Goal: Task Accomplishment & Management: Manage account settings

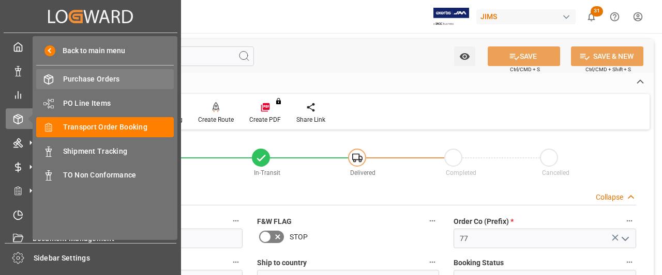
click at [90, 80] on span "Purchase Orders" at bounding box center [118, 79] width 111 height 11
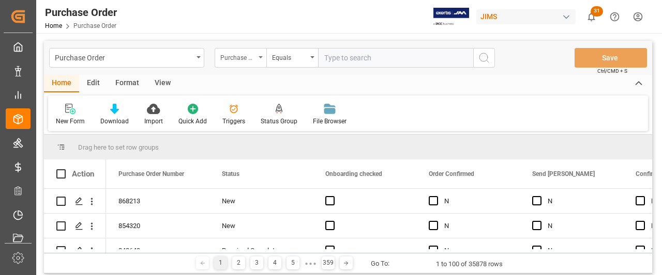
click at [259, 57] on icon "open menu" at bounding box center [260, 57] width 4 height 2
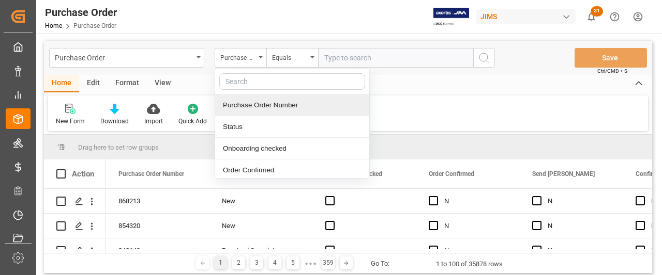
click at [238, 83] on input "text" at bounding box center [292, 81] width 146 height 17
type input "REF"
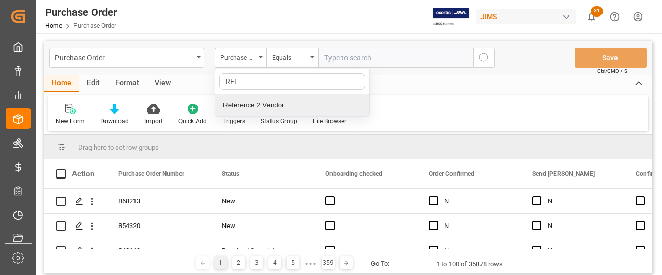
click at [235, 103] on div "Reference 2 Vendor" at bounding box center [292, 106] width 154 height 22
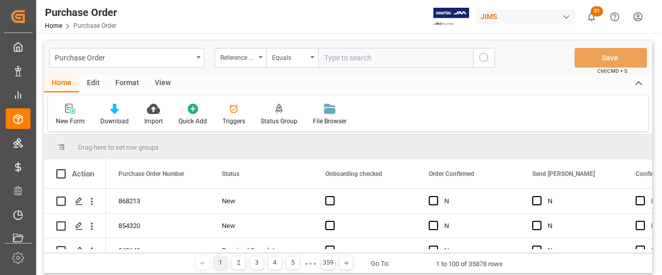
click at [335, 56] on input "text" at bounding box center [395, 58] width 155 height 20
paste input "0698596028951"
click at [421, 63] on input "0698596028951" at bounding box center [395, 58] width 155 height 20
click at [388, 57] on input "0698596028951" at bounding box center [395, 58] width 155 height 20
drag, startPoint x: 316, startPoint y: 52, endPoint x: 303, endPoint y: 52, distance: 12.4
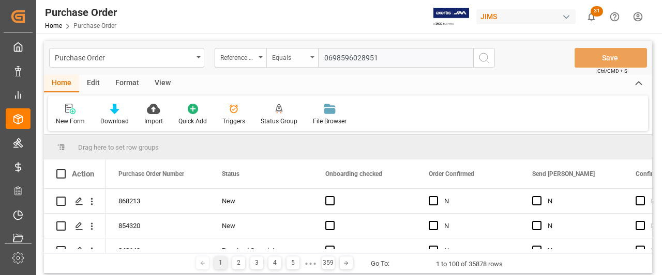
click at [303, 52] on div "Reference 2 Vendor Equals 0698596028951" at bounding box center [354, 58] width 280 height 20
paste input "77-11095-ro"
type input "77-11095-ro"
click at [486, 54] on circle "search button" at bounding box center [483, 57] width 8 height 8
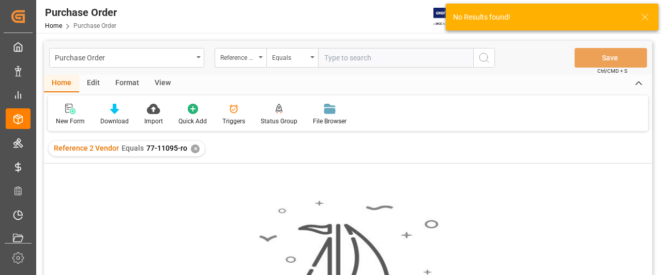
click at [182, 148] on span "77-11095-ro" at bounding box center [166, 148] width 41 height 8
click at [191, 149] on div "✕" at bounding box center [195, 149] width 9 height 9
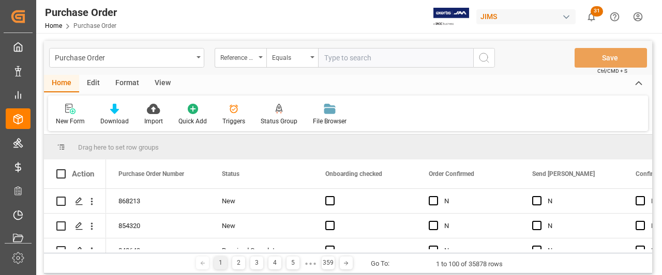
paste input "77-11095-ro"
click at [323, 57] on input "77-11095-RO" at bounding box center [395, 58] width 155 height 20
type input "77-11095-RO"
click at [487, 60] on icon "search button" at bounding box center [484, 58] width 12 height 12
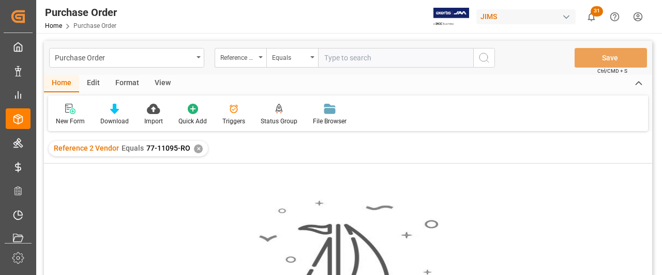
click at [196, 152] on div "✕" at bounding box center [198, 149] width 9 height 9
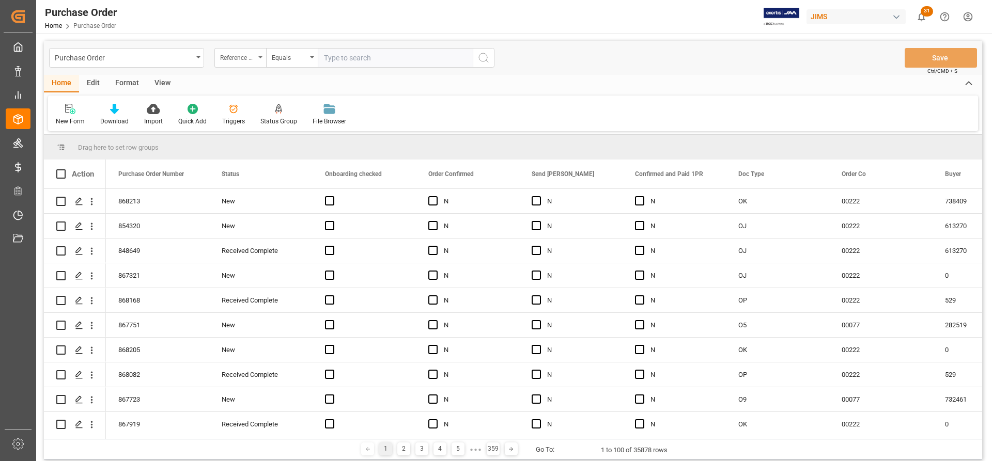
click at [263, 58] on div "Reference 2 Vendor" at bounding box center [240, 58] width 52 height 20
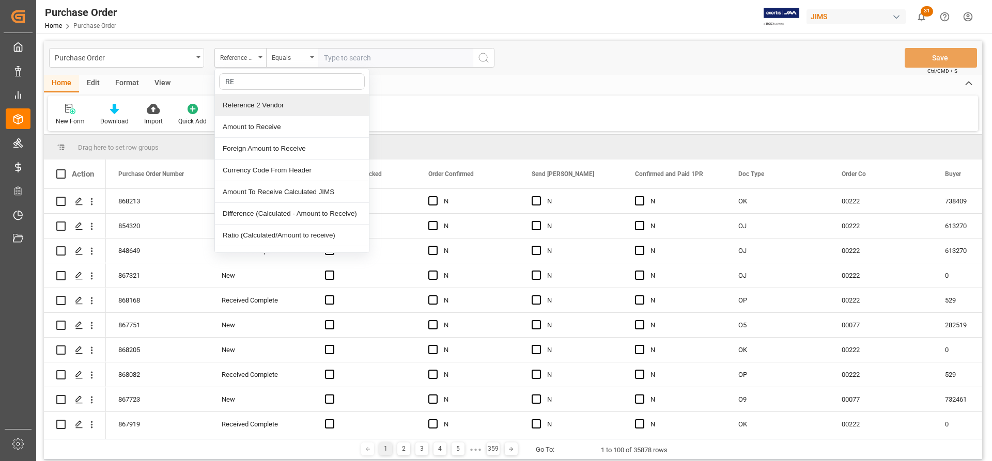
type input "REF"
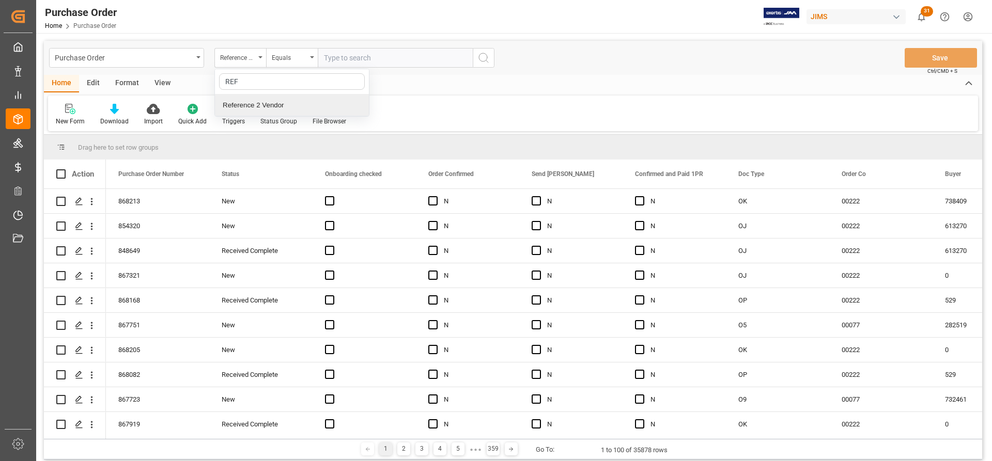
click at [232, 110] on div "Reference 2 Vendor" at bounding box center [292, 106] width 154 height 22
paste input "77-11095-ro"
click at [326, 56] on input "77-11095-ro" at bounding box center [395, 58] width 155 height 20
click at [390, 65] on input "77-11095-ro" at bounding box center [395, 58] width 155 height 20
type input "77-11095-ro"
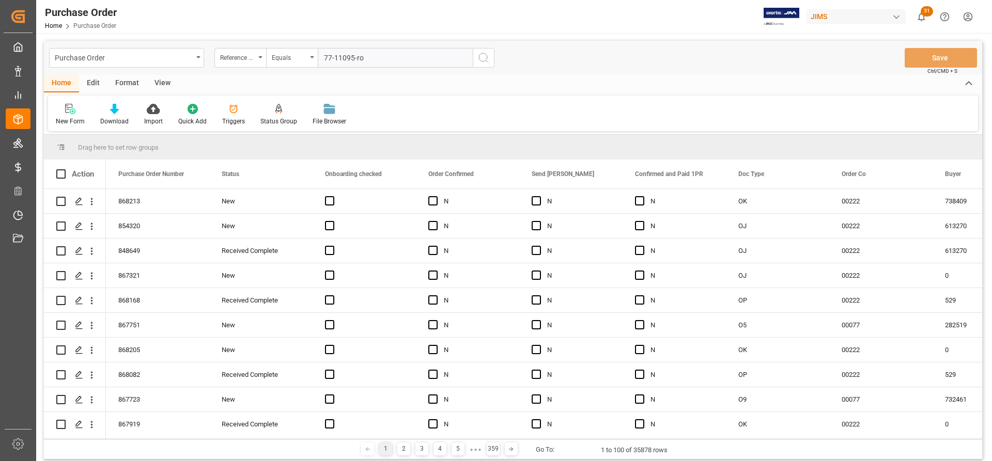
click at [486, 61] on icon "search button" at bounding box center [484, 58] width 12 height 12
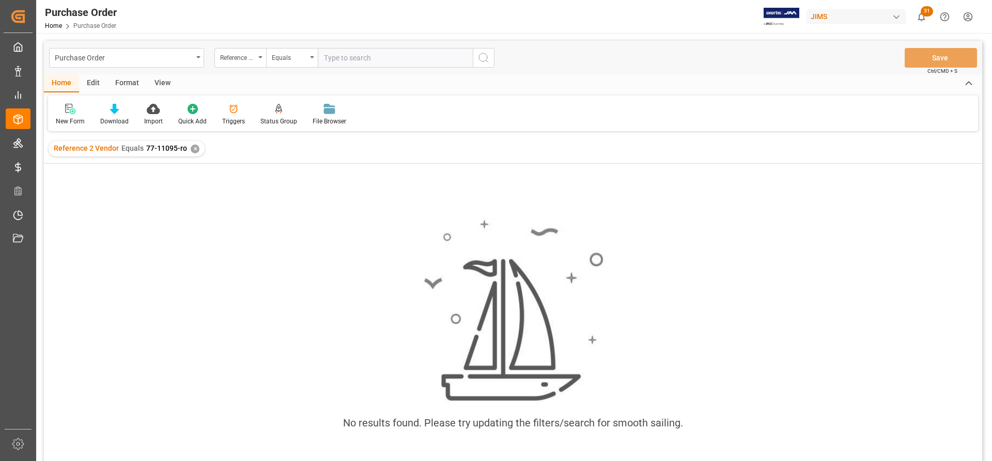
click at [191, 147] on div "✕" at bounding box center [195, 149] width 9 height 9
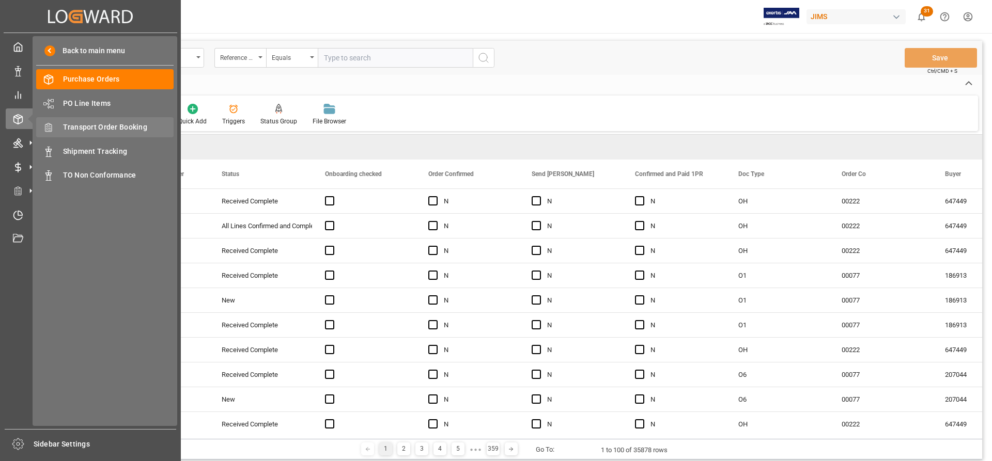
drag, startPoint x: 115, startPoint y: 130, endPoint x: 146, endPoint y: 130, distance: 30.5
click at [115, 130] on span "Transport Order Booking" at bounding box center [118, 127] width 111 height 11
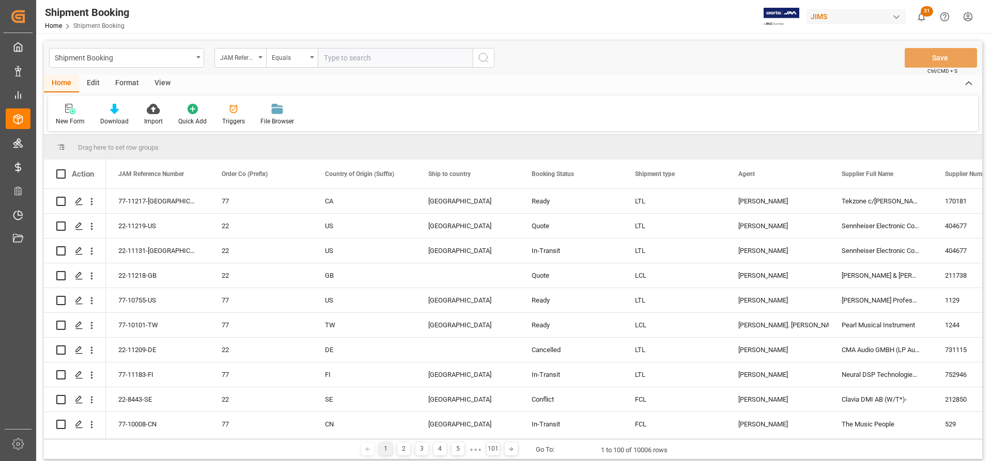
paste input "77-11095-ro"
type input "77-11095-ro"
click at [482, 53] on icon "search button" at bounding box center [484, 58] width 12 height 12
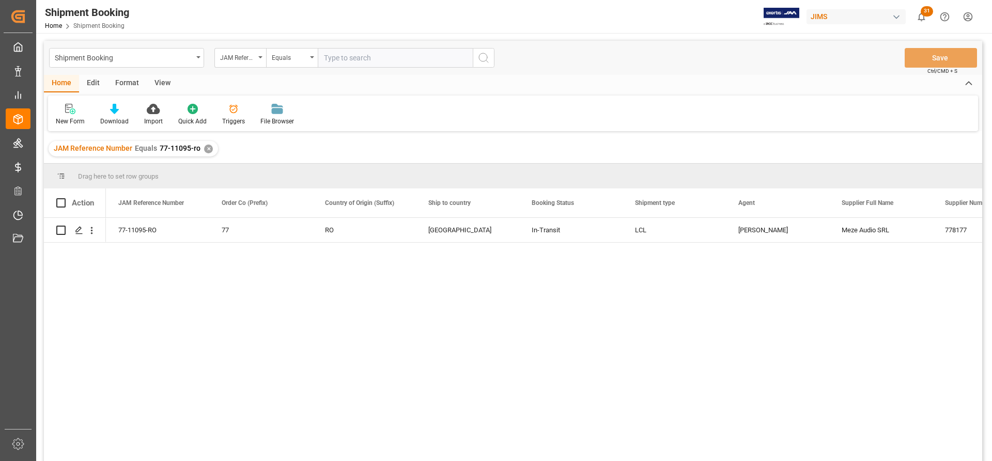
click at [206, 150] on div "✕" at bounding box center [208, 149] width 9 height 9
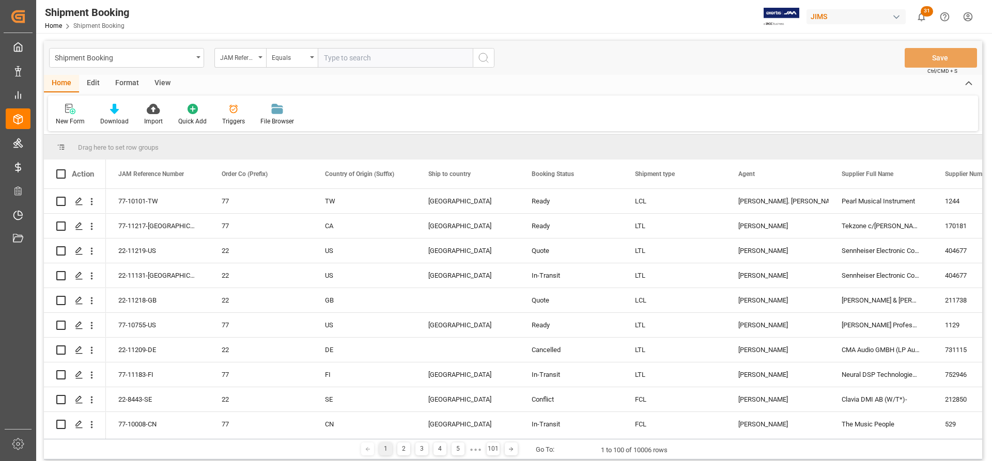
paste input "77-11095-ro"
type input "77-11095-ro"
click at [482, 57] on icon "search button" at bounding box center [484, 58] width 12 height 12
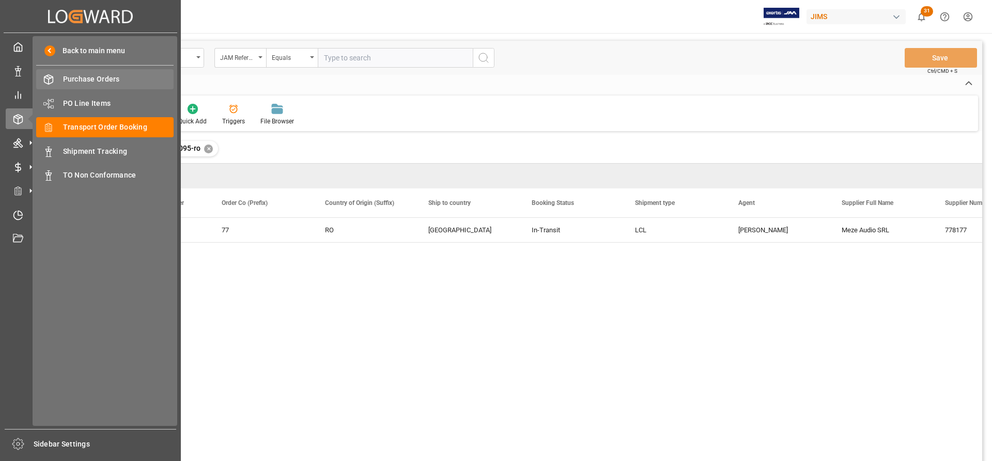
click at [100, 79] on span "Purchase Orders" at bounding box center [118, 79] width 111 height 11
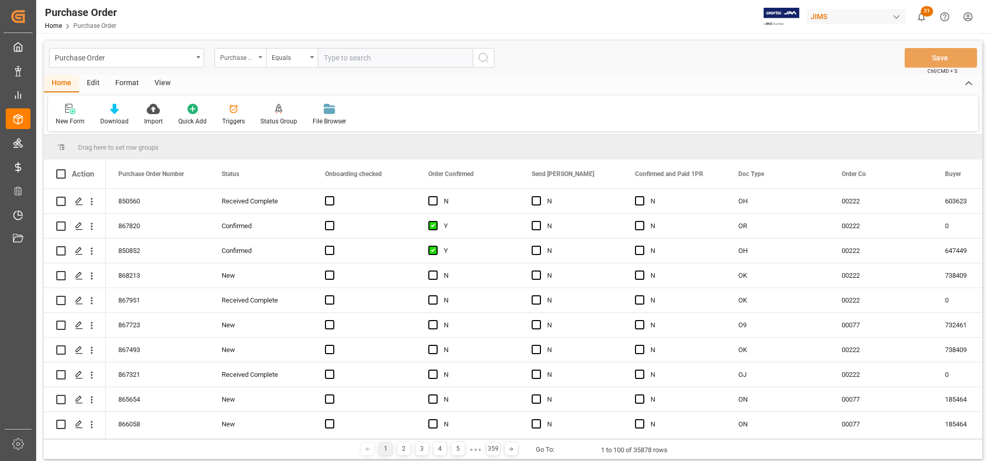
click at [260, 60] on div "Purchase Order Number" at bounding box center [240, 58] width 52 height 20
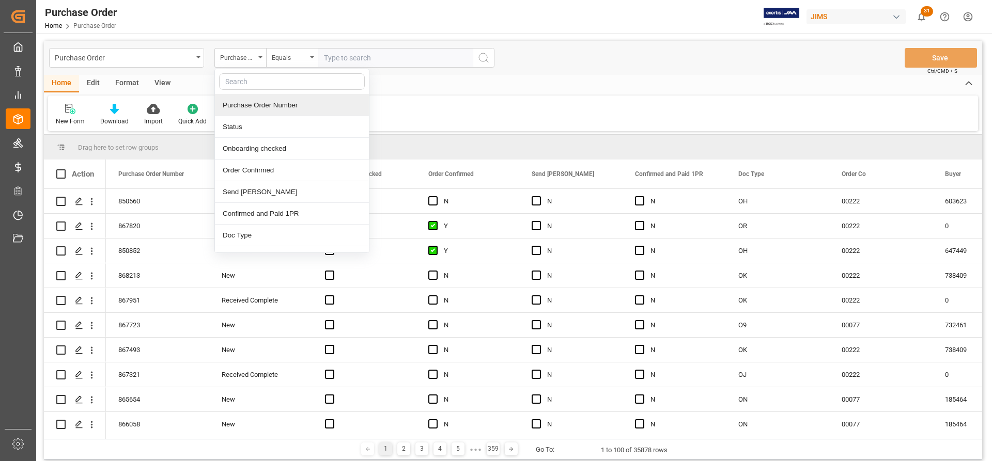
click at [240, 84] on input "text" at bounding box center [292, 81] width 146 height 17
type input "REF"
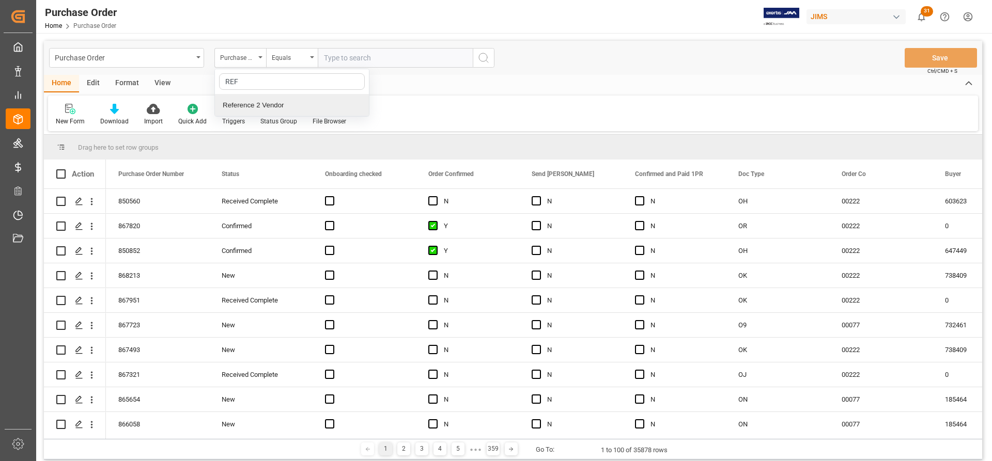
click at [256, 105] on div "Reference 2 Vendor" at bounding box center [292, 106] width 154 height 22
paste input "77-11095-ro"
type input "77-11095-ro"
click at [480, 59] on icon "search button" at bounding box center [484, 58] width 12 height 12
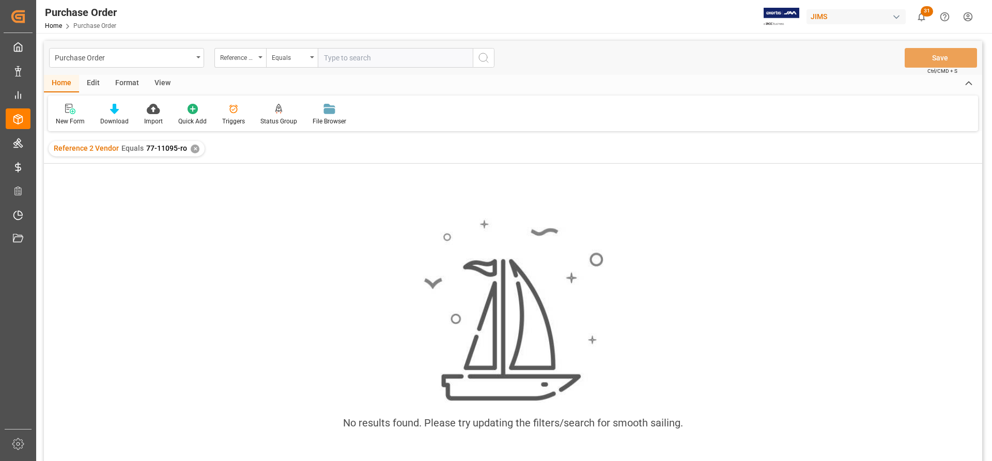
click at [193, 149] on div "✕" at bounding box center [195, 149] width 9 height 9
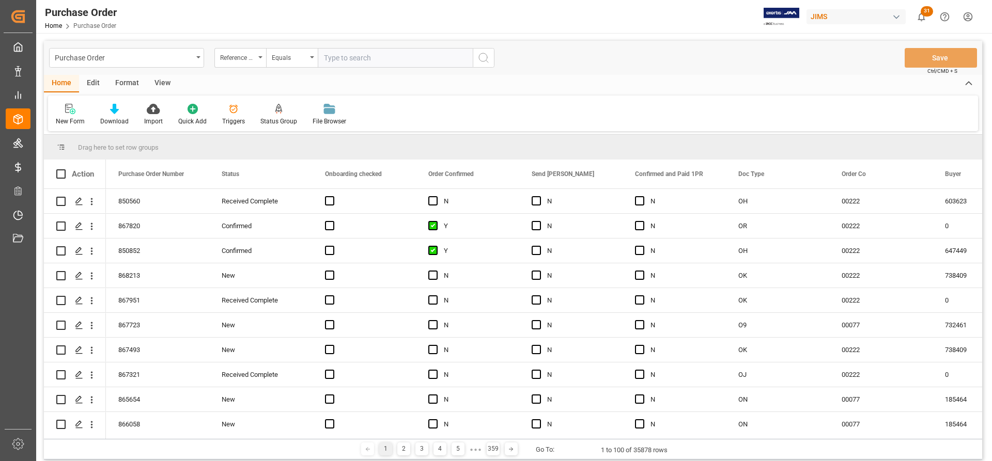
paste input "77-11095-ro"
type input "77-11095-ro"
click at [483, 54] on icon "search button" at bounding box center [484, 58] width 12 height 12
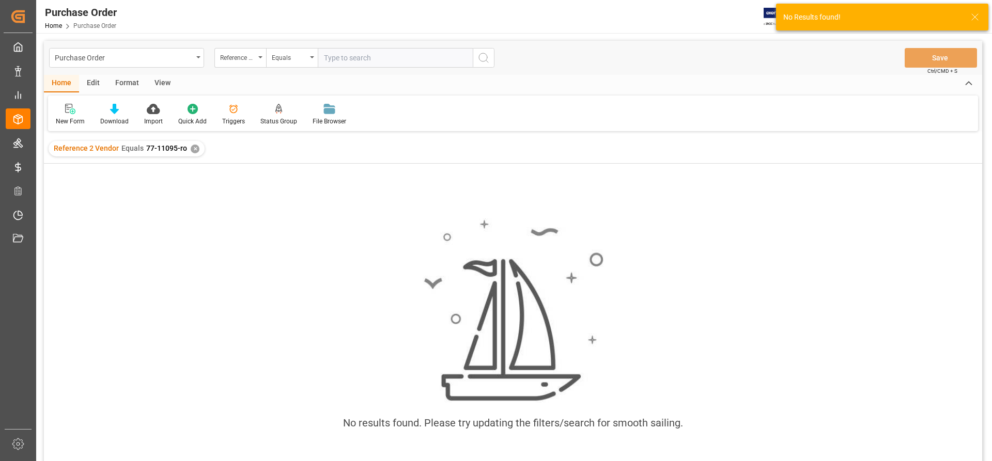
click at [187, 150] on div "Reference 2 Vendor Equals 77-11095-ro ✕" at bounding box center [127, 149] width 156 height 16
click at [193, 148] on div "✕" at bounding box center [195, 149] width 9 height 9
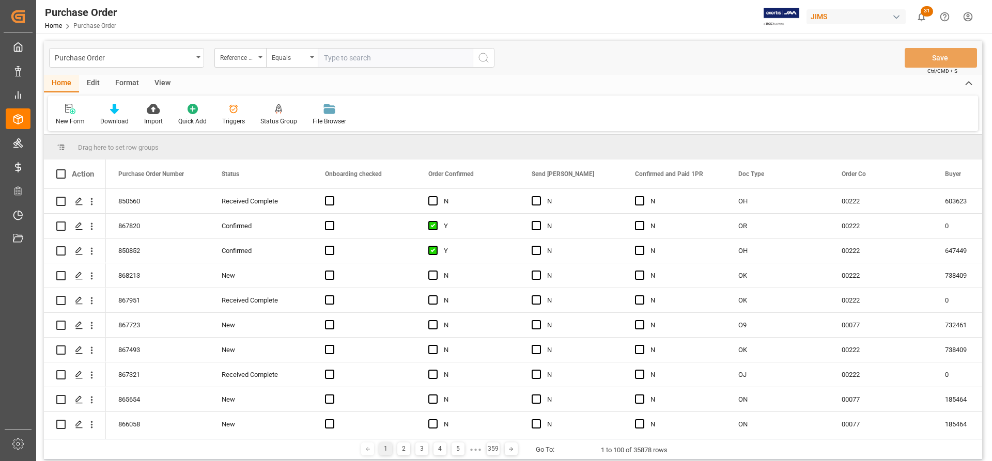
paste input "77-11095-ro"
drag, startPoint x: 369, startPoint y: 58, endPoint x: 335, endPoint y: 56, distance: 33.7
click at [335, 56] on input "77-11095-RO" at bounding box center [395, 58] width 155 height 20
click at [333, 55] on input "77-11095-RO" at bounding box center [395, 58] width 155 height 20
drag, startPoint x: 324, startPoint y: 56, endPoint x: 375, endPoint y: 55, distance: 51.7
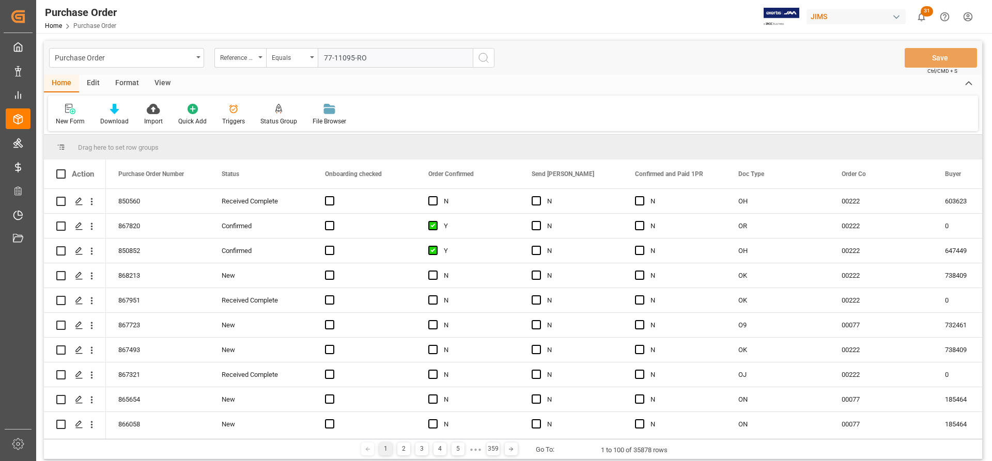
click at [375, 55] on input "77-11095-RO" at bounding box center [395, 58] width 155 height 20
type input "77-11095-RO"
click at [490, 56] on button "search button" at bounding box center [484, 58] width 22 height 20
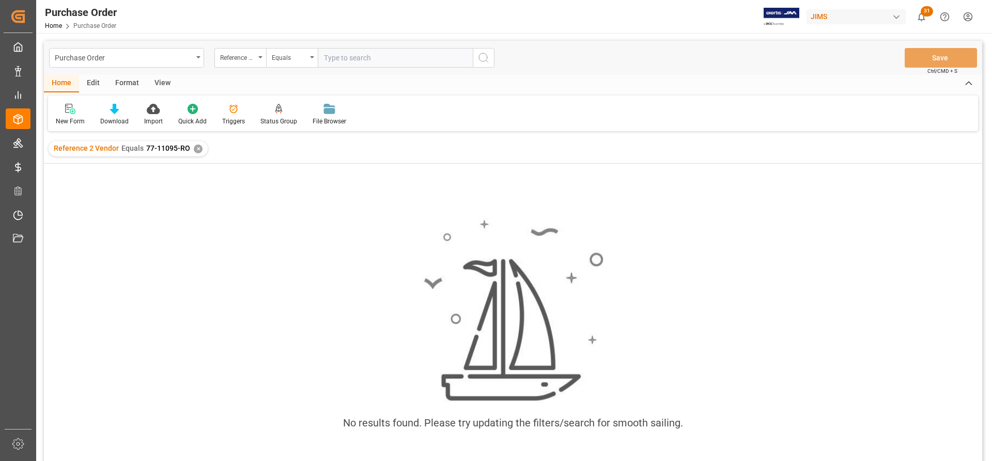
click at [195, 148] on div "✕" at bounding box center [198, 149] width 9 height 9
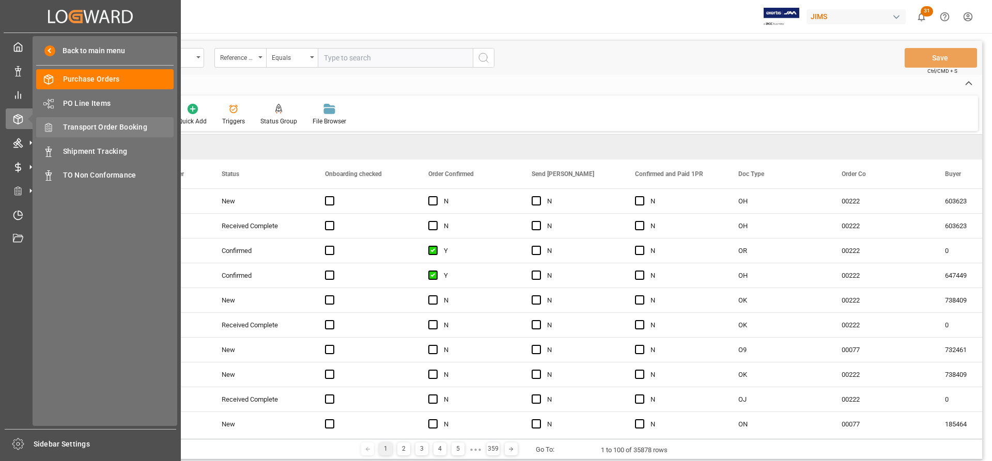
click at [102, 126] on span "Transport Order Booking" at bounding box center [118, 127] width 111 height 11
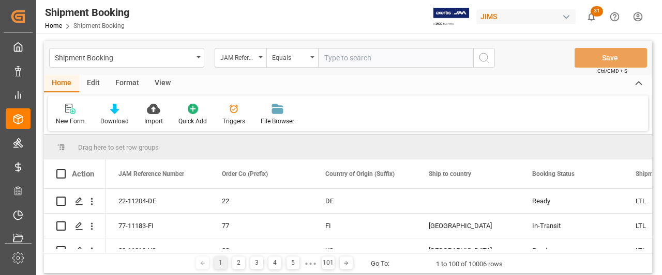
click at [321, 60] on input "text" at bounding box center [395, 58] width 155 height 20
paste input "77-11095-RO"
type input "77-11095-RO"
click at [489, 62] on icon "search button" at bounding box center [484, 58] width 12 height 12
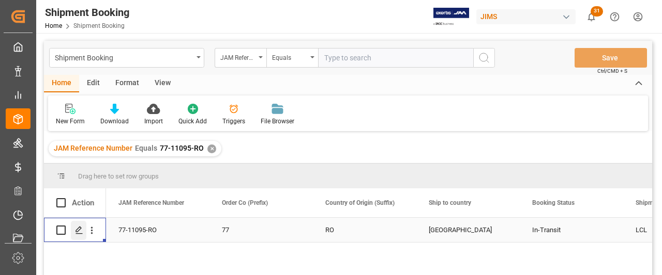
click at [76, 235] on div "Press SPACE to select this row." at bounding box center [79, 230] width 16 height 19
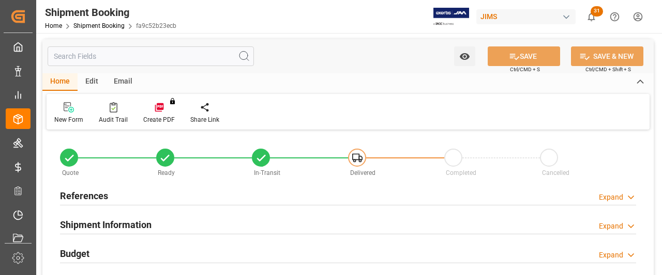
type input "0"
type input "8"
type input "18.09.2025"
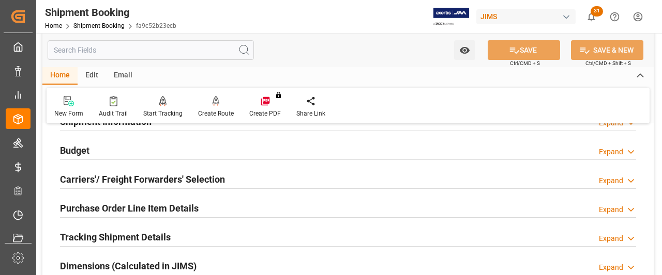
scroll to position [52, 0]
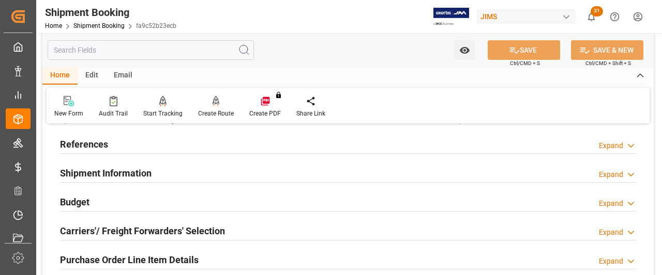
click at [95, 151] on h2 "References" at bounding box center [84, 144] width 48 height 14
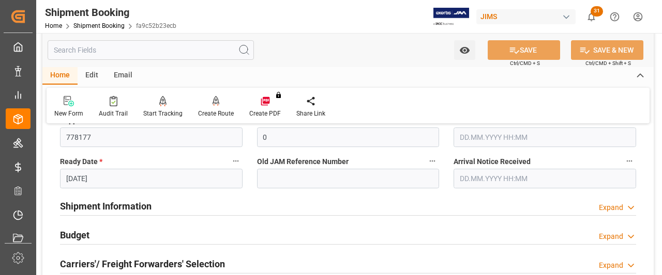
scroll to position [258, 0]
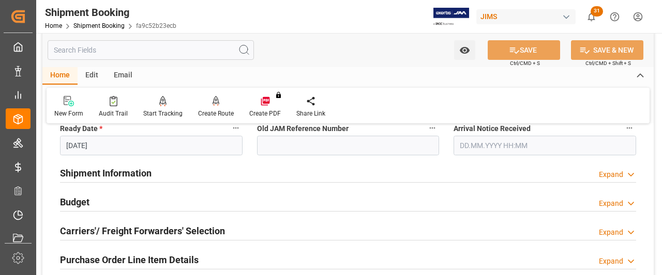
click at [110, 178] on h2 "Shipment Information" at bounding box center [105, 173] width 91 height 14
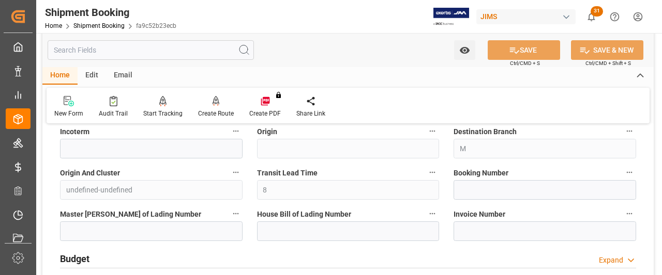
scroll to position [620, 0]
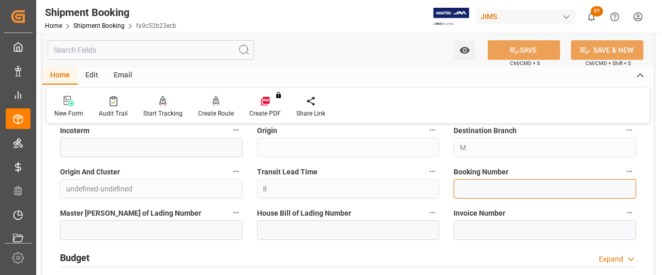
click at [465, 192] on input at bounding box center [544, 189] width 182 height 20
paste input "MZD05072"
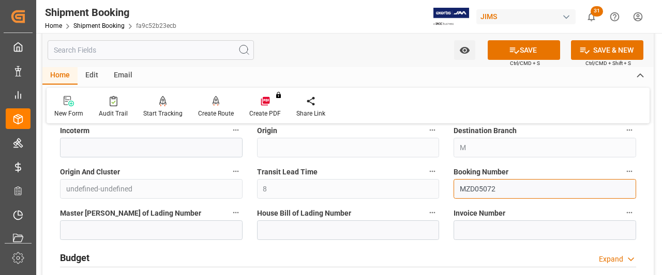
type input "MZD05072"
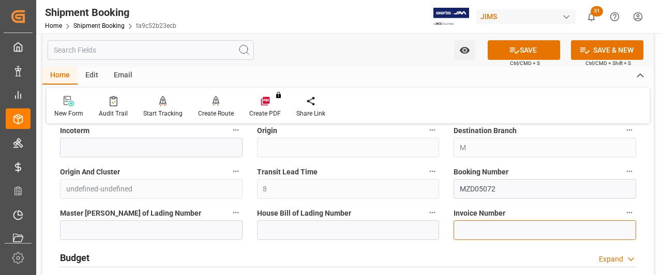
click at [468, 227] on input at bounding box center [544, 231] width 182 height 20
paste input "MZD05072"
type input "MZD05072"
click at [498, 232] on input "MZD05072" at bounding box center [544, 231] width 182 height 20
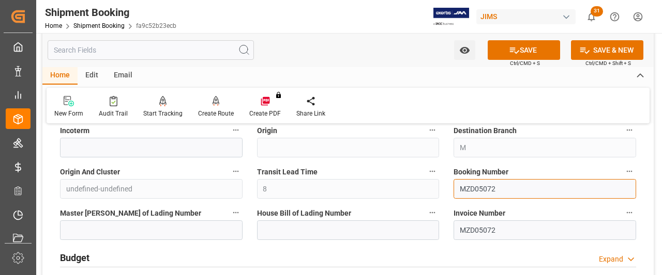
click at [438, 181] on div "Quote Ready In-Transit Delivered Completed Cancelled References Collapse JAM Re…" at bounding box center [347, 43] width 611 height 1060
paste input "BUH0053324"
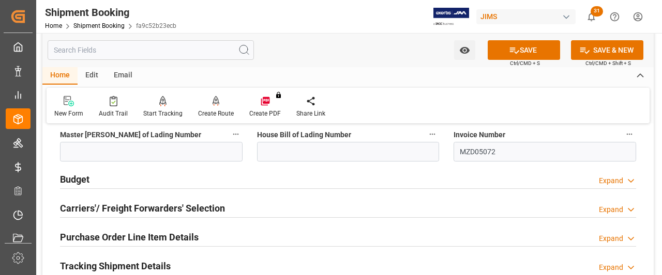
scroll to position [724, 0]
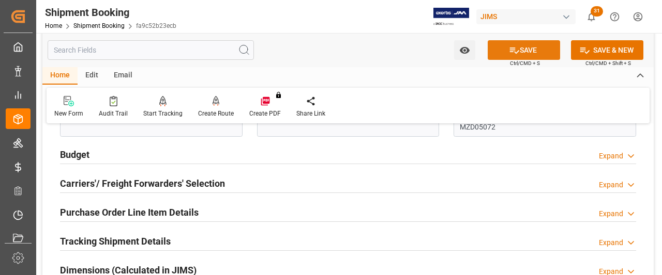
type input "BUH0053324"
click at [528, 55] on button "SAVE" at bounding box center [523, 50] width 72 height 20
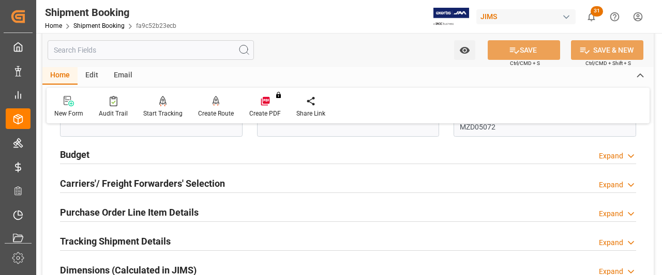
click at [88, 156] on h2 "Budget" at bounding box center [74, 155] width 29 height 14
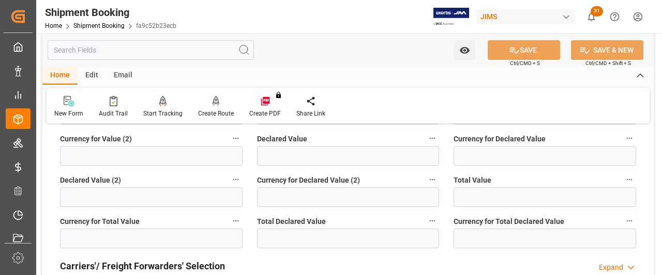
scroll to position [930, 0]
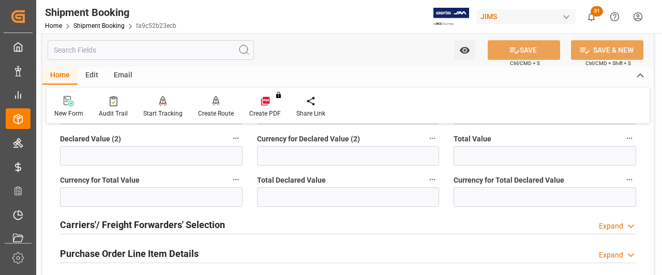
click at [105, 224] on h2 "Carriers'/ Freight Forwarders' Selection" at bounding box center [142, 225] width 165 height 14
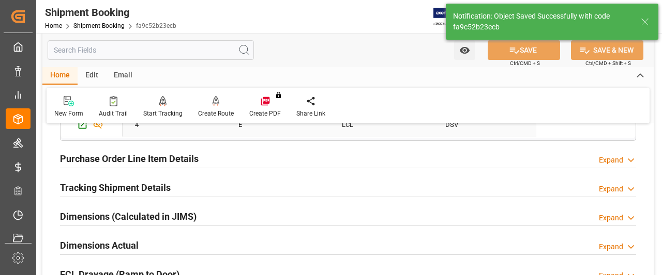
scroll to position [421, 0]
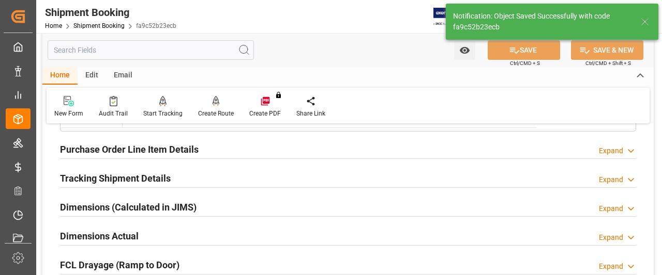
click at [104, 148] on h2 "Purchase Order Line Item Details" at bounding box center [129, 150] width 139 height 14
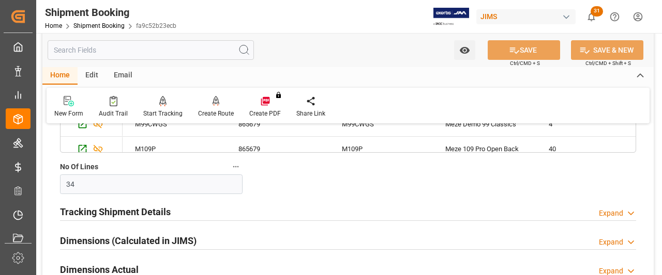
scroll to position [627, 0]
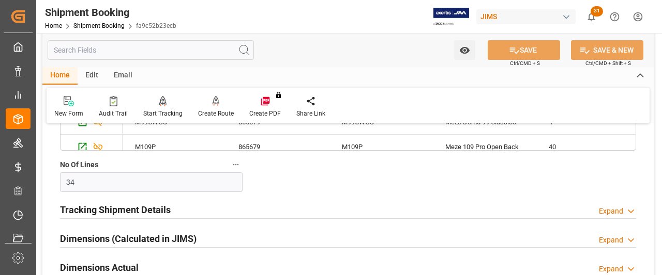
click at [91, 207] on h2 "Tracking Shipment Details" at bounding box center [115, 210] width 111 height 14
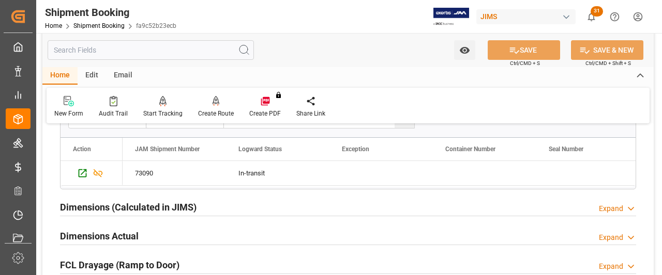
scroll to position [782, 0]
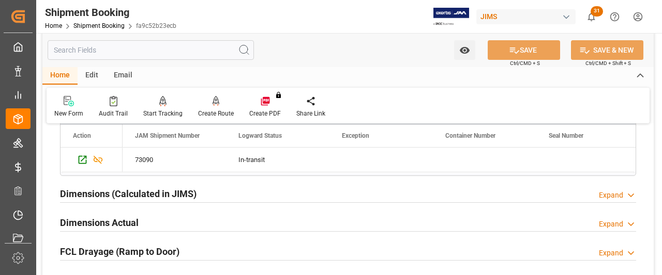
click at [82, 217] on h2 "Dimensions Actual" at bounding box center [99, 223] width 79 height 14
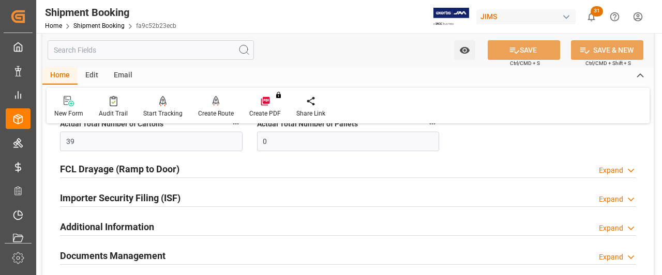
scroll to position [1041, 0]
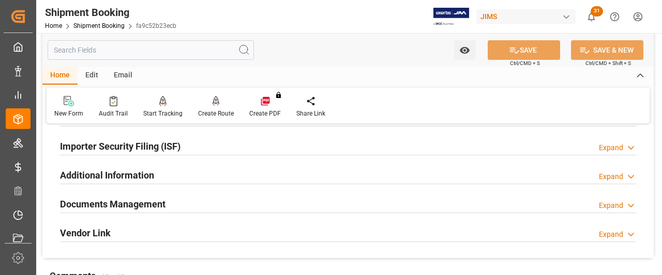
click at [95, 200] on h2 "Documents Management" at bounding box center [112, 204] width 105 height 14
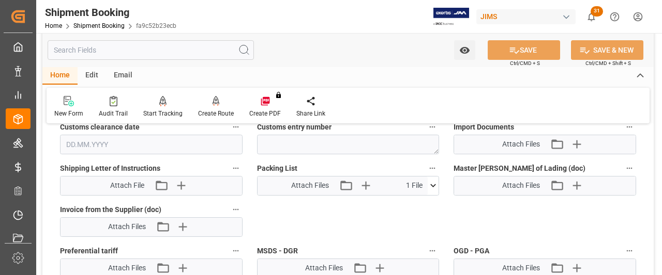
scroll to position [1248, 0]
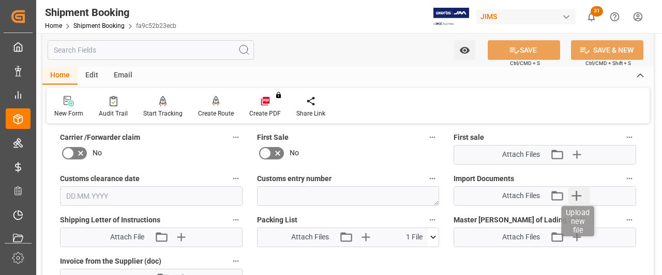
click at [573, 193] on icon "button" at bounding box center [575, 196] width 17 height 17
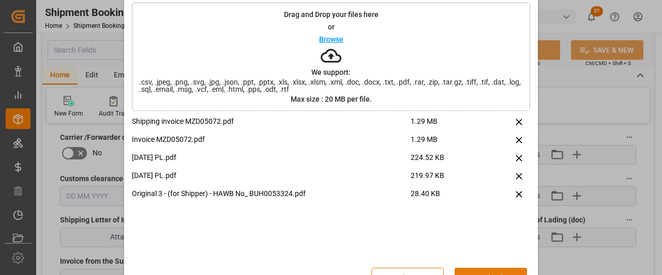
scroll to position [71, 0]
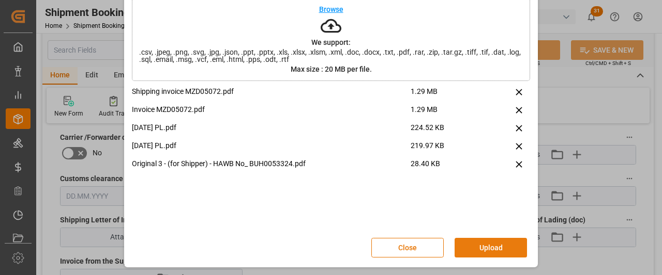
click at [478, 250] on button "Upload" at bounding box center [490, 248] width 72 height 20
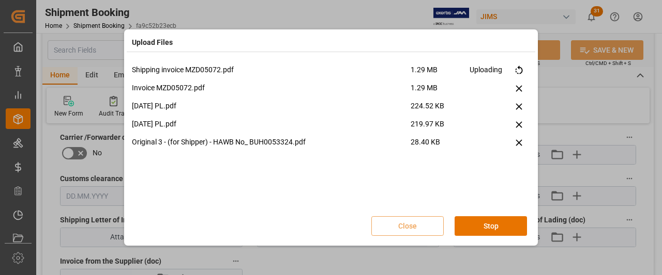
scroll to position [0, 0]
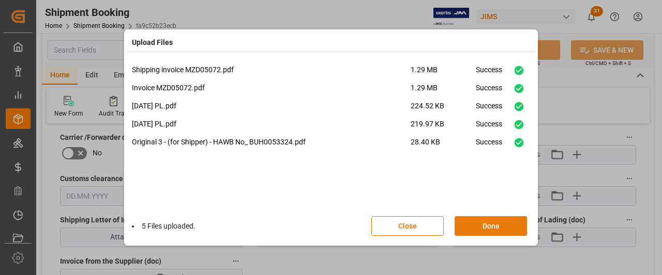
click at [468, 223] on button "Done" at bounding box center [490, 227] width 72 height 20
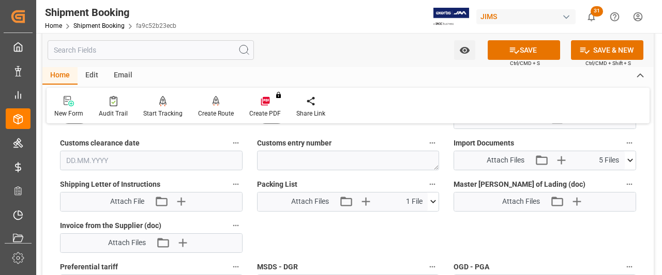
scroll to position [1299, 0]
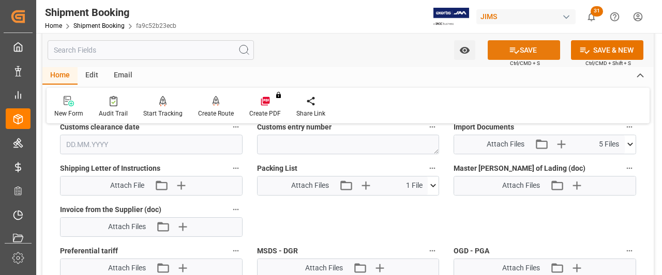
click at [539, 50] on button "SAVE" at bounding box center [523, 50] width 72 height 20
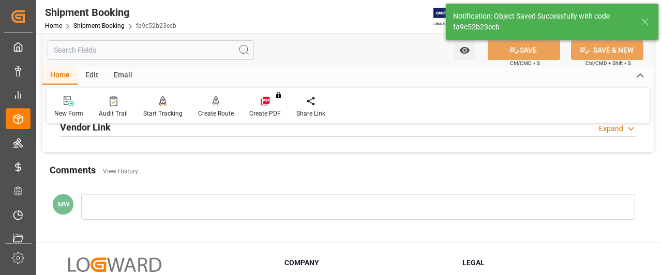
scroll to position [313, 0]
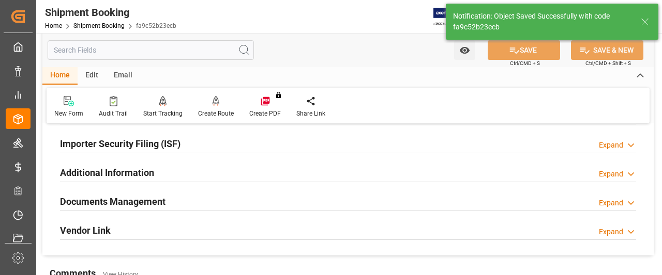
click at [119, 204] on h2 "Documents Management" at bounding box center [112, 202] width 105 height 14
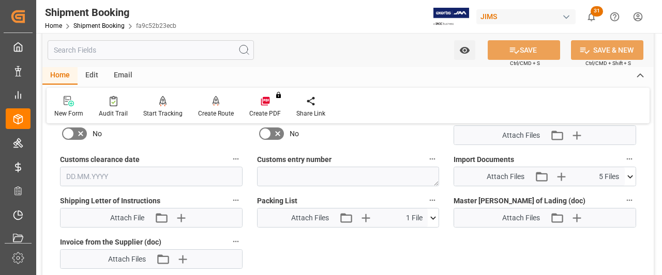
scroll to position [571, 0]
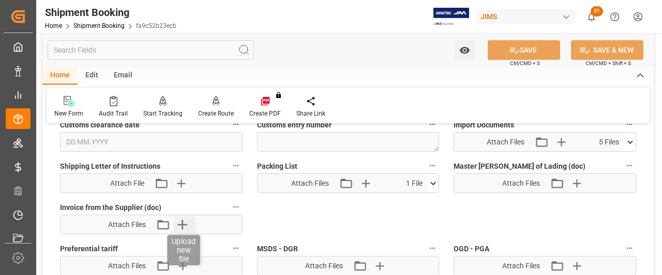
click at [186, 223] on icon "button" at bounding box center [183, 225] width 10 height 10
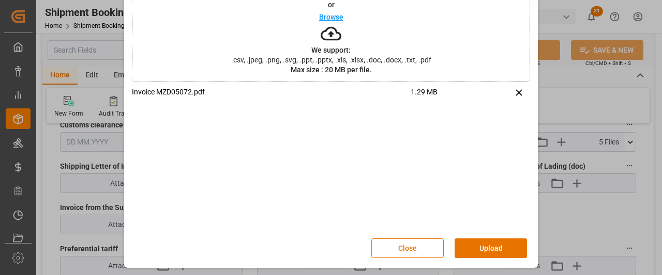
scroll to position [64, 0]
click at [483, 245] on button "Upload" at bounding box center [490, 248] width 72 height 20
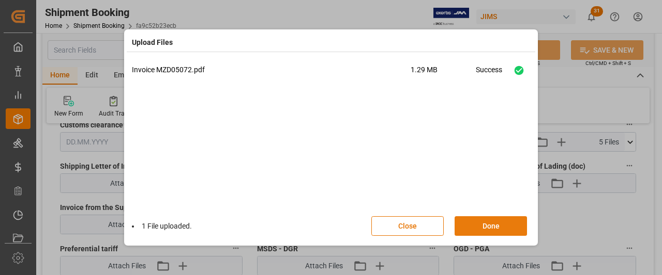
click at [474, 225] on button "Done" at bounding box center [490, 227] width 72 height 20
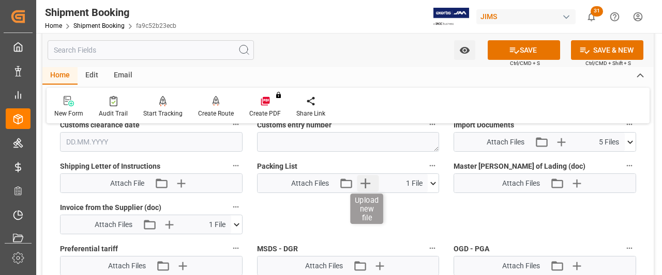
click at [367, 180] on icon "button" at bounding box center [366, 184] width 10 height 10
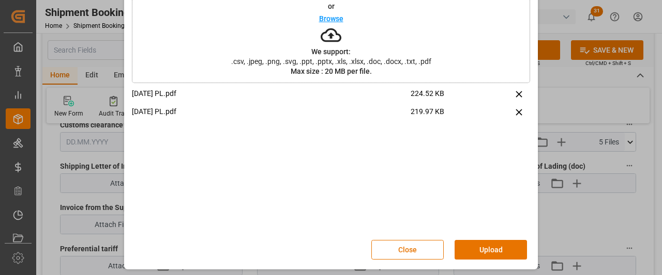
scroll to position [64, 0]
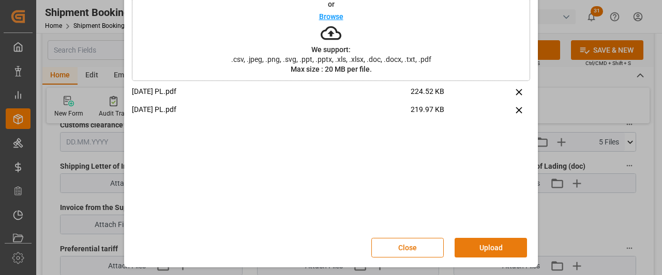
click at [475, 252] on button "Upload" at bounding box center [490, 248] width 72 height 20
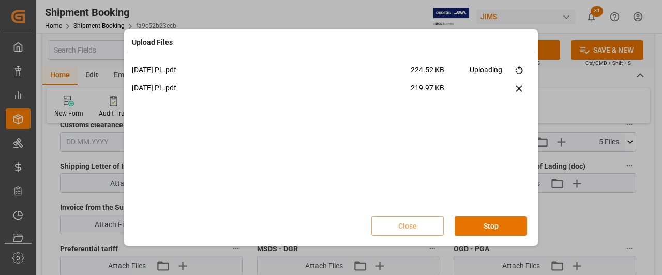
scroll to position [0, 0]
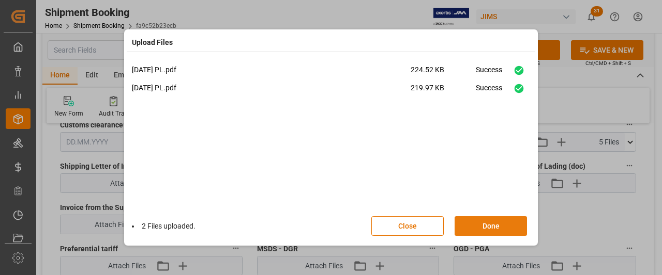
click at [492, 229] on button "Done" at bounding box center [490, 227] width 72 height 20
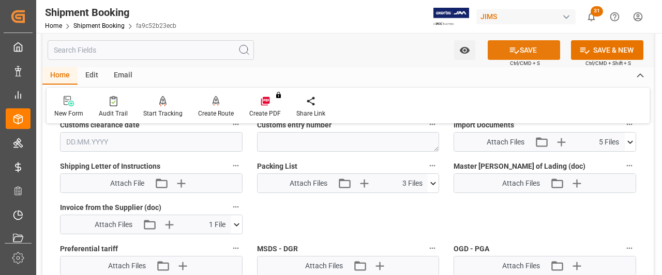
click at [528, 51] on button "SAVE" at bounding box center [523, 50] width 72 height 20
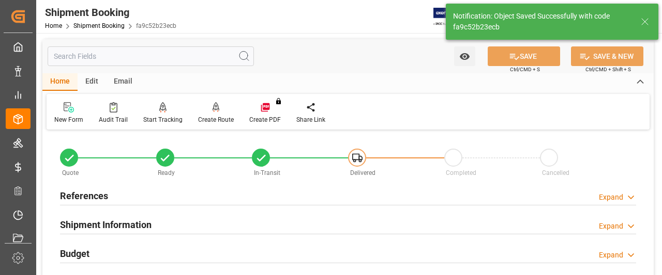
click at [67, 201] on h2 "References" at bounding box center [84, 196] width 48 height 14
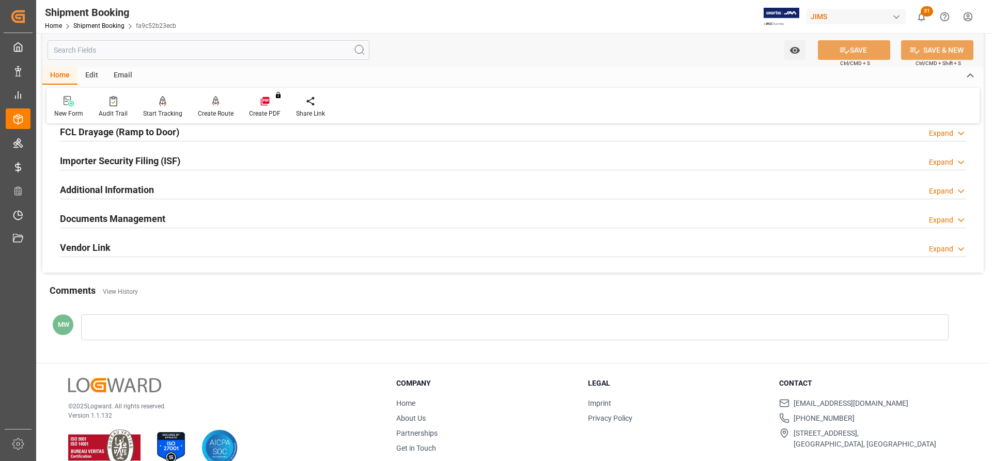
scroll to position [521, 0]
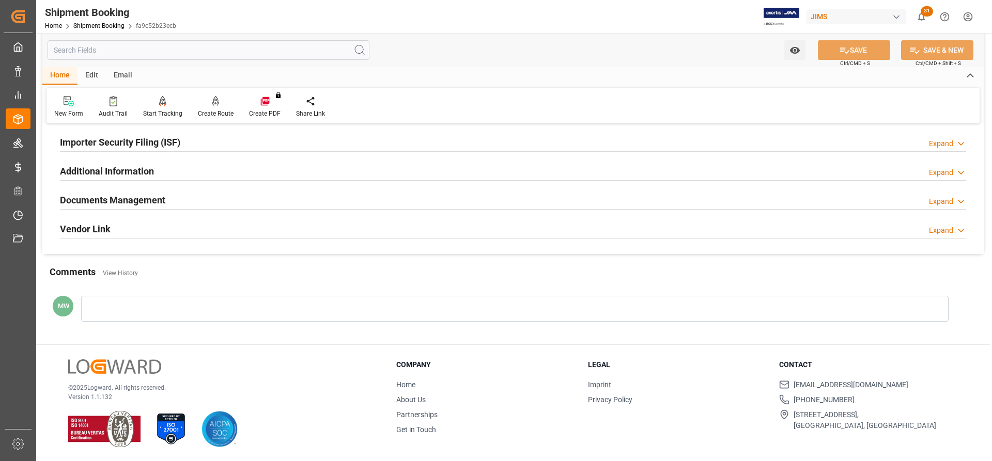
click at [94, 198] on h2 "Documents Management" at bounding box center [112, 200] width 105 height 14
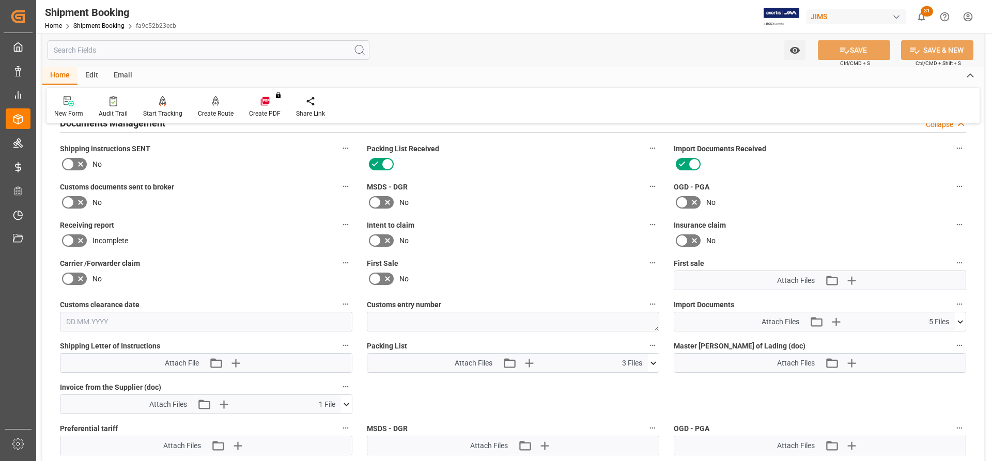
scroll to position [573, 0]
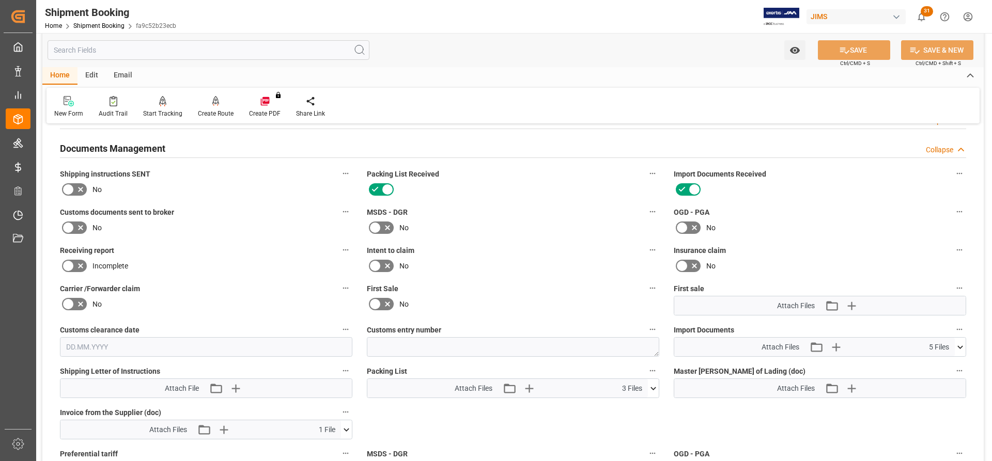
click at [69, 224] on icon at bounding box center [68, 228] width 12 height 12
click at [0, 0] on input "checkbox" at bounding box center [0, 0] width 0 height 0
click at [661, 51] on button "SAVE" at bounding box center [854, 50] width 72 height 20
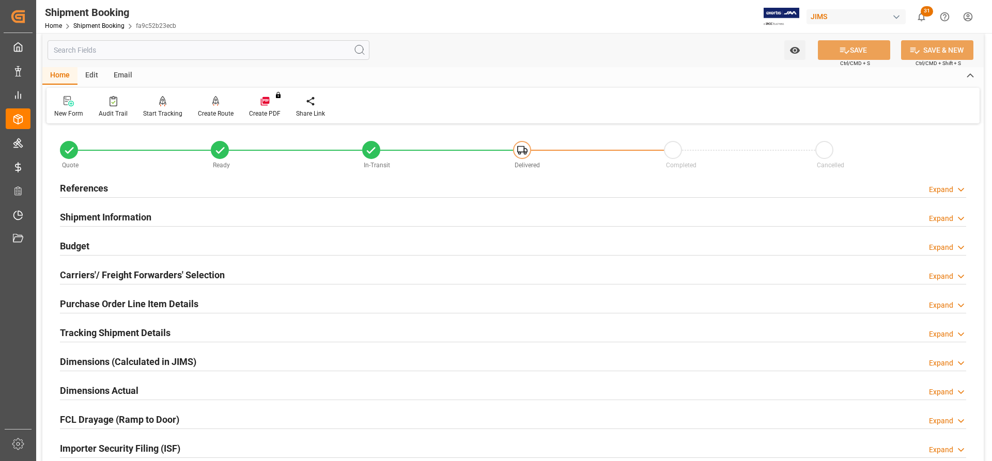
scroll to position [0, 0]
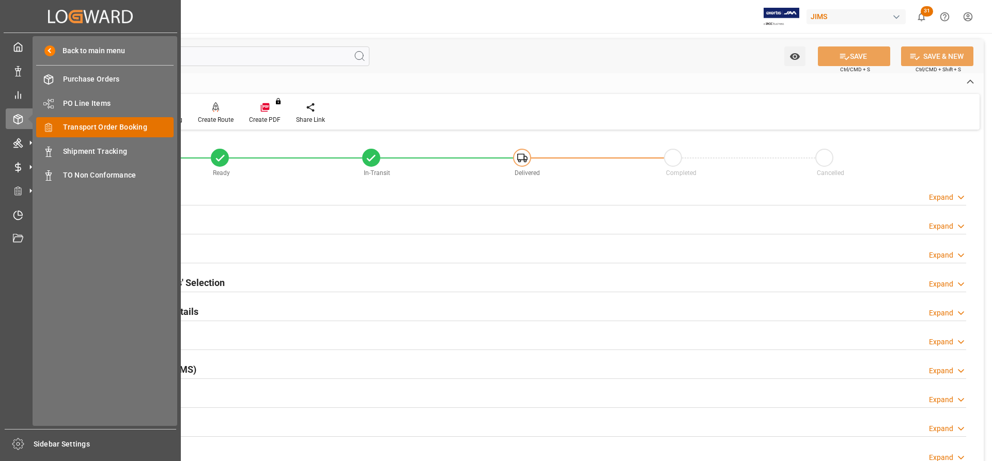
click at [98, 125] on span "Transport Order Booking" at bounding box center [118, 127] width 111 height 11
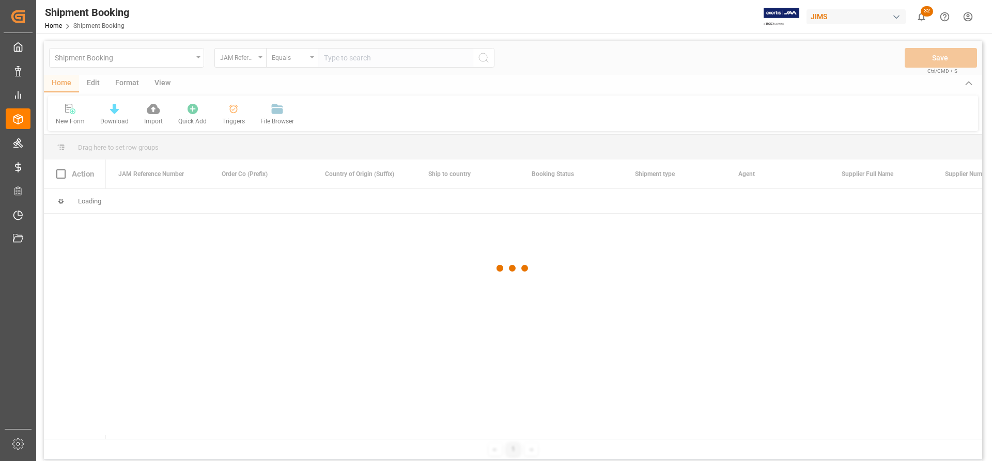
drag, startPoint x: 349, startPoint y: 60, endPoint x: 330, endPoint y: 57, distance: 19.4
click at [330, 57] on input "text" at bounding box center [395, 58] width 155 height 20
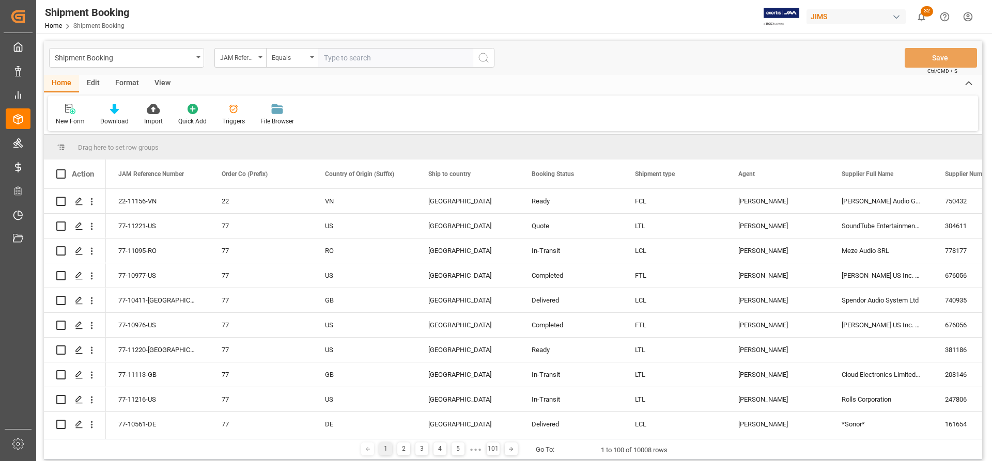
paste input "77-10801-US"
type input "77-10801-US"
click at [490, 61] on button "search button" at bounding box center [484, 58] width 22 height 20
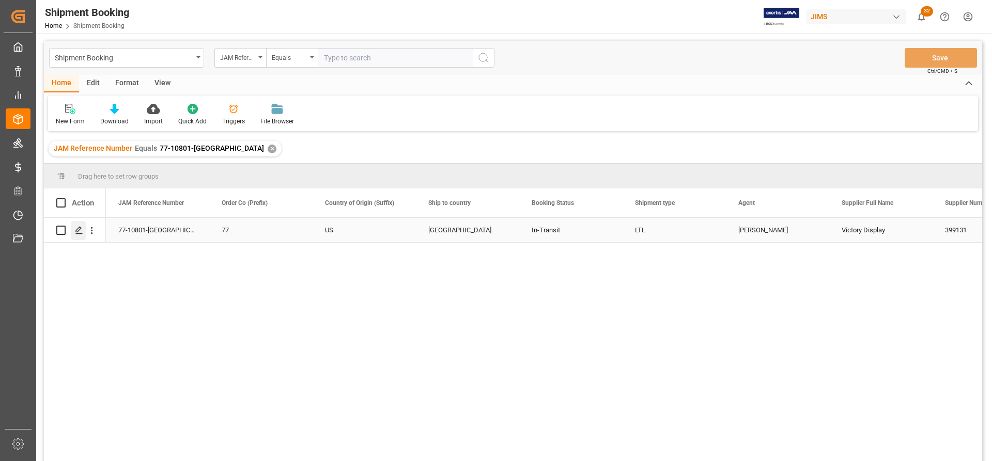
click at [79, 229] on icon "Press SPACE to select this row." at bounding box center [79, 230] width 8 height 8
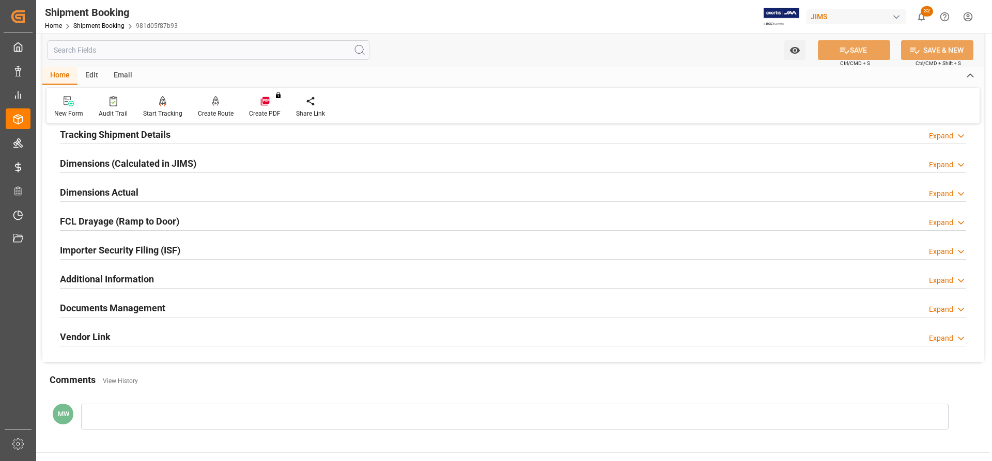
scroll to position [207, 0]
click at [115, 275] on h2 "Documents Management" at bounding box center [112, 308] width 105 height 14
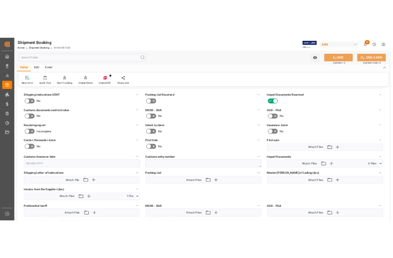
scroll to position [465, 0]
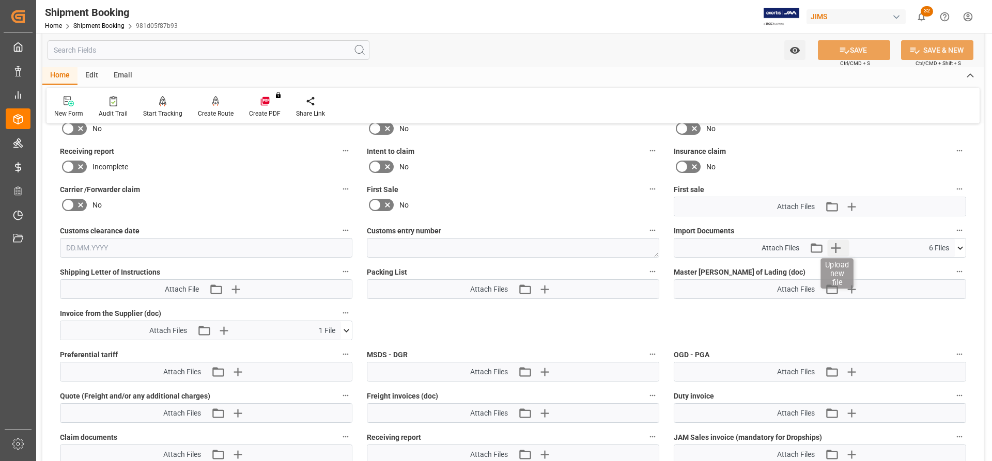
click at [661, 249] on icon "button" at bounding box center [835, 248] width 17 height 17
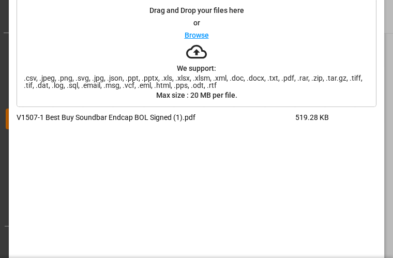
scroll to position [89, 0]
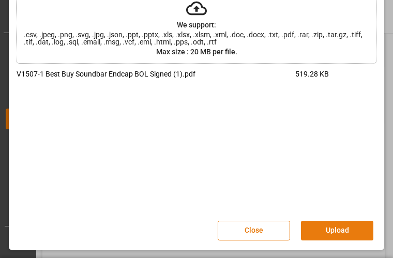
click at [315, 228] on button "Upload" at bounding box center [337, 231] width 72 height 20
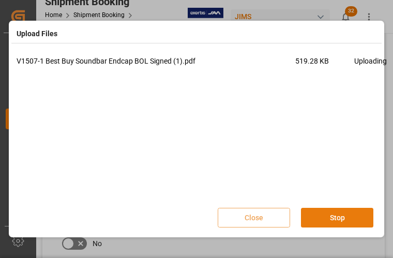
click at [329, 218] on button "Stop" at bounding box center [337, 218] width 72 height 20
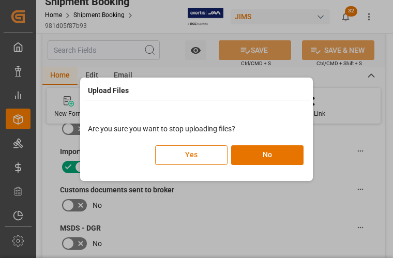
click at [195, 161] on button "Yes" at bounding box center [191, 155] width 72 height 20
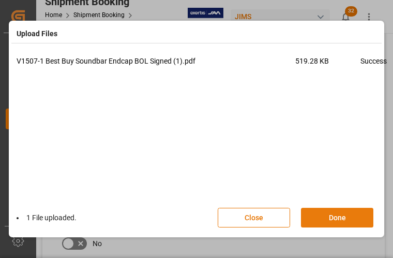
click at [340, 223] on button "Done" at bounding box center [337, 218] width 72 height 20
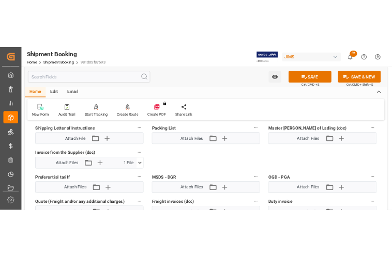
scroll to position [549, 0]
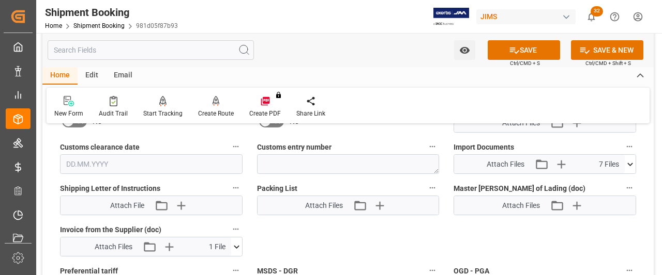
click at [630, 159] on icon at bounding box center [629, 164] width 11 height 11
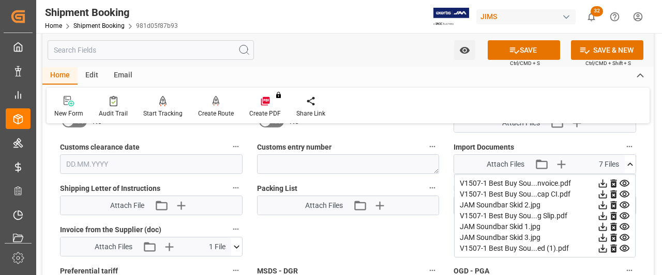
click at [550, 245] on div "V1507-1 Best Buy Sou...ed (1).pdf" at bounding box center [544, 248] width 170 height 11
click at [603, 248] on icon at bounding box center [602, 249] width 8 height 8
click at [515, 53] on icon at bounding box center [514, 50] width 11 height 11
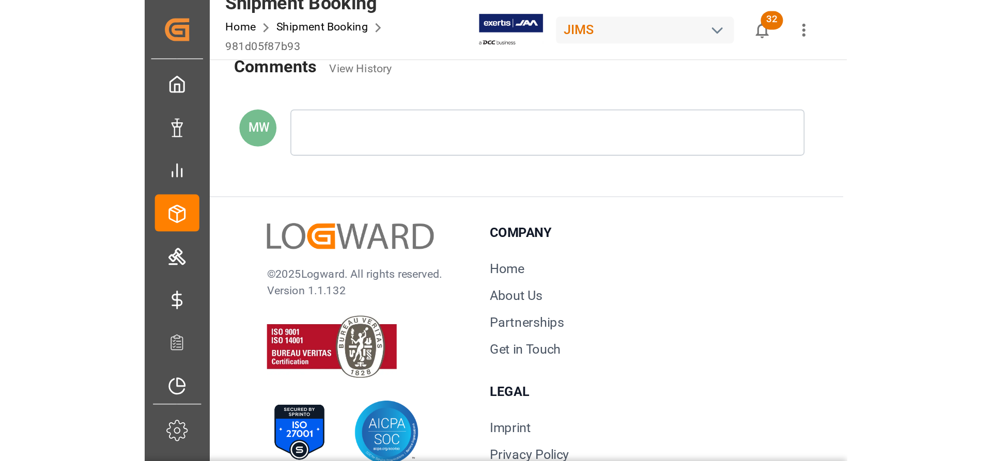
scroll to position [314, 0]
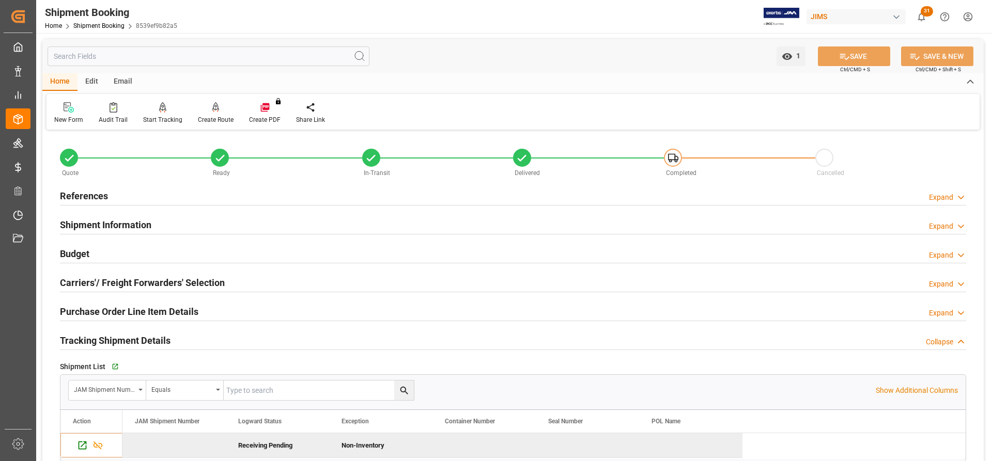
click at [91, 197] on h2 "References" at bounding box center [84, 196] width 48 height 14
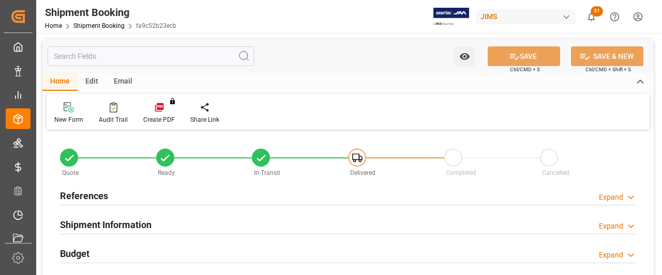
type input "0"
type input "18.09.2025"
click at [83, 195] on h2 "References" at bounding box center [84, 196] width 48 height 14
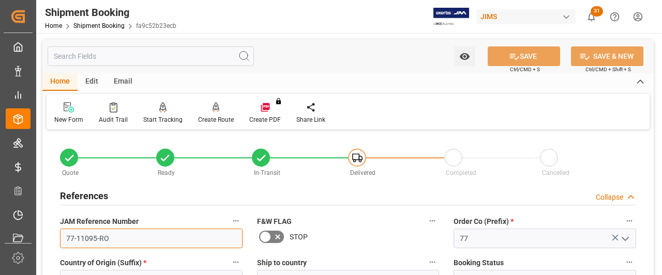
drag, startPoint x: 111, startPoint y: 241, endPoint x: 50, endPoint y: 238, distance: 61.1
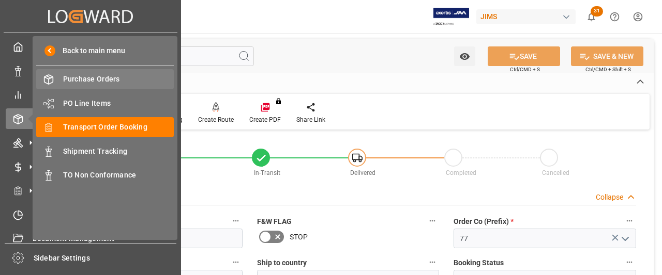
click at [93, 80] on span "Purchase Orders" at bounding box center [118, 79] width 111 height 11
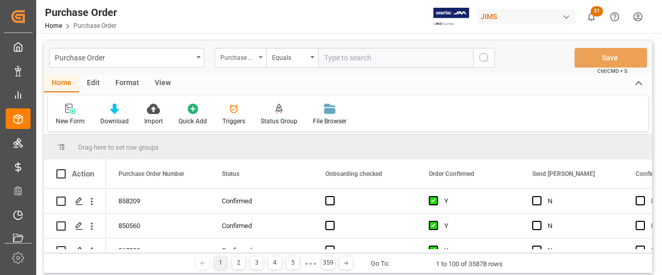
click at [259, 59] on div "Purchase Order Number" at bounding box center [240, 58] width 52 height 20
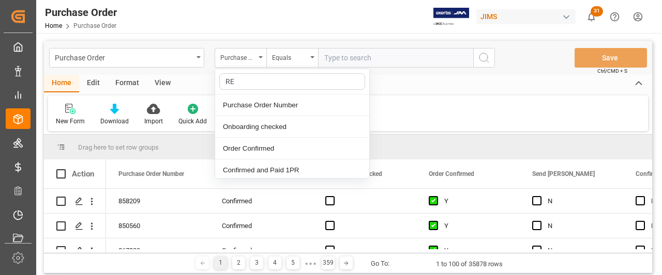
type input "REF"
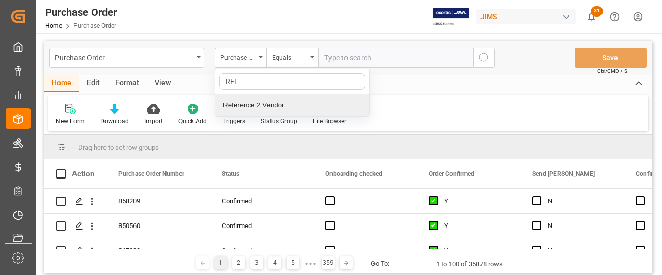
click at [242, 106] on div "Reference 2 Vendor" at bounding box center [292, 106] width 154 height 22
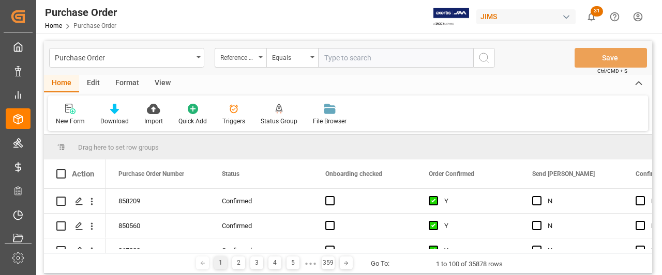
click at [325, 60] on input "text" at bounding box center [395, 58] width 155 height 20
paste input "77-11095-RO"
click at [325, 58] on input "77-11095-RO" at bounding box center [395, 58] width 155 height 20
click at [340, 58] on input "77-11095-RO" at bounding box center [395, 58] width 155 height 20
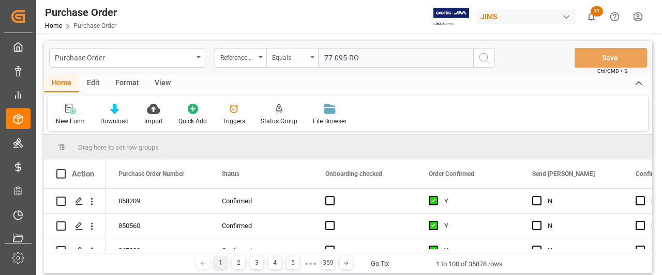
drag, startPoint x: 360, startPoint y: 57, endPoint x: 311, endPoint y: 57, distance: 49.1
click at [311, 57] on div "Reference 2 Vendor Equals 77-095-RO" at bounding box center [354, 58] width 280 height 20
paste input "11"
click at [322, 55] on input "77-11095-RO" at bounding box center [395, 58] width 155 height 20
type input "77-11095-RO"
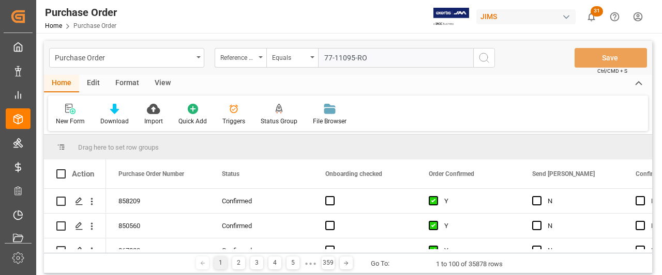
click at [481, 55] on icon "search button" at bounding box center [484, 58] width 12 height 12
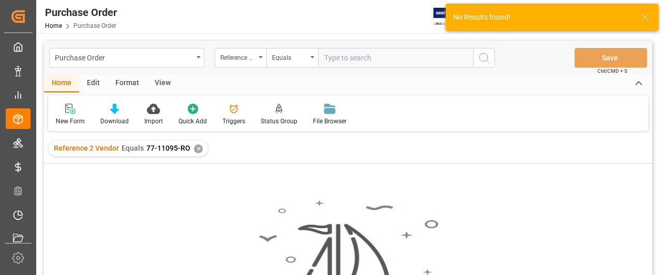
click at [194, 150] on div "✕" at bounding box center [198, 149] width 9 height 9
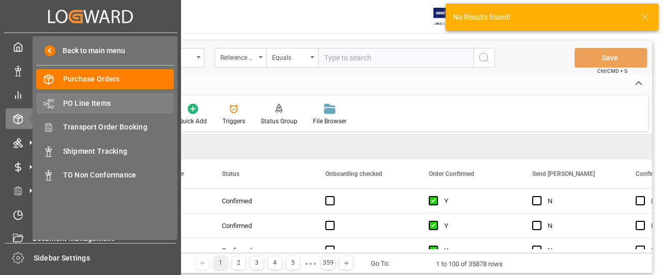
click at [83, 99] on span "PO Line Items" at bounding box center [118, 103] width 111 height 11
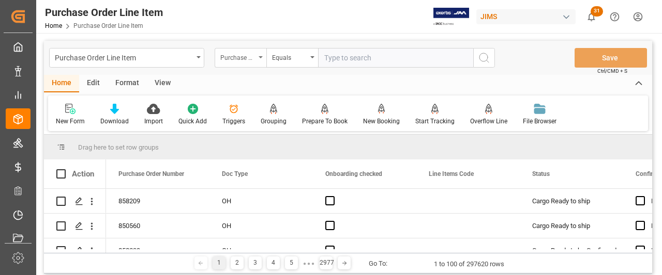
click at [265, 54] on div "Purchase Order Number" at bounding box center [240, 58] width 52 height 20
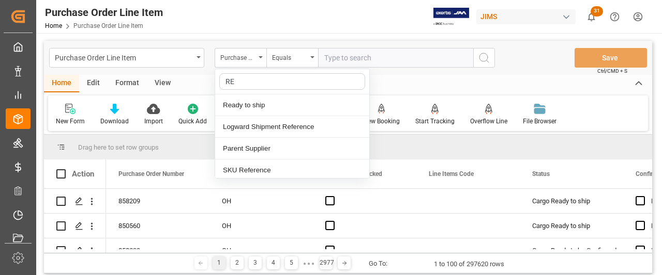
type input "REF"
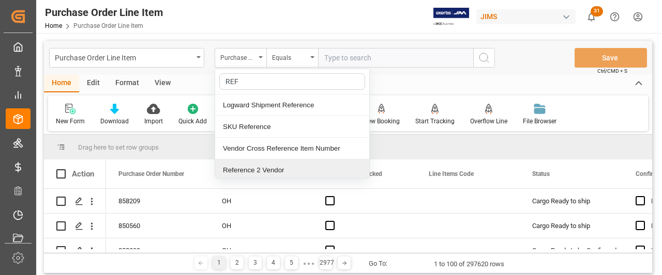
click at [251, 167] on div "Reference 2 Vendor" at bounding box center [292, 171] width 154 height 22
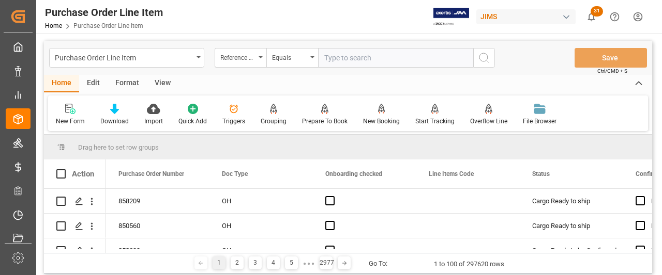
click at [325, 56] on input "text" at bounding box center [395, 58] width 155 height 20
paste input "77-11095-RO"
type input "77-11095-RO"
click at [484, 58] on icon "search button" at bounding box center [484, 58] width 12 height 12
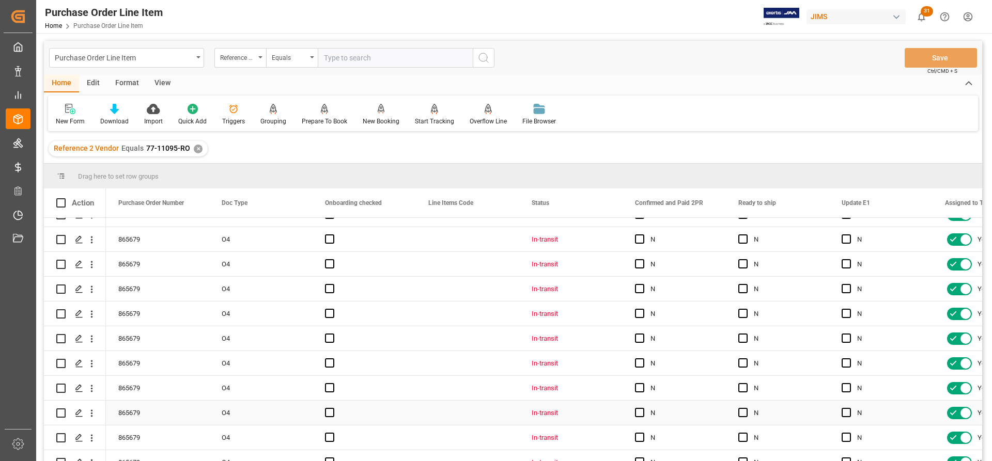
scroll to position [601, 0]
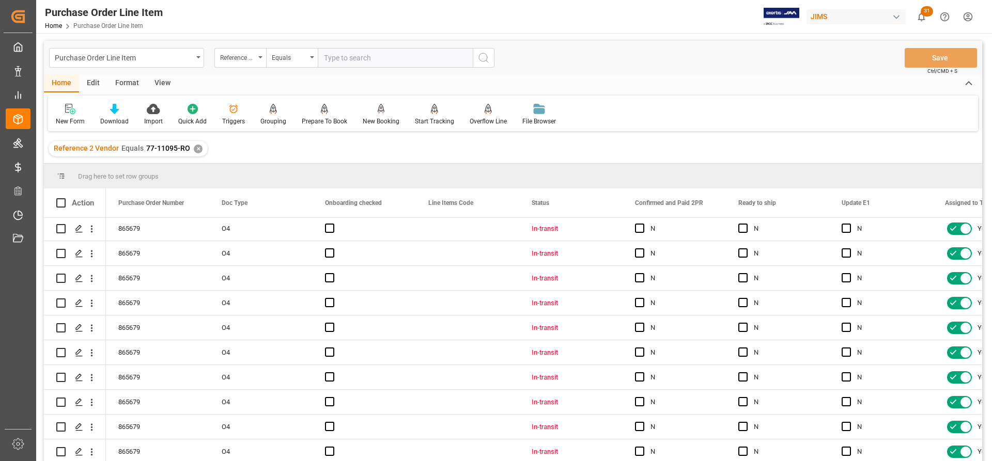
click at [157, 81] on div "View" at bounding box center [163, 84] width 32 height 18
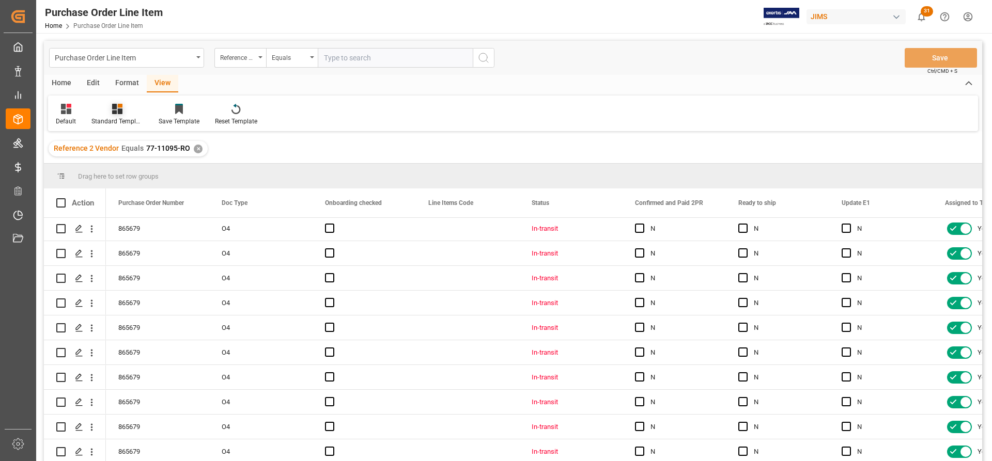
click at [116, 117] on div "Standard Templates" at bounding box center [117, 121] width 52 height 9
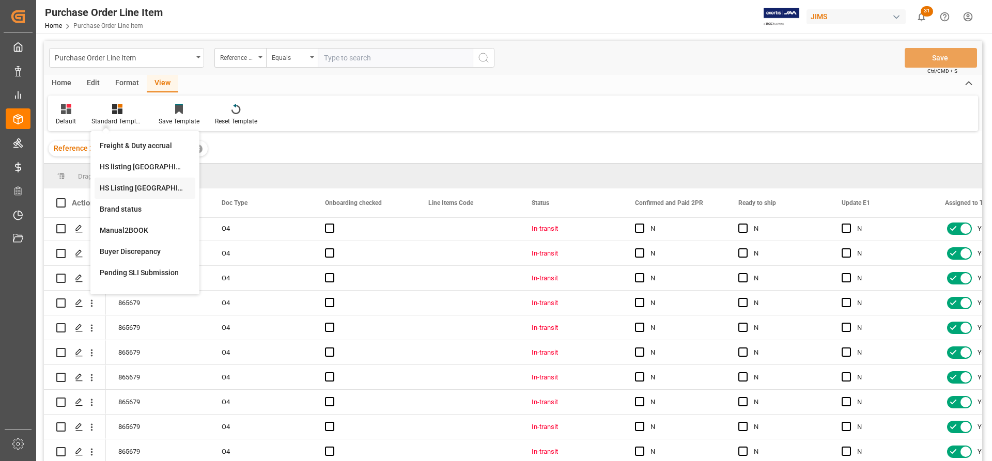
click at [112, 186] on div "HS Listing CANADA" at bounding box center [145, 188] width 90 height 11
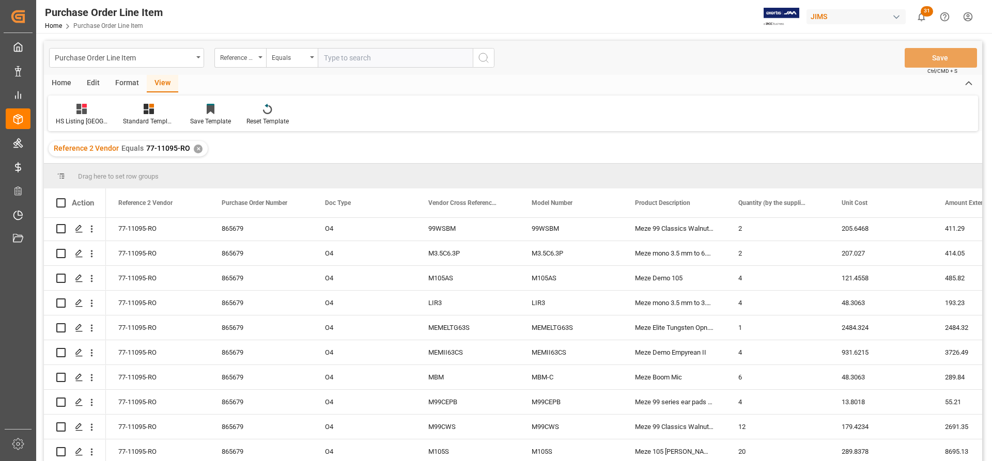
click at [62, 80] on div "Home" at bounding box center [61, 84] width 35 height 18
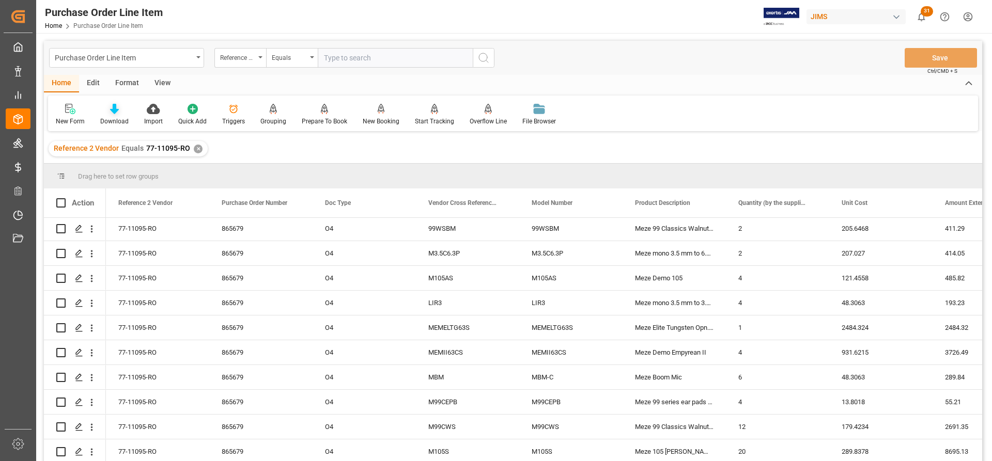
click at [111, 113] on icon at bounding box center [114, 109] width 9 height 10
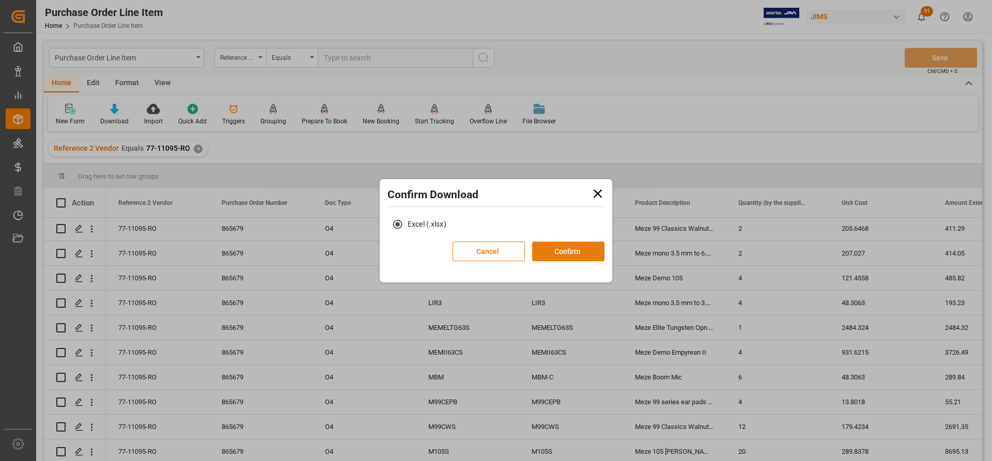
click at [571, 248] on button "Confirm" at bounding box center [568, 252] width 72 height 20
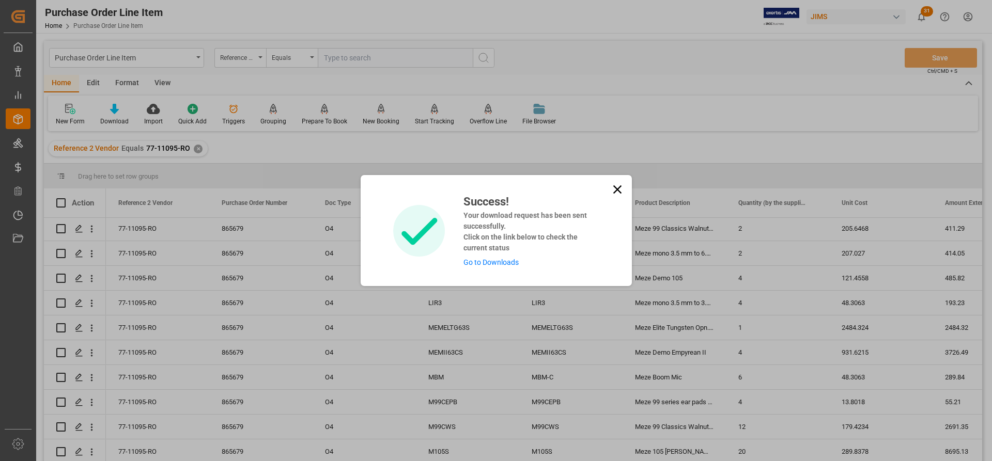
click at [484, 258] on link "Go to Downloads" at bounding box center [491, 262] width 55 height 8
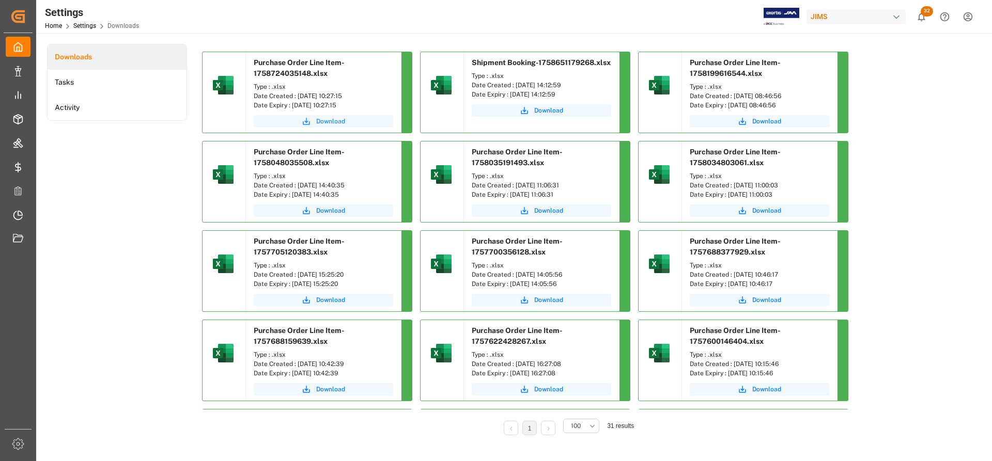
click at [321, 120] on span "Download" at bounding box center [330, 121] width 29 height 9
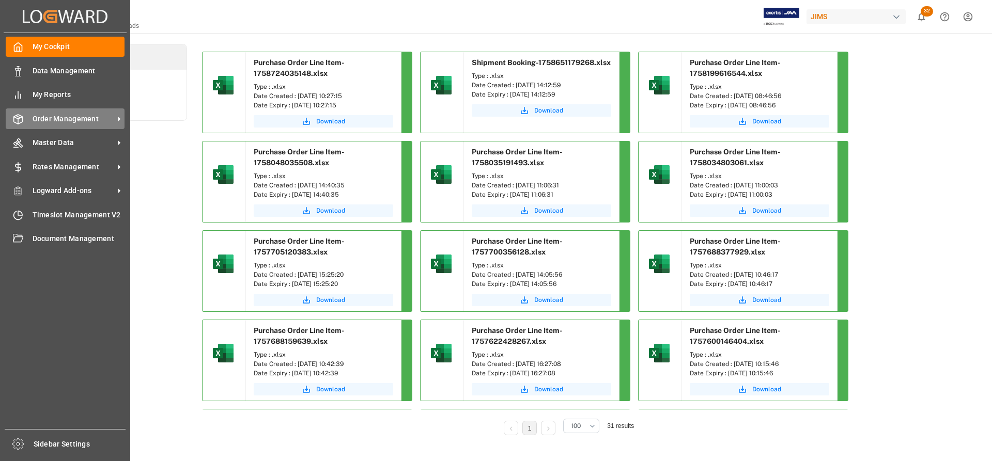
click at [74, 116] on span "Order Management" at bounding box center [74, 119] width 82 height 11
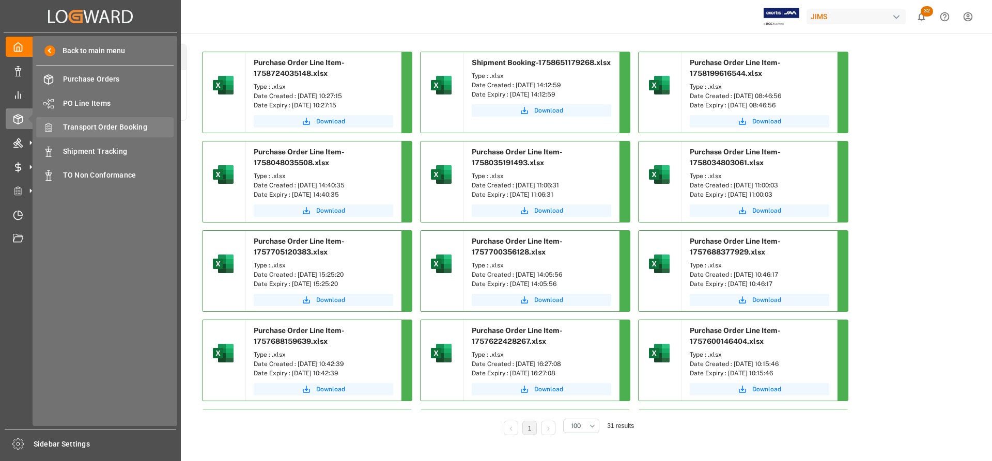
click at [126, 127] on span "Transport Order Booking" at bounding box center [118, 127] width 111 height 11
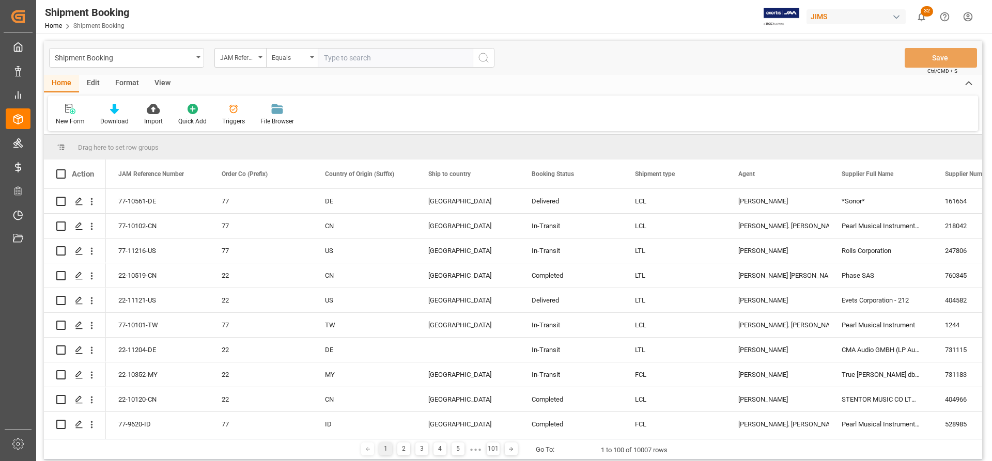
click at [340, 59] on input "text" at bounding box center [395, 58] width 155 height 20
type input "77-10976-us"
click at [484, 59] on icon "search button" at bounding box center [484, 58] width 12 height 12
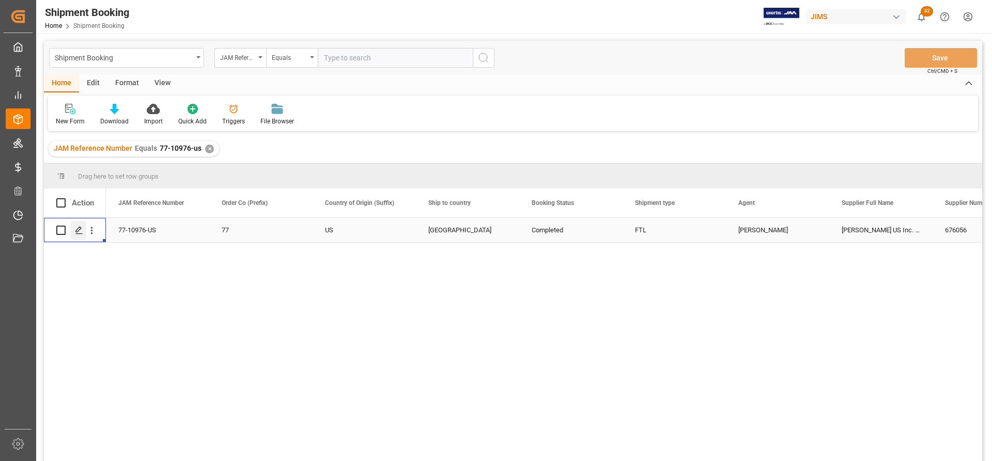
click at [75, 231] on icon "Press SPACE to select this row." at bounding box center [79, 230] width 8 height 8
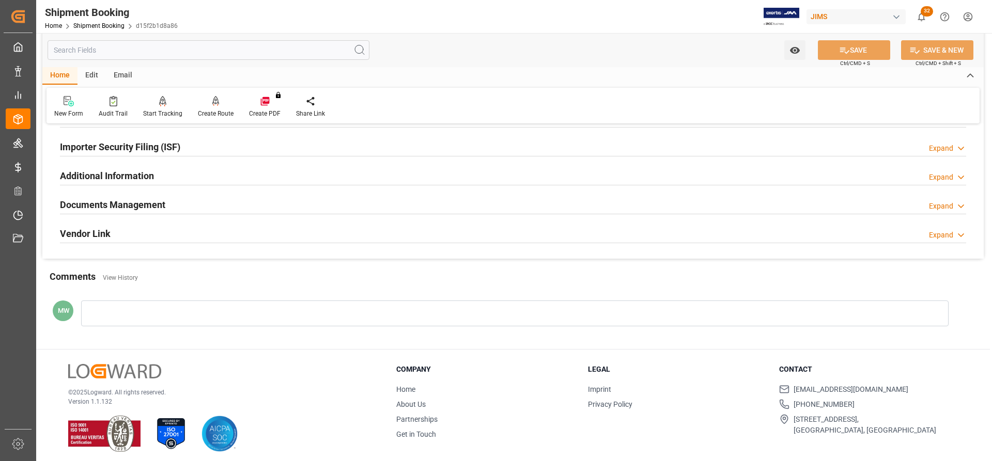
scroll to position [310, 0]
click at [109, 197] on h2 "Documents Management" at bounding box center [112, 204] width 105 height 14
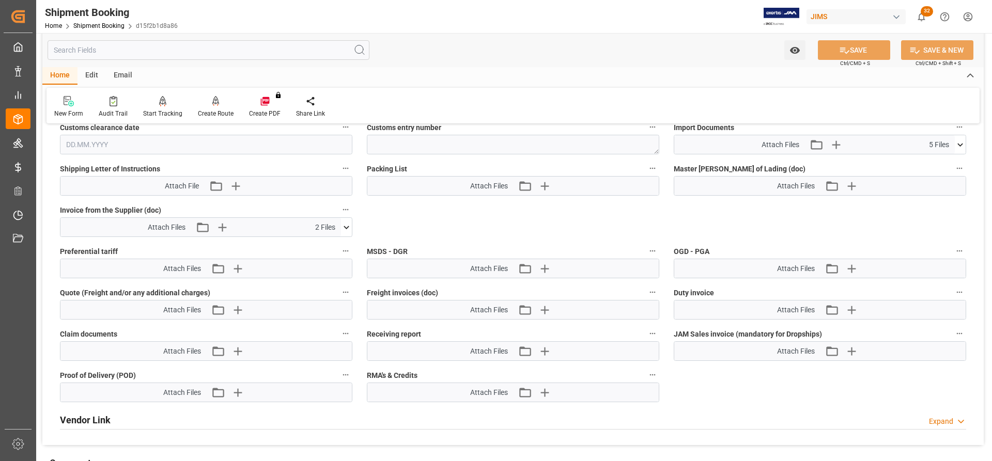
scroll to position [620, 0]
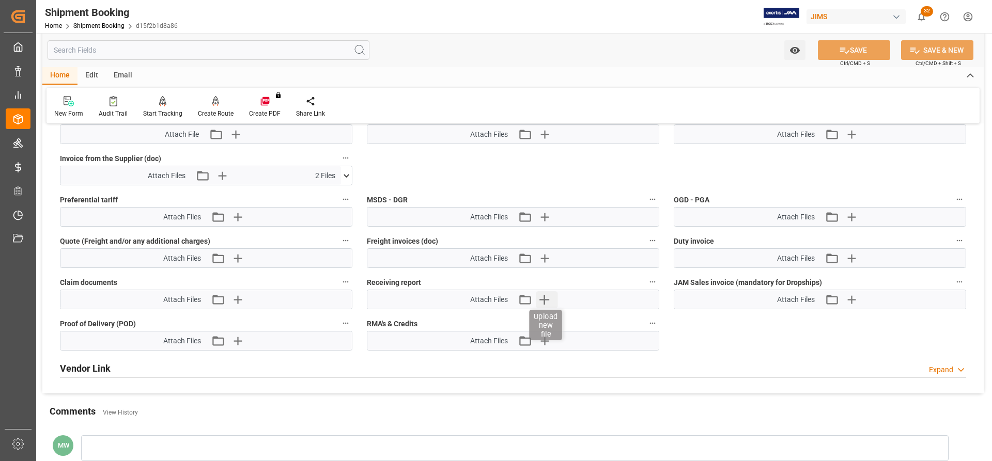
click at [543, 275] on icon "button" at bounding box center [545, 300] width 10 height 10
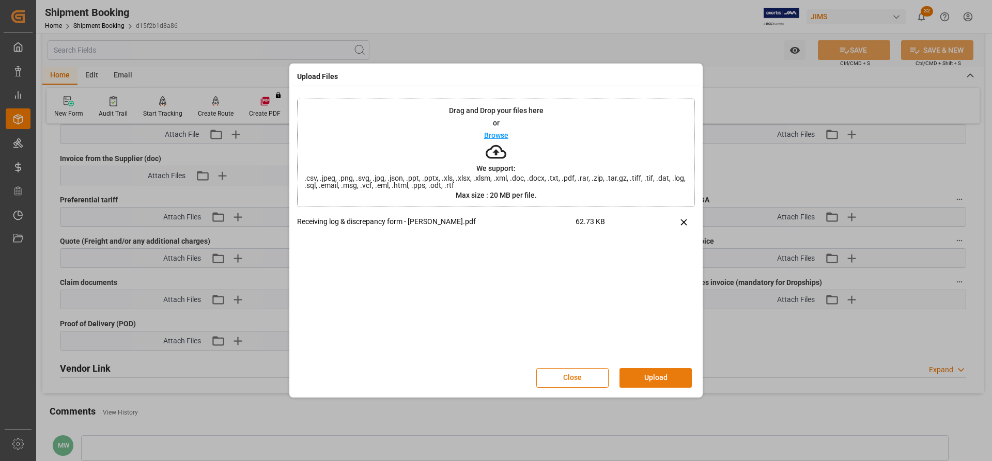
click at [650, 275] on button "Upload" at bounding box center [656, 378] width 72 height 20
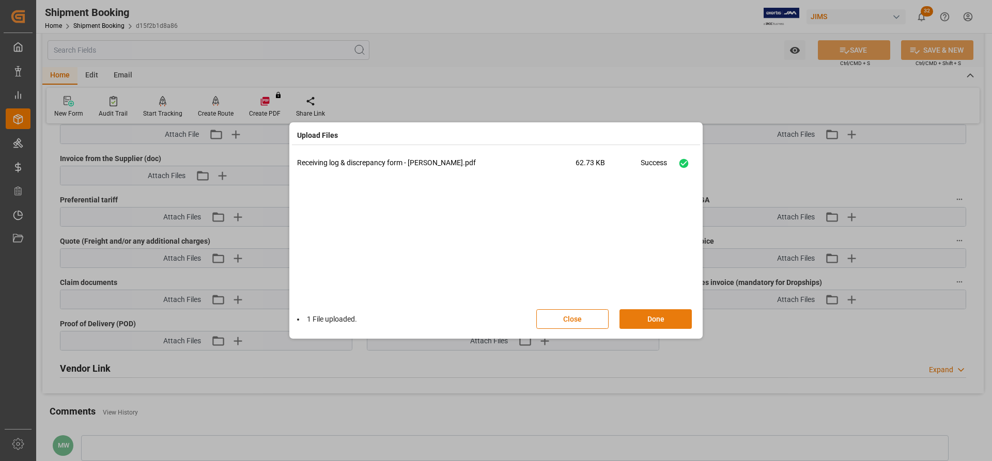
click at [661, 275] on button "Done" at bounding box center [656, 320] width 72 height 20
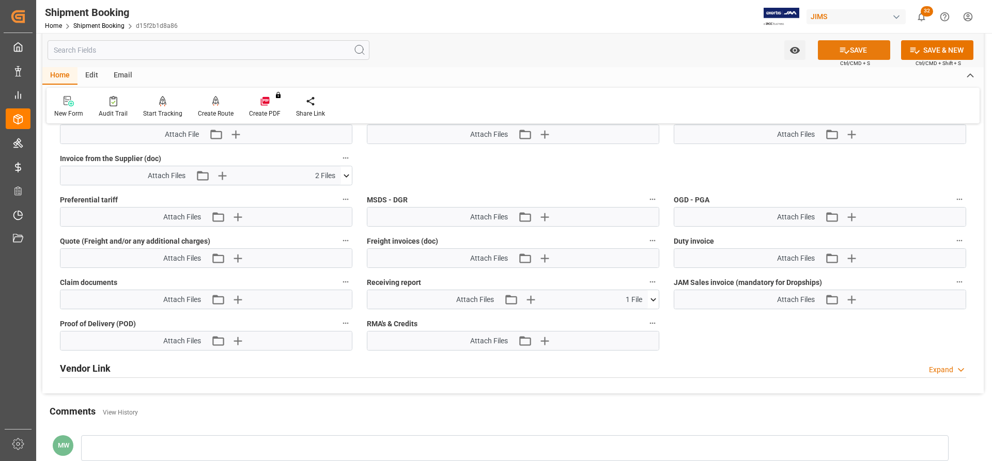
click at [661, 53] on button "SAVE" at bounding box center [854, 50] width 72 height 20
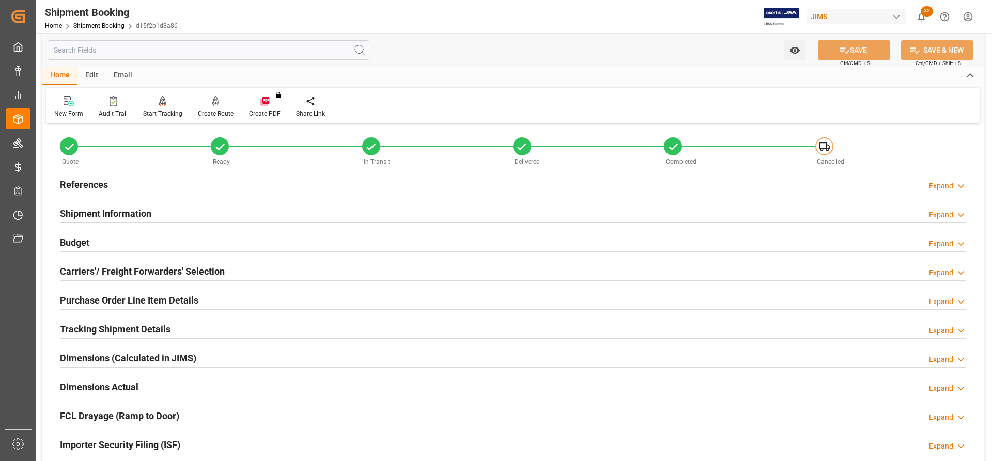
scroll to position [0, 0]
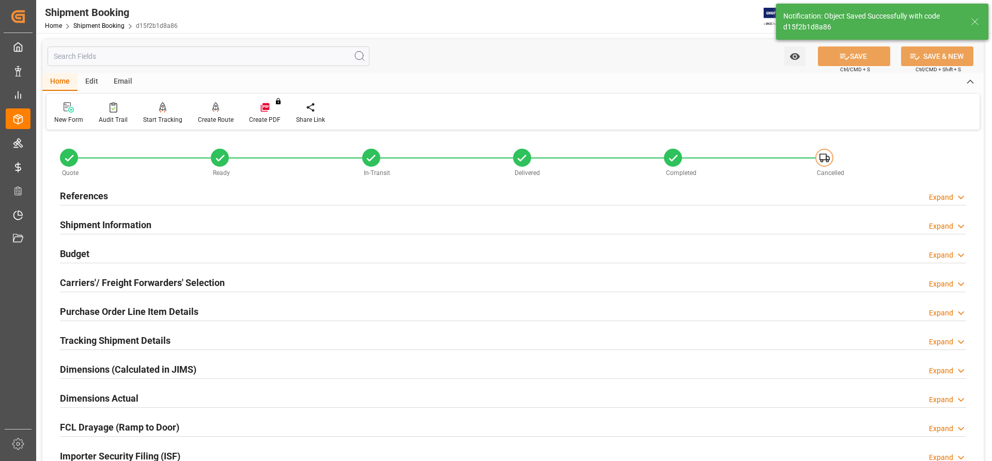
click at [110, 275] on h2 "Tracking Shipment Details" at bounding box center [115, 341] width 111 height 14
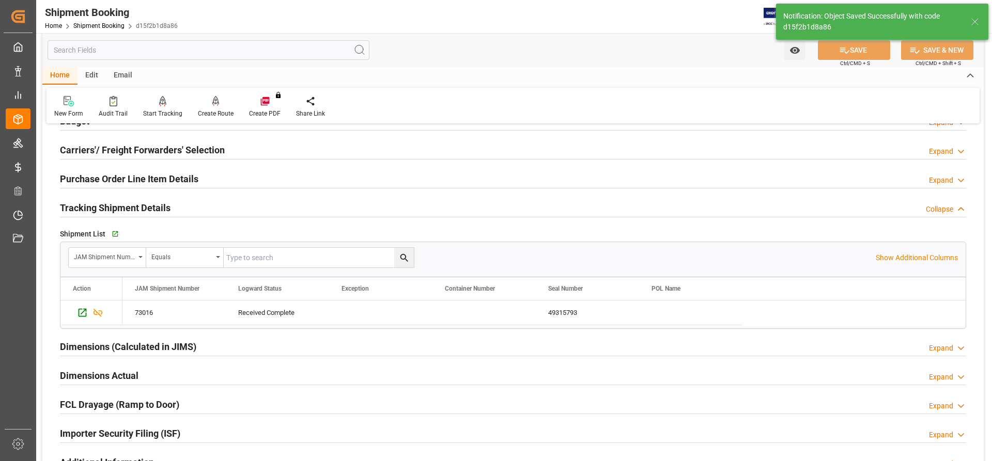
scroll to position [155, 0]
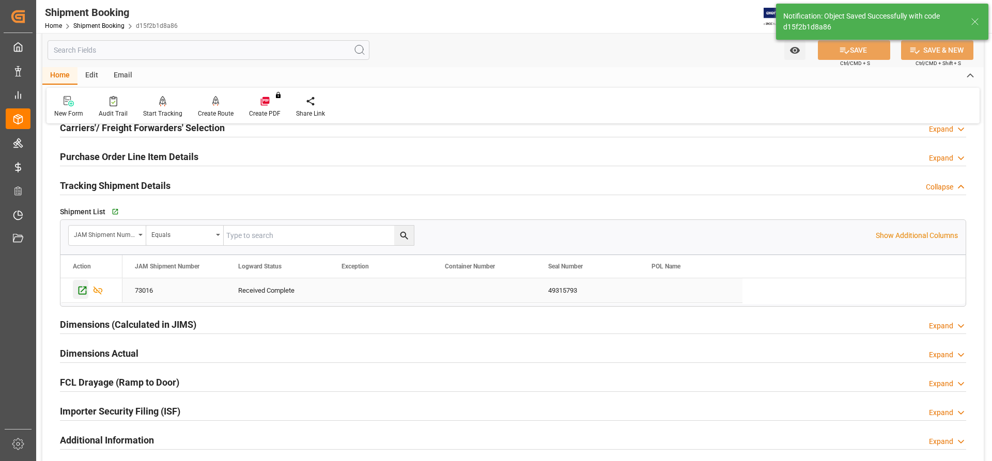
click at [80, 275] on icon "Press SPACE to select this row." at bounding box center [82, 290] width 11 height 11
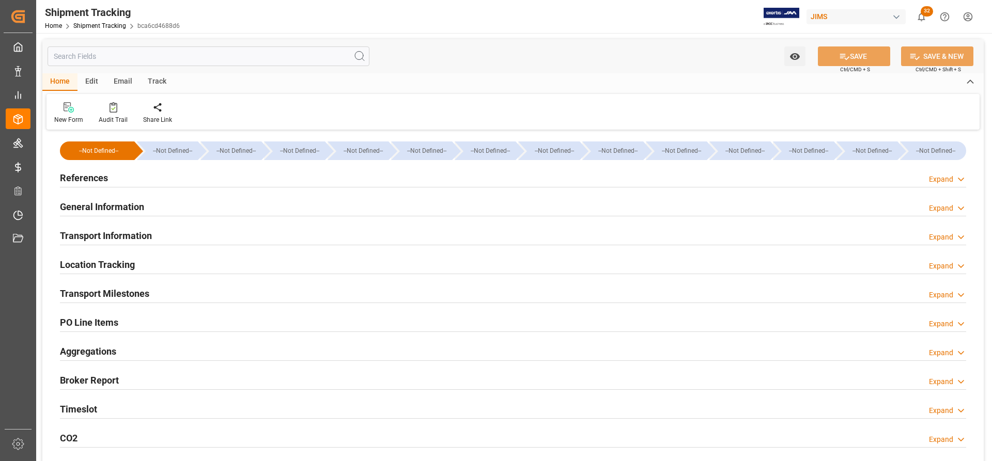
type input "12.09.2025 00:00"
type input "15.09.2025 00:00"
type input "17.09.2025 00:00"
type input "17.09.2025"
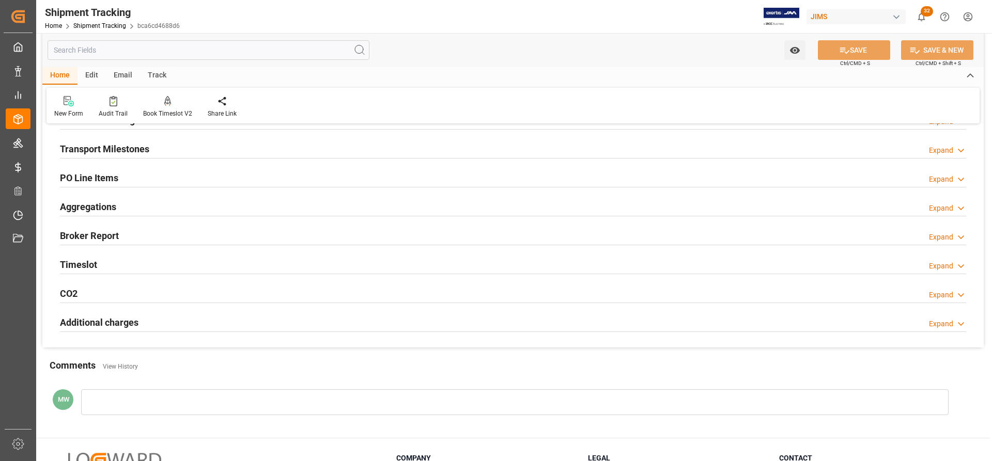
scroll to position [155, 0]
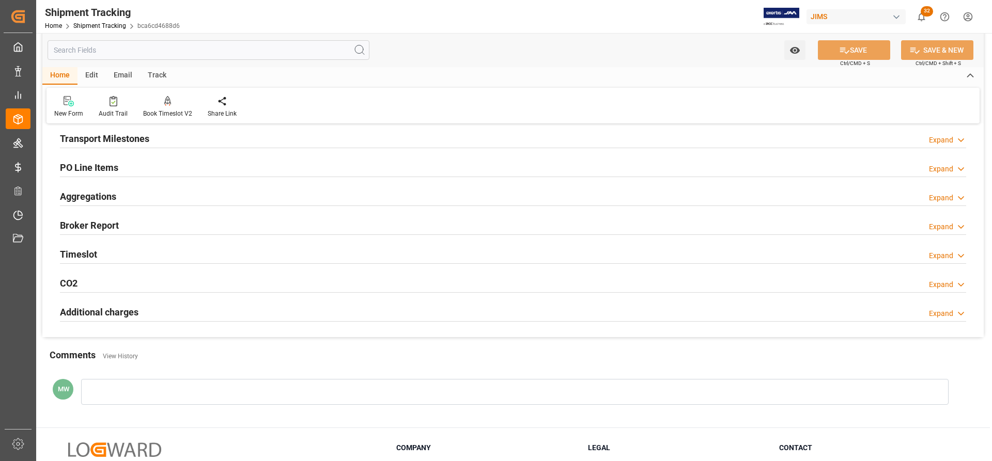
click at [103, 137] on h2 "Transport Milestones" at bounding box center [104, 139] width 89 height 14
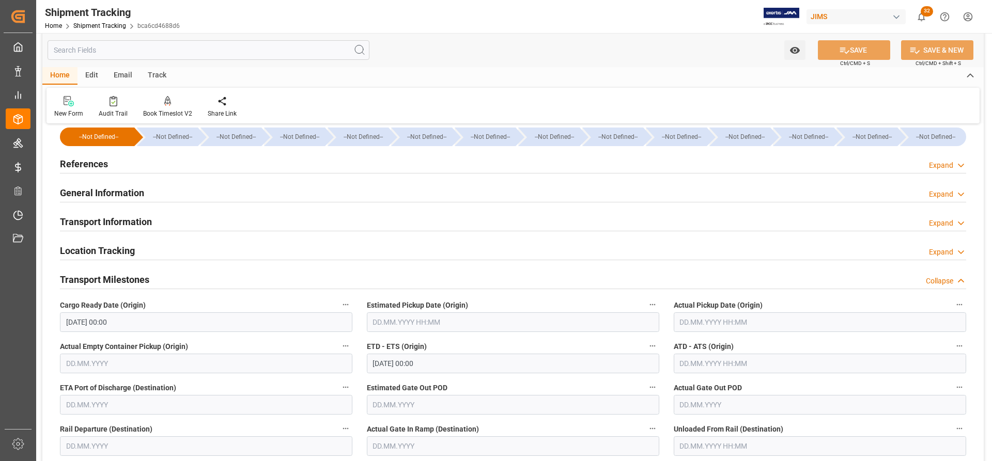
scroll to position [0, 0]
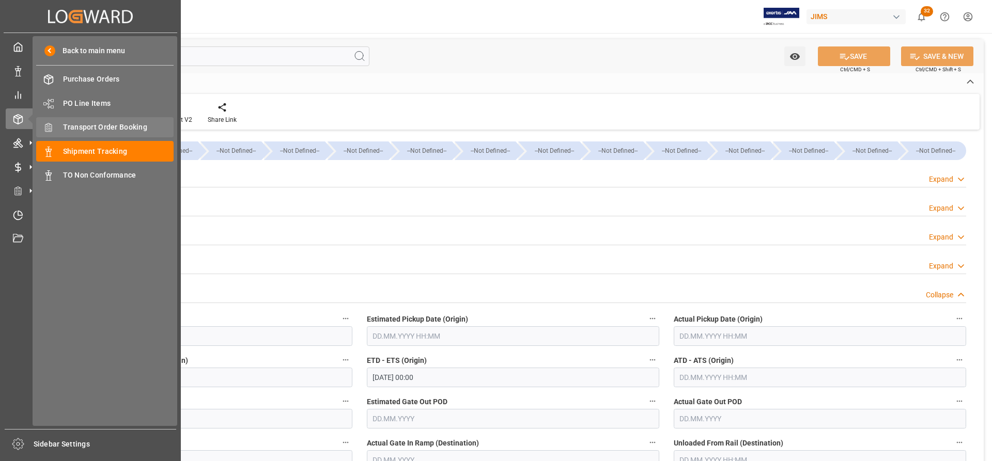
click at [100, 130] on span "Transport Order Booking" at bounding box center [118, 127] width 111 height 11
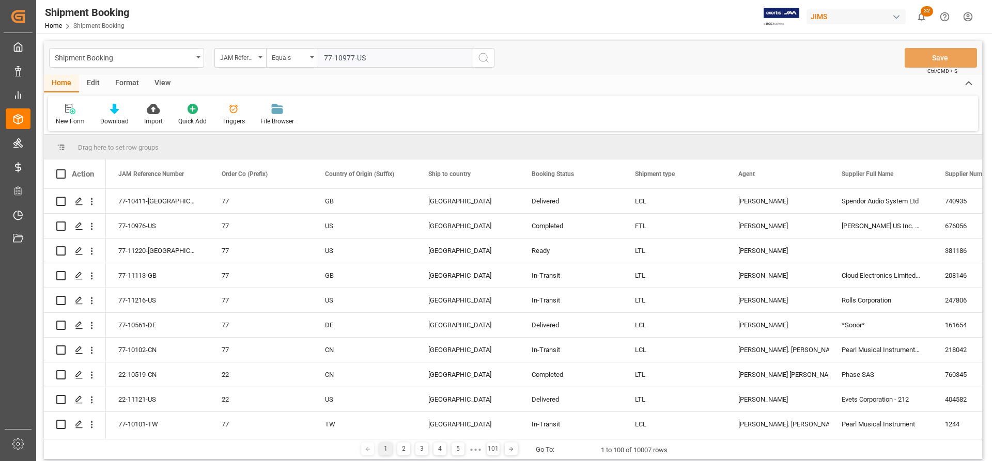
type input "77-10977-US"
click at [478, 55] on icon "search button" at bounding box center [484, 58] width 12 height 12
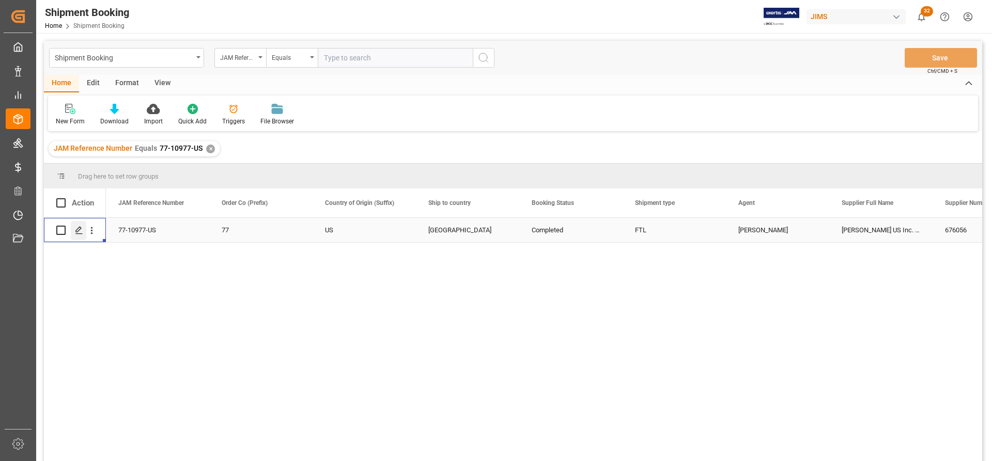
click at [78, 232] on polygon "Press SPACE to select this row." at bounding box center [78, 229] width 5 height 5
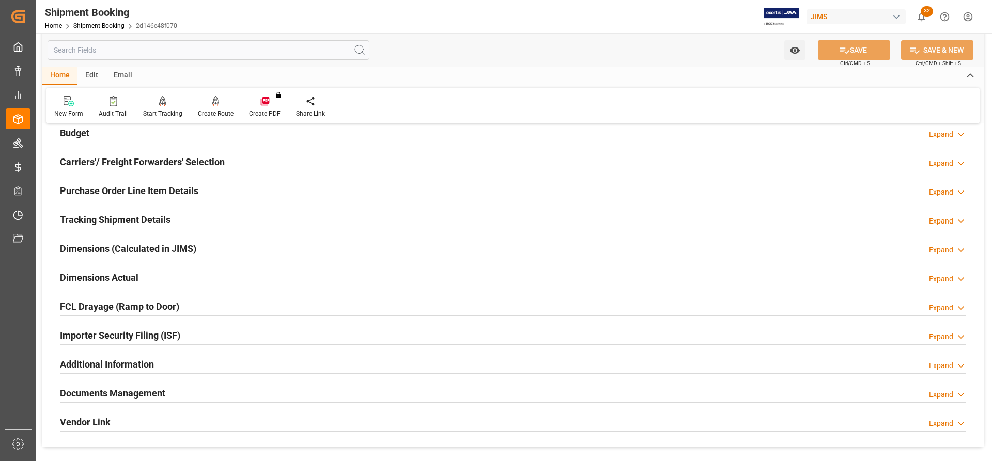
scroll to position [207, 0]
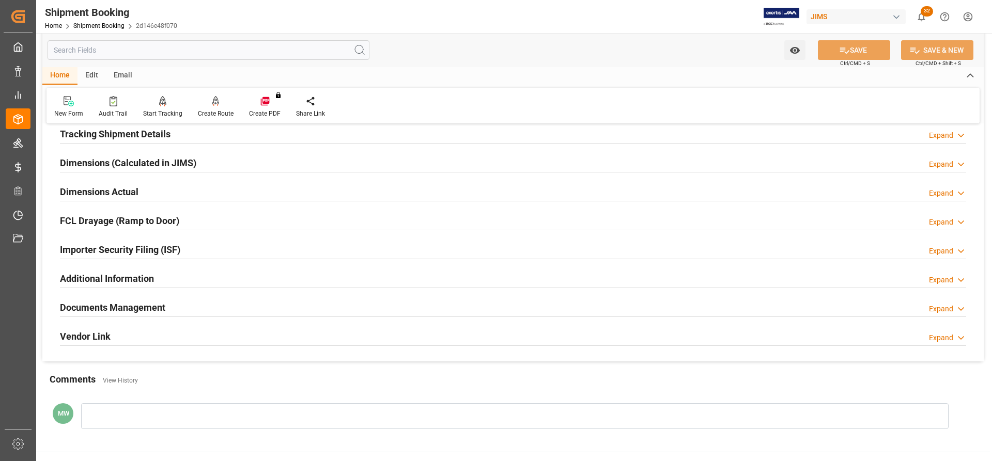
click at [106, 303] on h2 "Documents Management" at bounding box center [112, 308] width 105 height 14
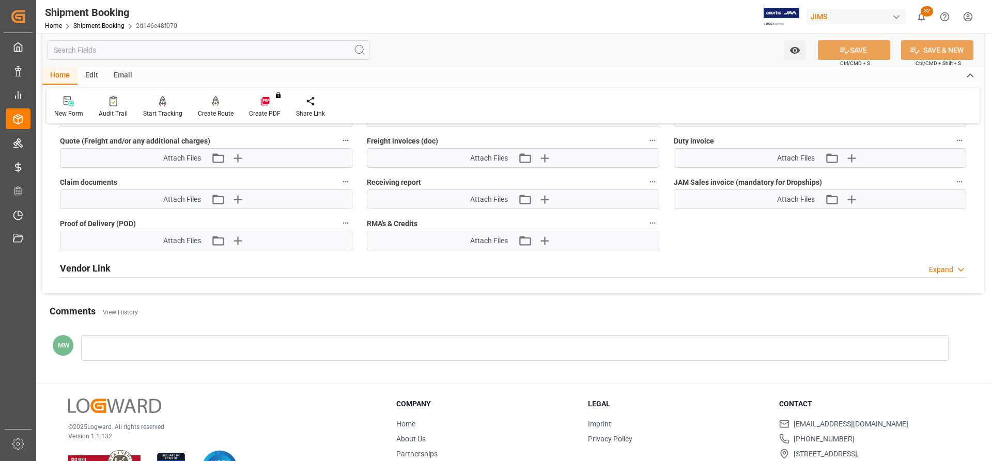
scroll to position [724, 0]
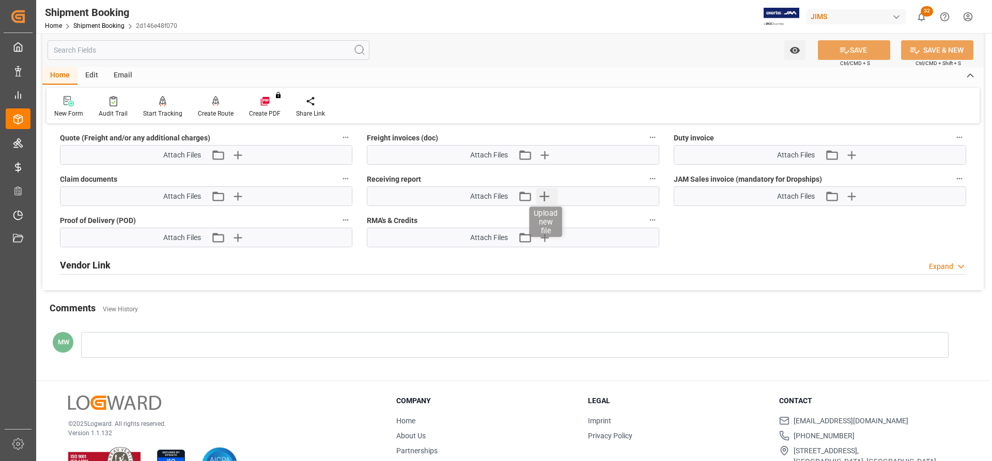
click at [543, 195] on icon "button" at bounding box center [544, 196] width 17 height 17
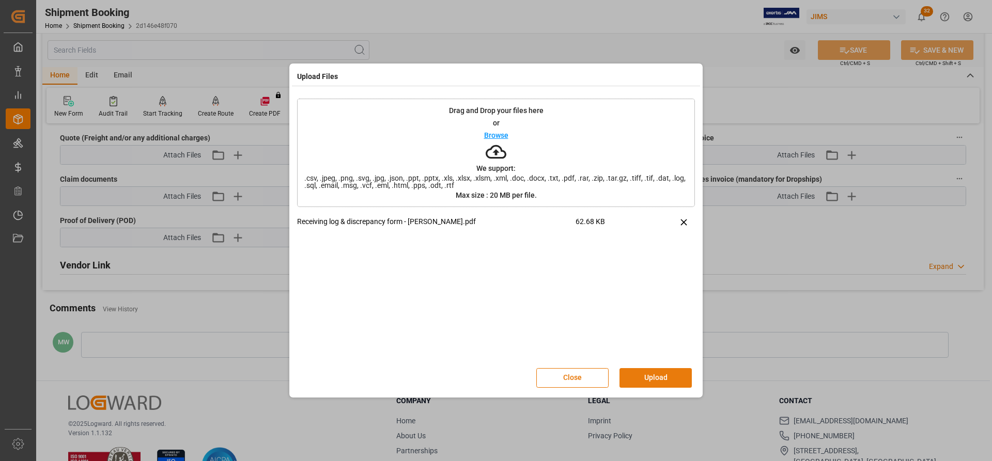
click at [642, 376] on button "Upload" at bounding box center [656, 378] width 72 height 20
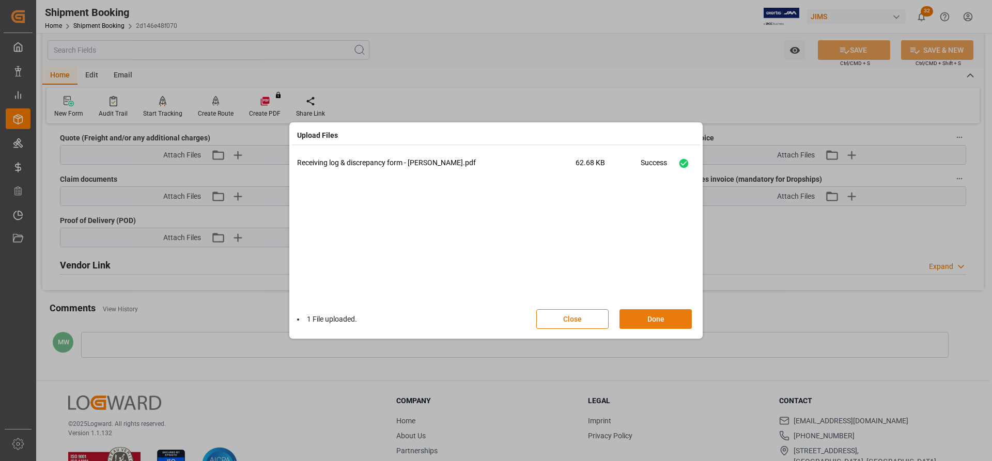
click at [648, 321] on button "Done" at bounding box center [656, 320] width 72 height 20
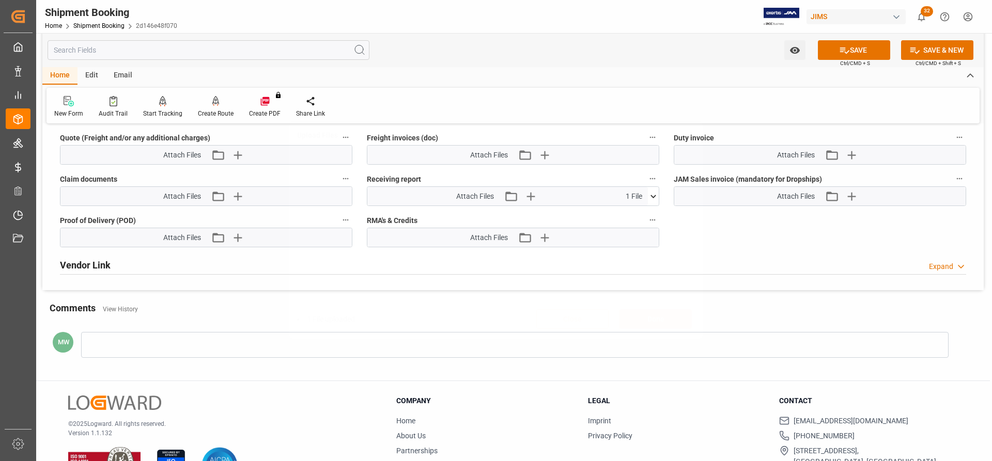
click at [850, 51] on button "SAVE" at bounding box center [854, 50] width 72 height 20
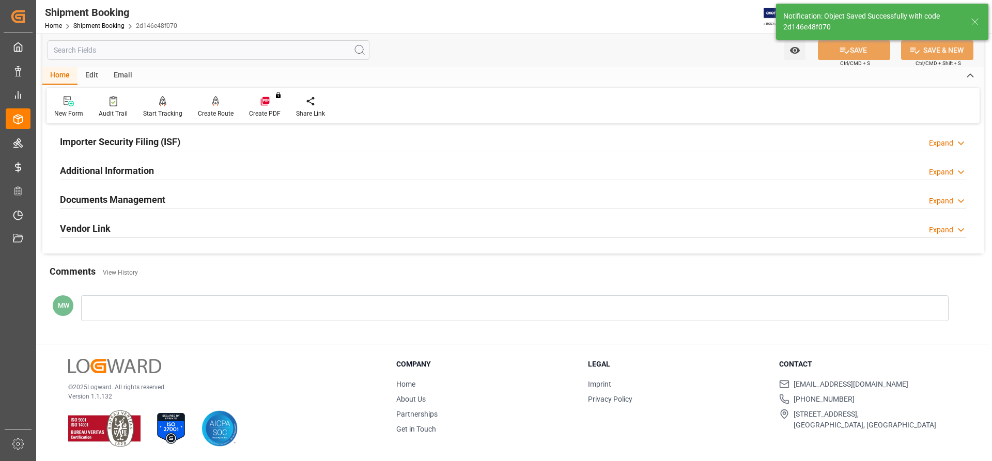
scroll to position [123, 0]
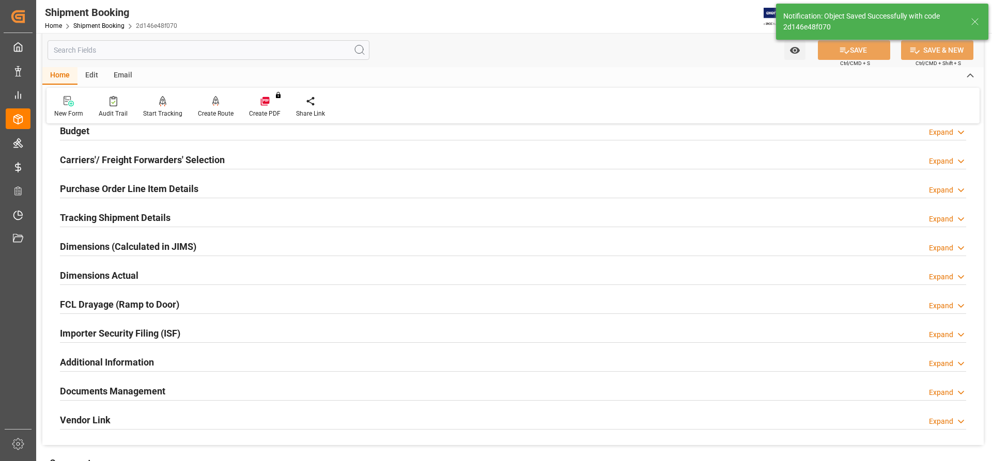
click at [102, 223] on h2 "Tracking Shipment Details" at bounding box center [115, 218] width 111 height 14
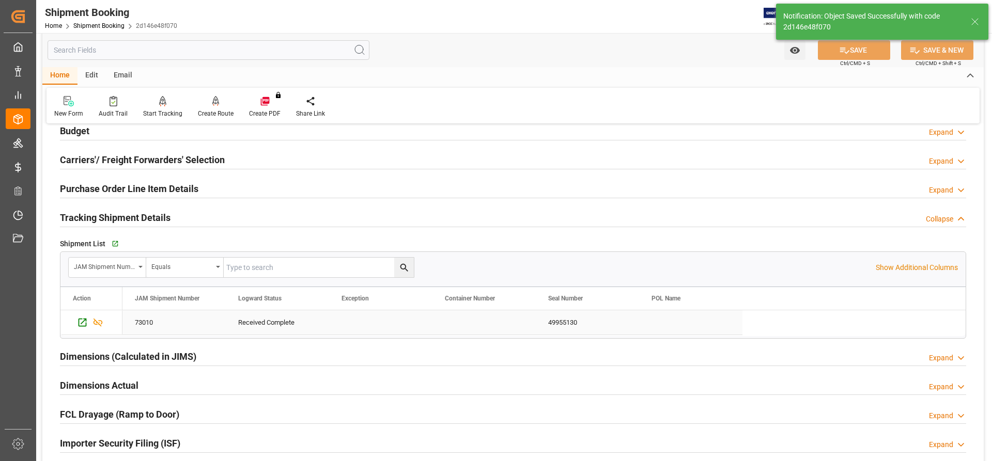
scroll to position [233, 0]
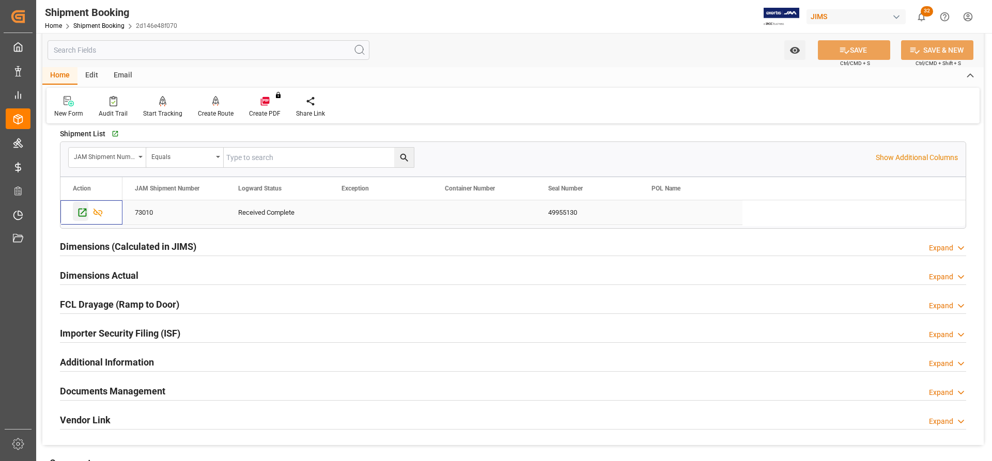
click at [78, 212] on icon "Press SPACE to select this row." at bounding box center [82, 212] width 11 height 11
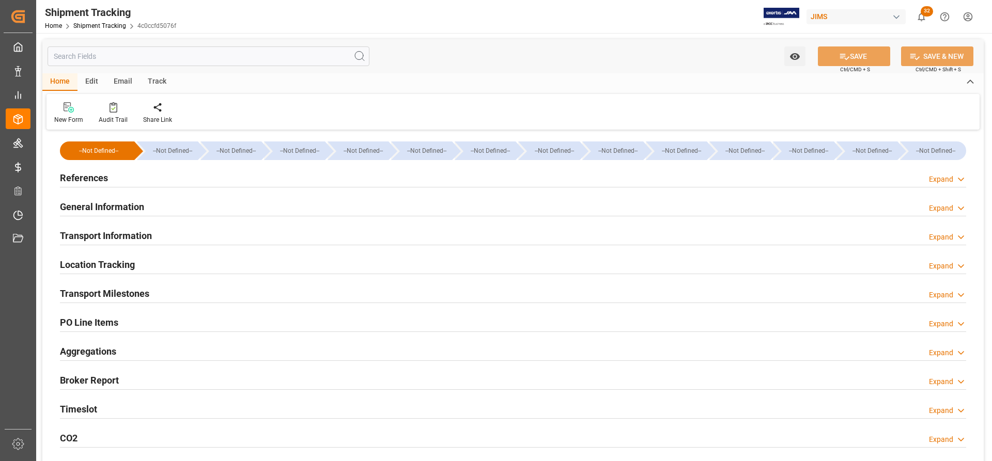
type input "[DATE] 00:00"
type input "[DATE]"
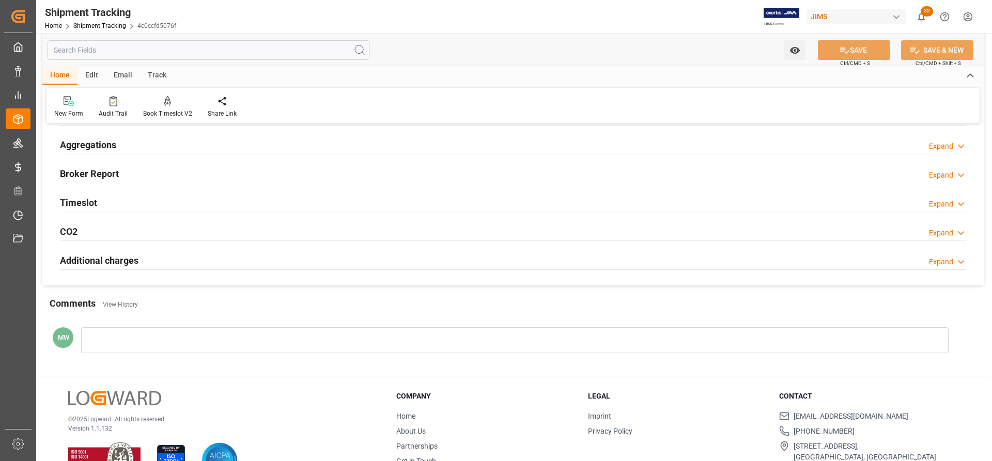
scroll to position [155, 0]
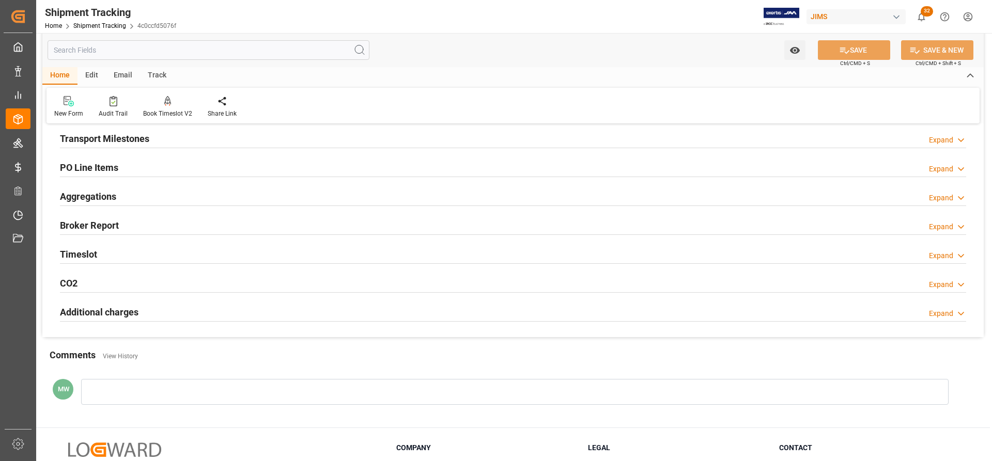
click at [115, 143] on h2 "Transport Milestones" at bounding box center [104, 139] width 89 height 14
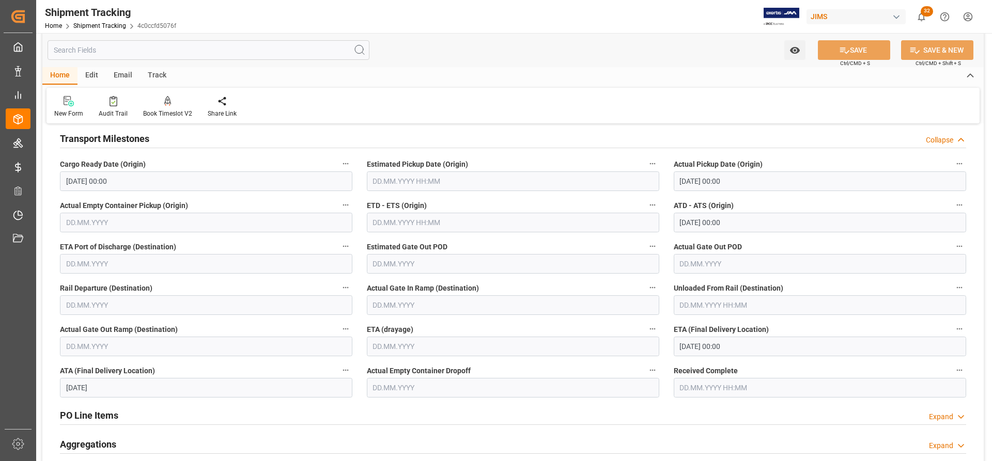
click at [702, 392] on input "text" at bounding box center [820, 388] width 293 height 20
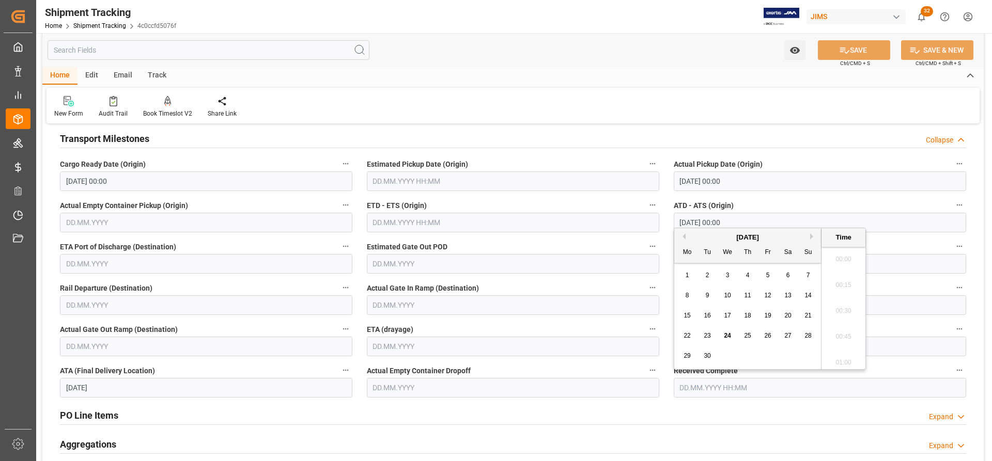
scroll to position [1063, 0]
click at [726, 310] on div "17" at bounding box center [727, 316] width 13 height 13
type input "17.09.2025 00:00"
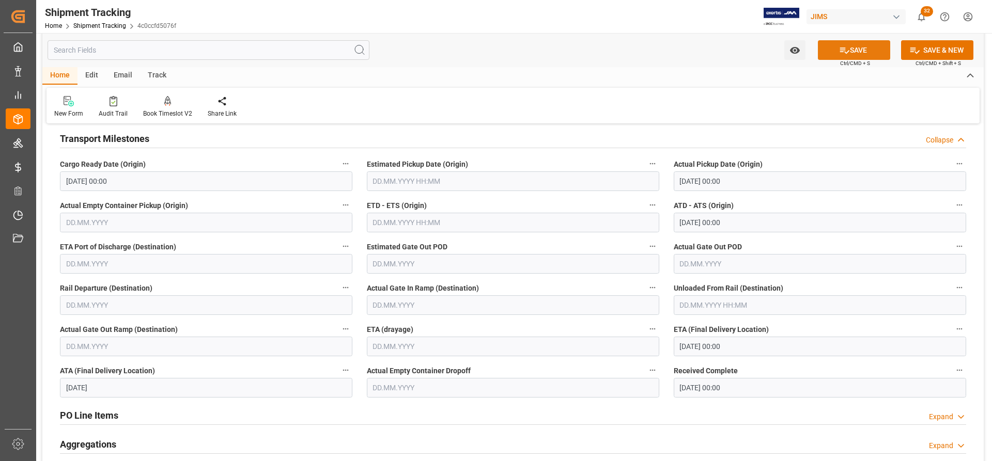
click at [864, 54] on button "SAVE" at bounding box center [854, 50] width 72 height 20
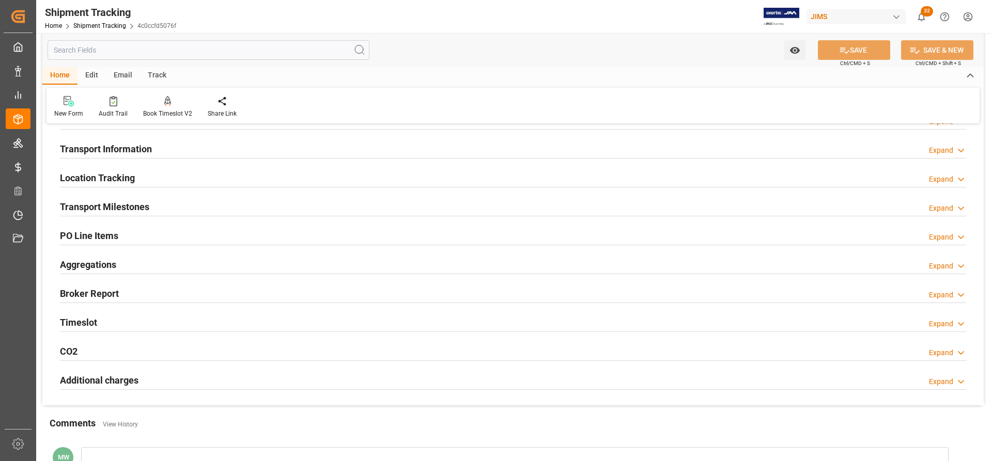
scroll to position [0, 0]
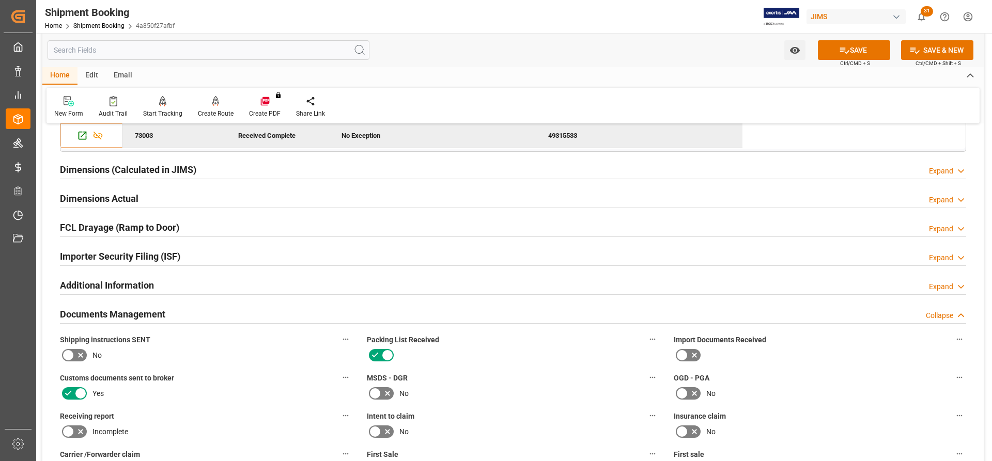
scroll to position [310, 0]
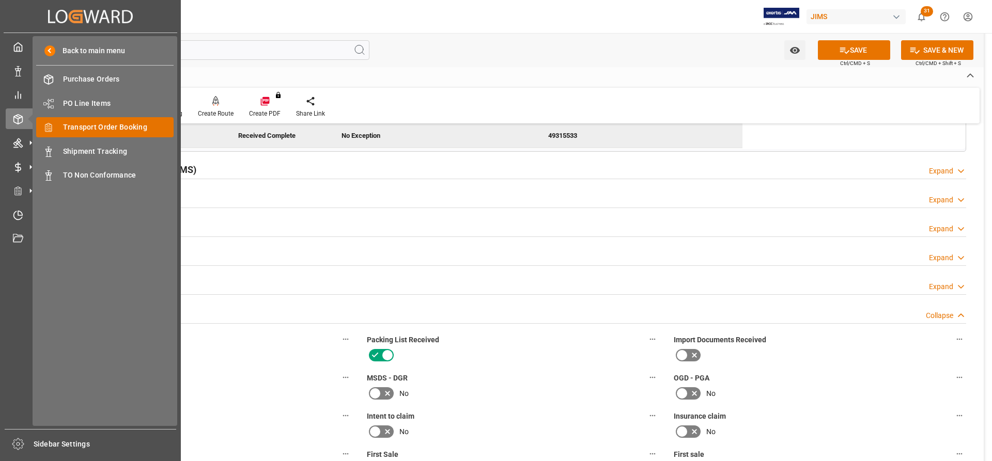
click at [96, 131] on span "Transport Order Booking" at bounding box center [118, 127] width 111 height 11
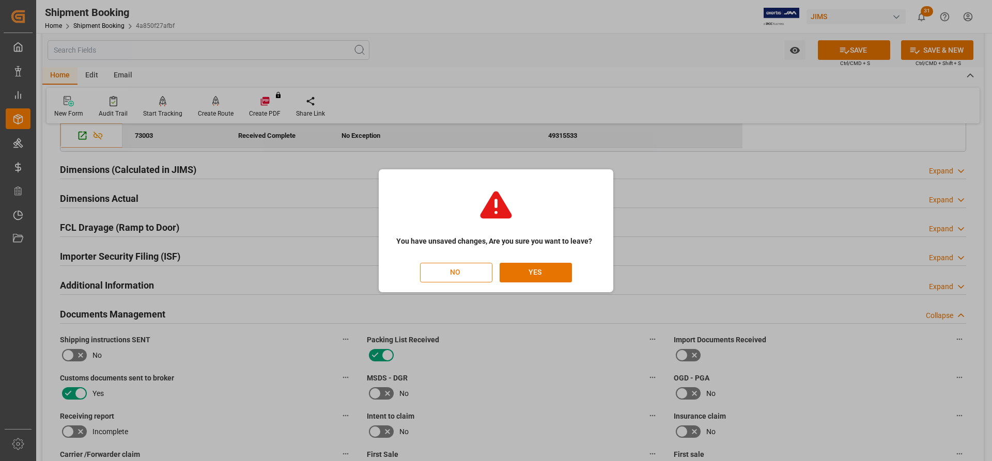
click at [454, 270] on button "NO" at bounding box center [456, 273] width 72 height 20
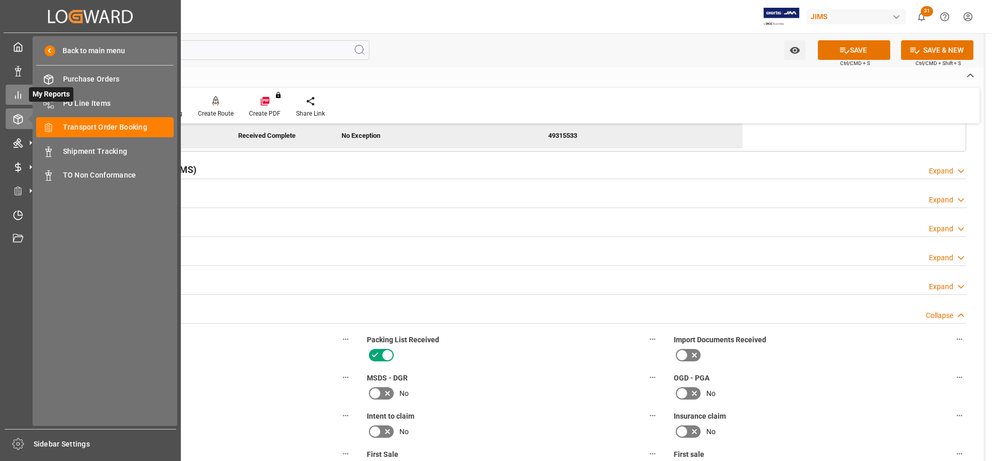
scroll to position [0, 0]
click at [88, 124] on span "Transport Order Booking" at bounding box center [118, 127] width 111 height 11
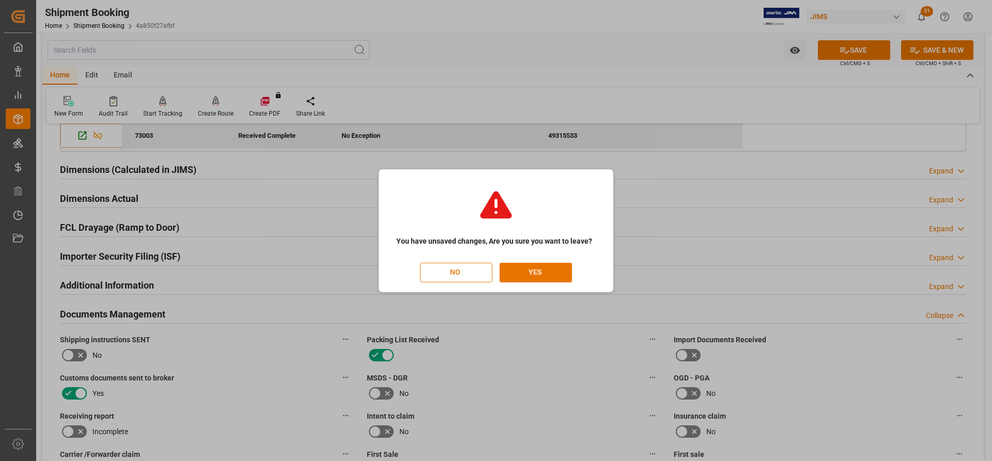
click at [459, 266] on button "NO" at bounding box center [456, 273] width 72 height 20
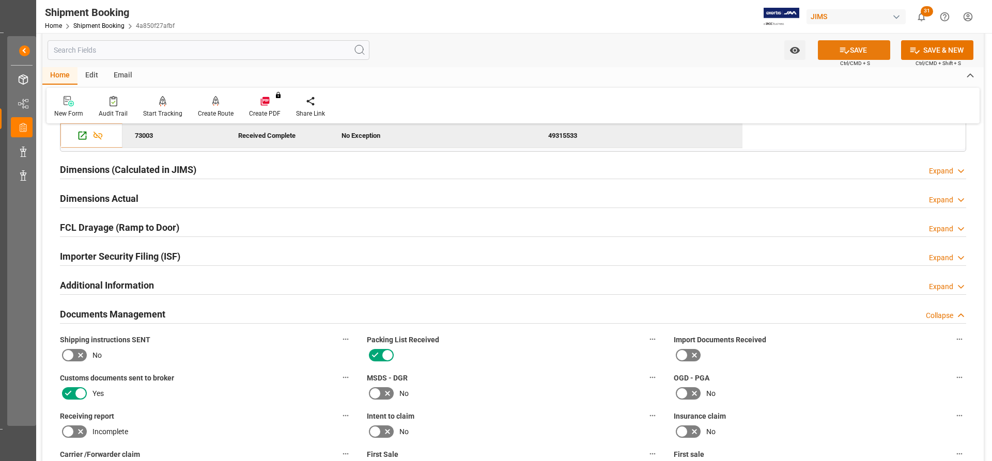
click at [870, 50] on button "SAVE" at bounding box center [854, 50] width 72 height 20
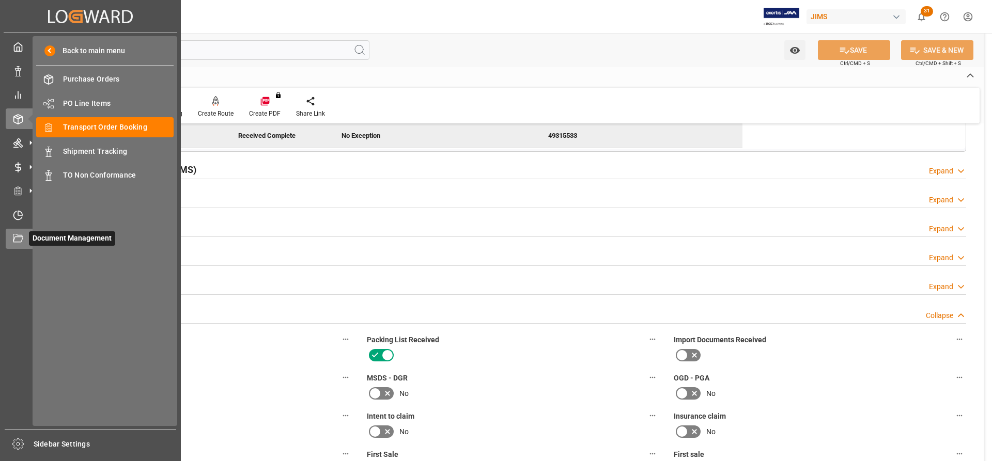
scroll to position [0, 0]
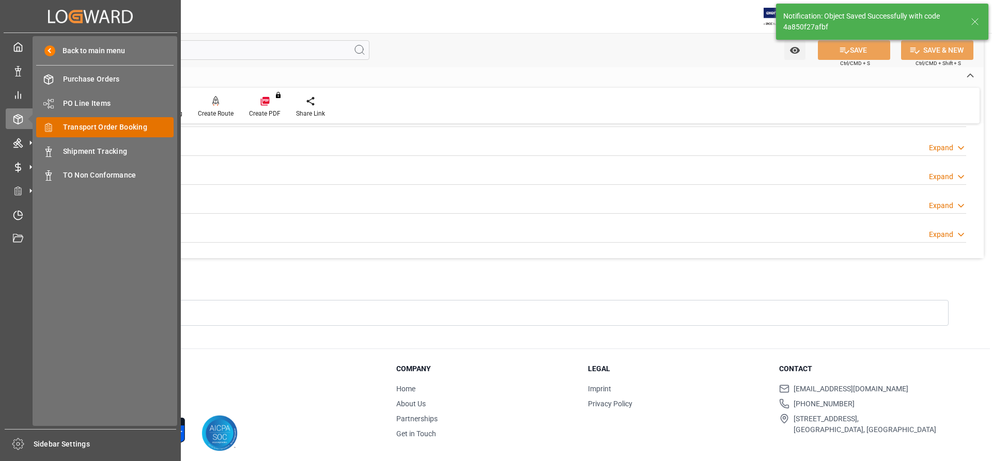
click at [81, 129] on span "Transport Order Booking" at bounding box center [118, 127] width 111 height 11
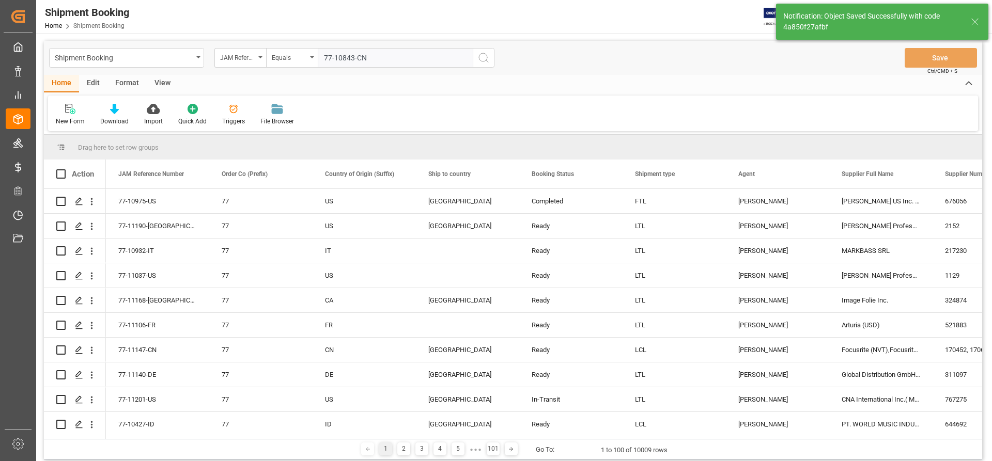
type input "77-10843-CN"
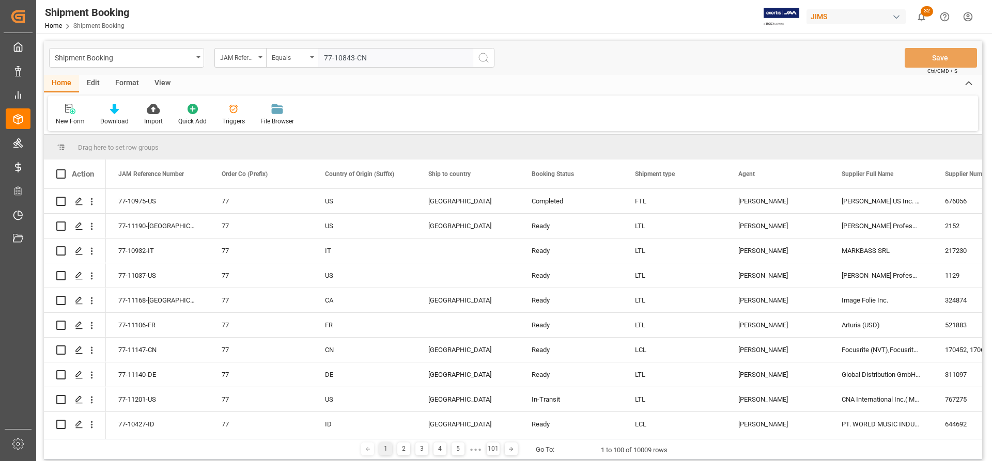
click at [487, 61] on line "search button" at bounding box center [487, 61] width 2 height 2
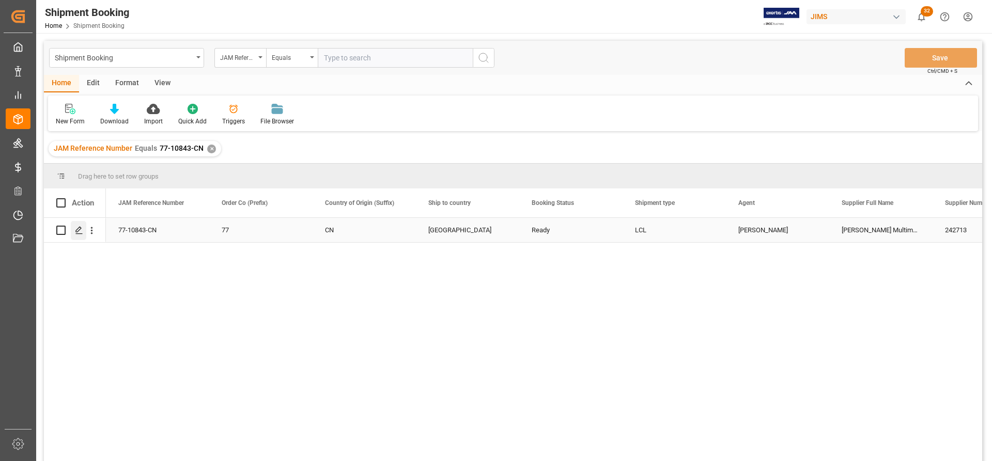
click at [80, 234] on line "Press SPACE to select this row." at bounding box center [79, 234] width 6 height 0
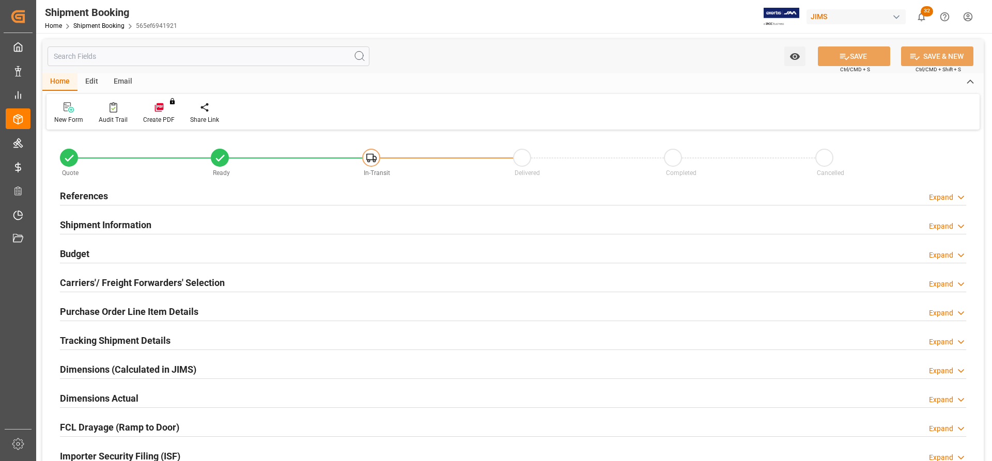
type input "0"
type input "3937.7496"
type input "95960"
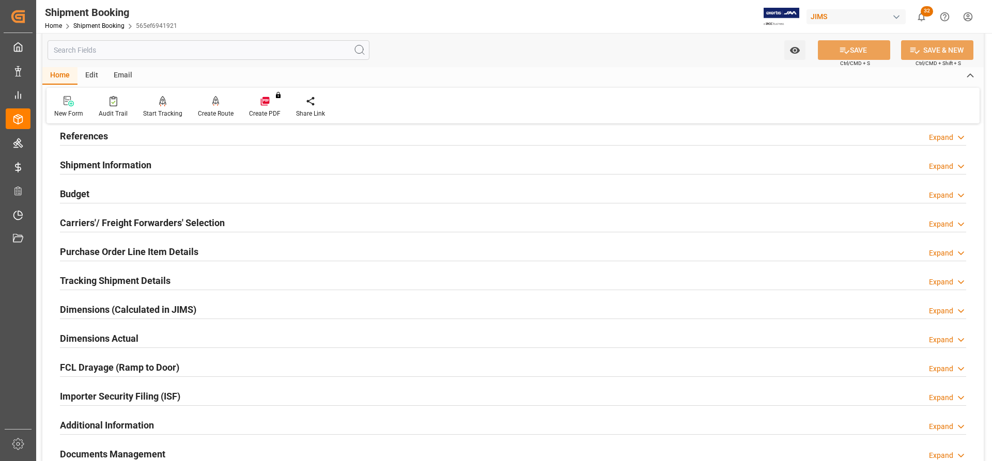
scroll to position [52, 0]
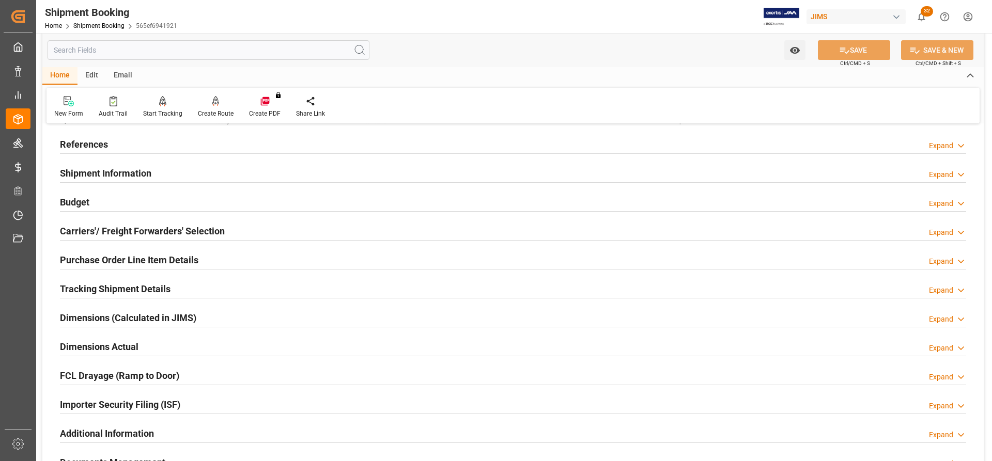
drag, startPoint x: 72, startPoint y: 203, endPoint x: 121, endPoint y: 223, distance: 53.7
click at [72, 202] on h2 "Budget" at bounding box center [74, 202] width 29 height 14
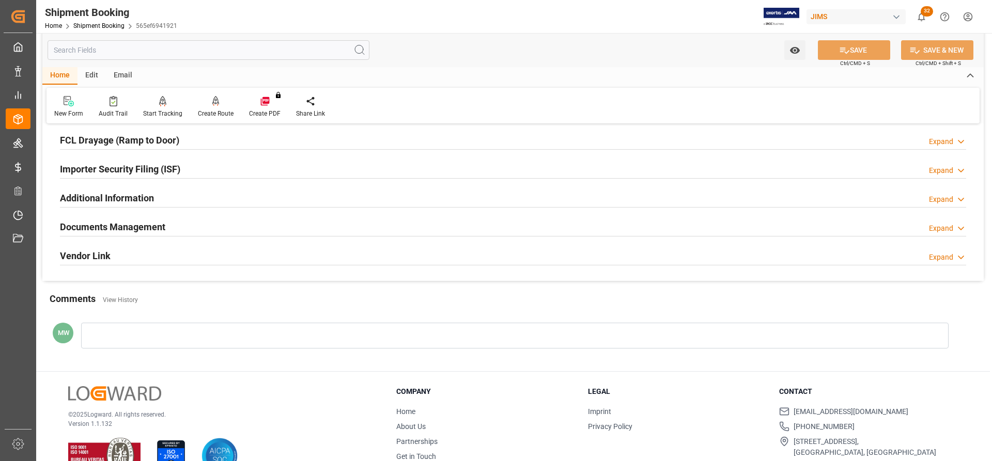
scroll to position [562, 0]
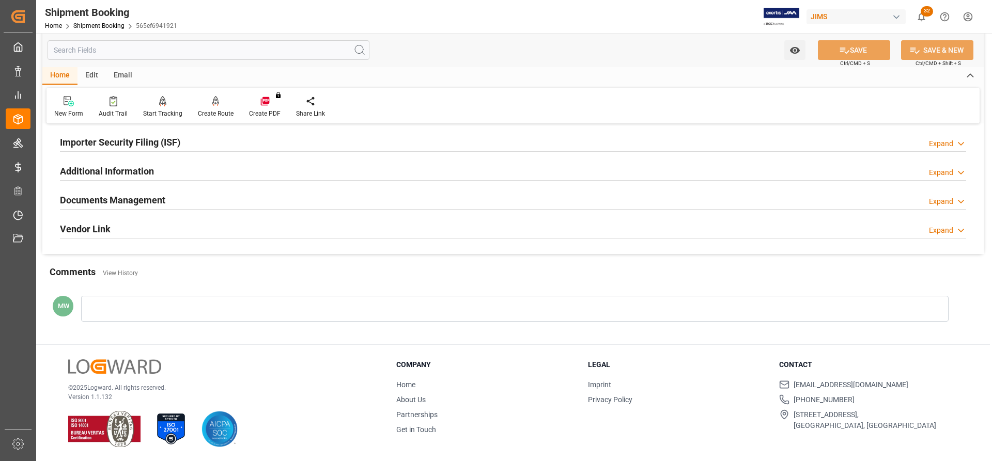
click at [118, 201] on h2 "Documents Management" at bounding box center [112, 200] width 105 height 14
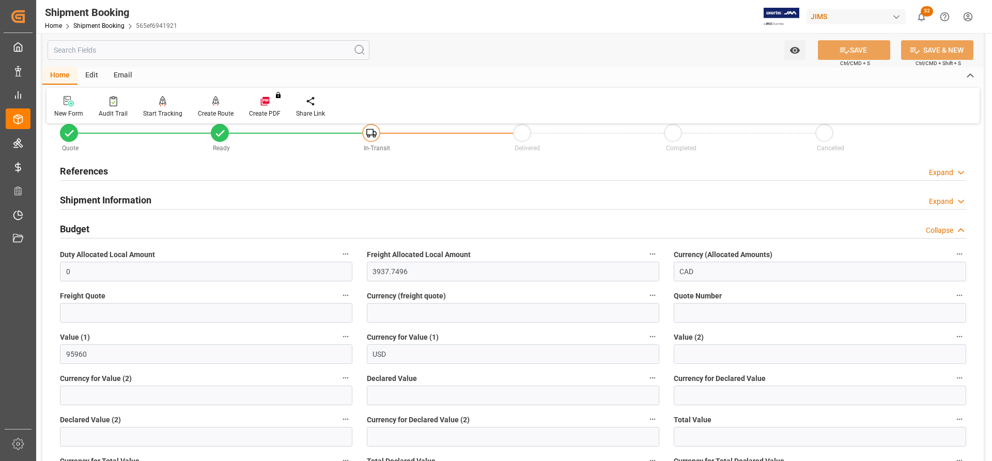
scroll to position [0, 0]
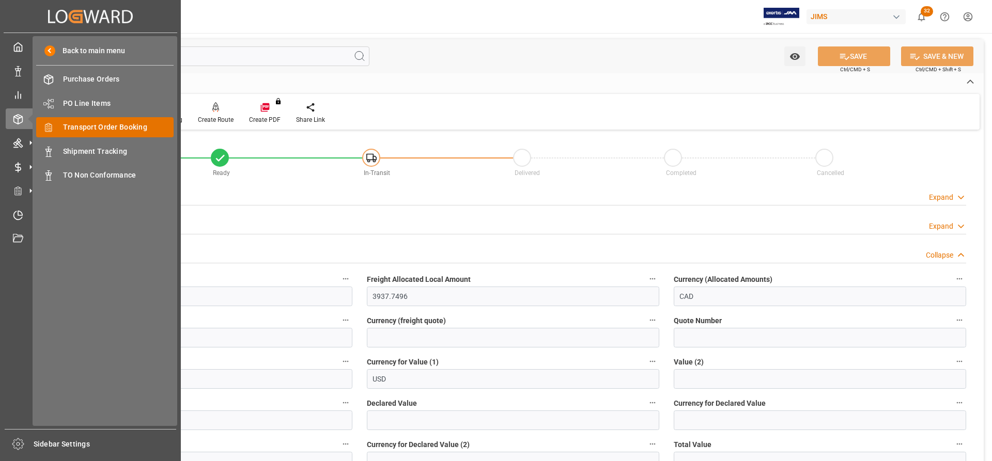
click at [86, 126] on span "Transport Order Booking" at bounding box center [118, 127] width 111 height 11
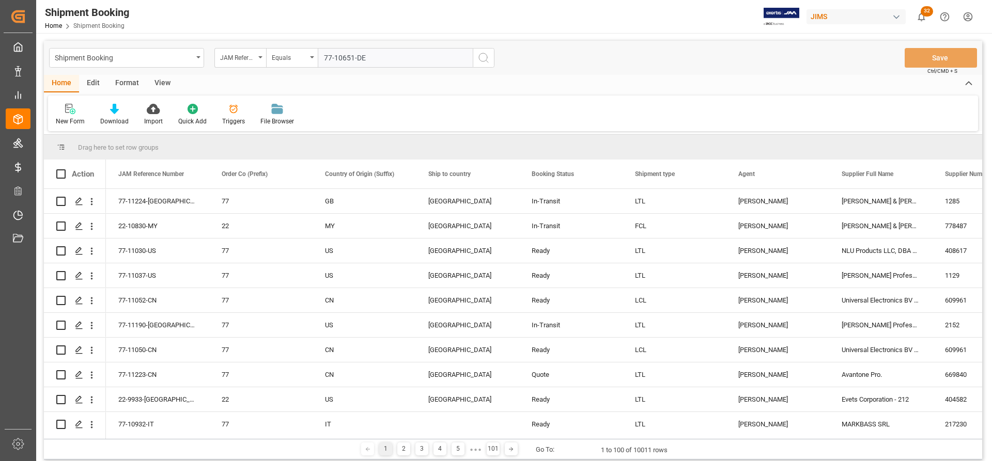
type input "77-10651-DE"
click at [479, 64] on button "search button" at bounding box center [484, 58] width 22 height 20
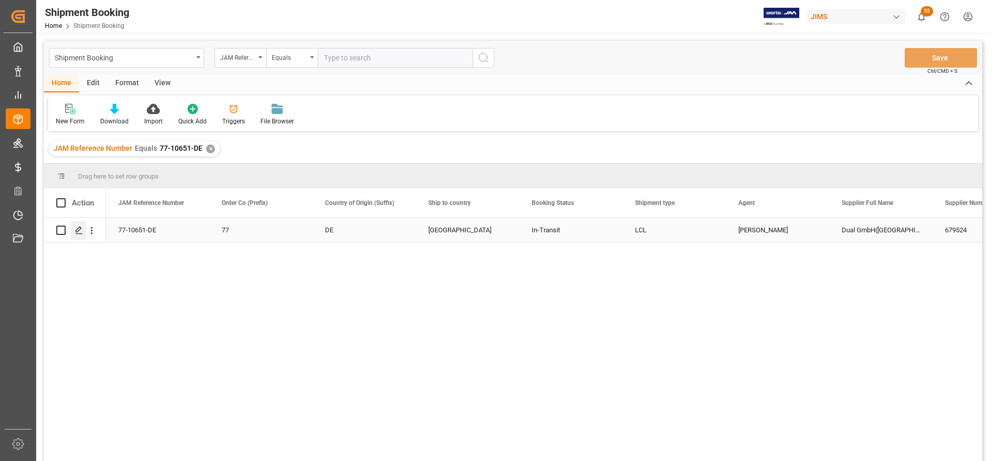
click at [80, 234] on icon "Press SPACE to select this row." at bounding box center [79, 230] width 8 height 8
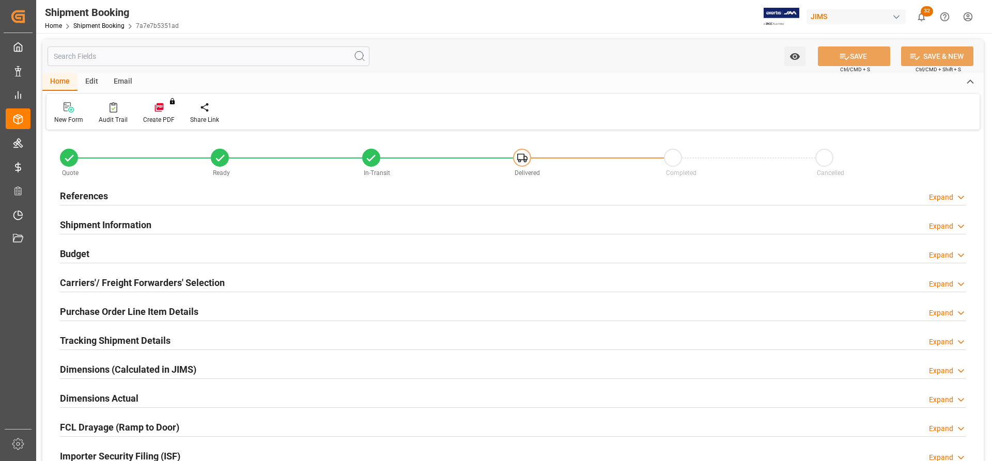
type input "0"
type input "26.09.2025"
click at [82, 196] on h2 "References" at bounding box center [84, 196] width 48 height 14
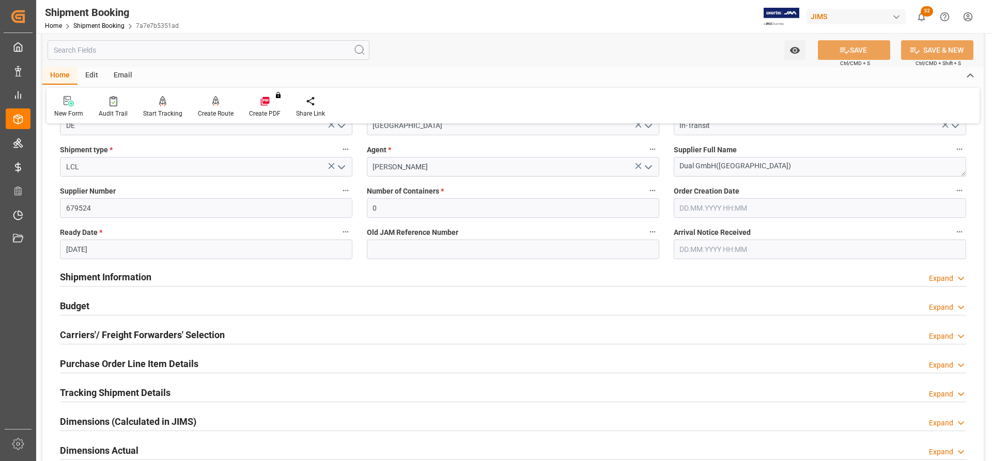
scroll to position [155, 0]
click at [117, 334] on h2 "Carriers'/ Freight Forwarders' Selection" at bounding box center [142, 335] width 165 height 14
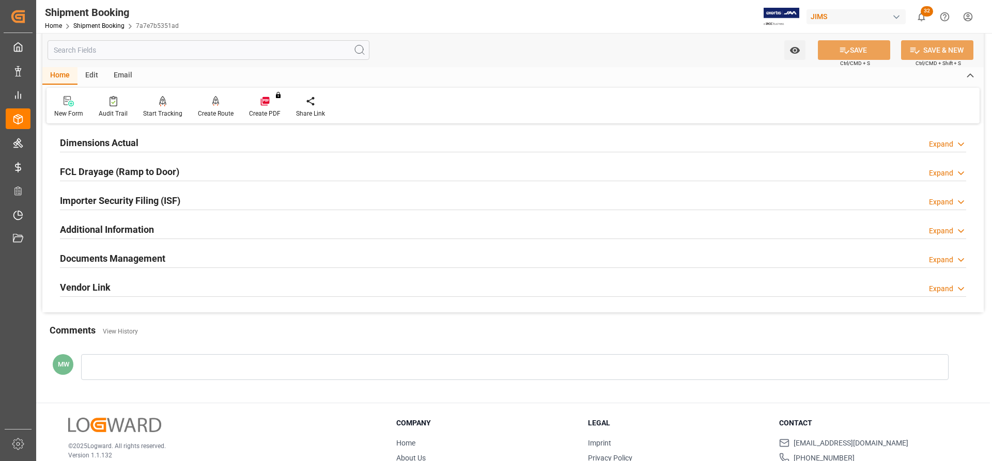
scroll to position [724, 0]
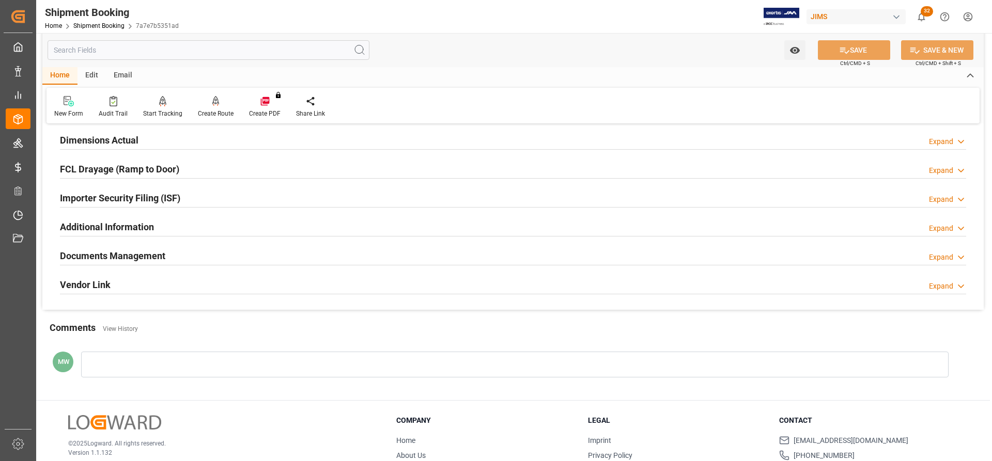
click at [121, 253] on h2 "Documents Management" at bounding box center [112, 256] width 105 height 14
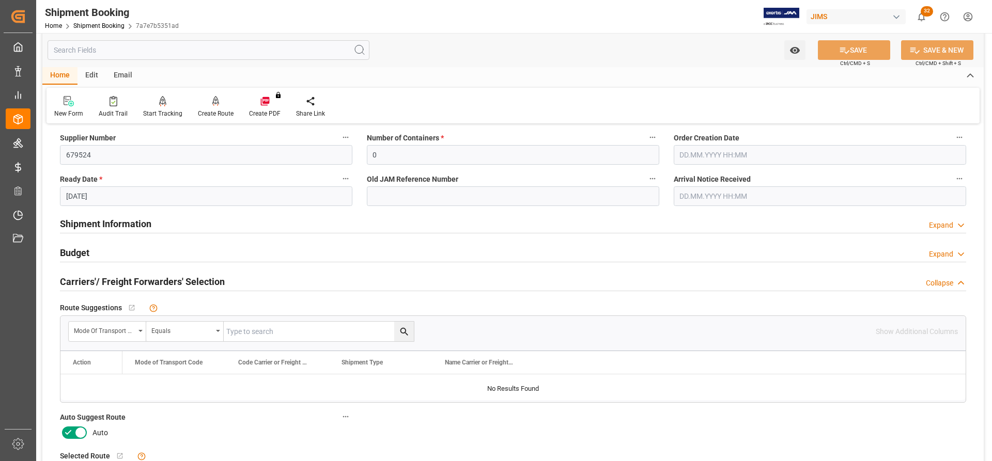
scroll to position [207, 0]
click at [82, 252] on h2 "Budget" at bounding box center [74, 254] width 29 height 14
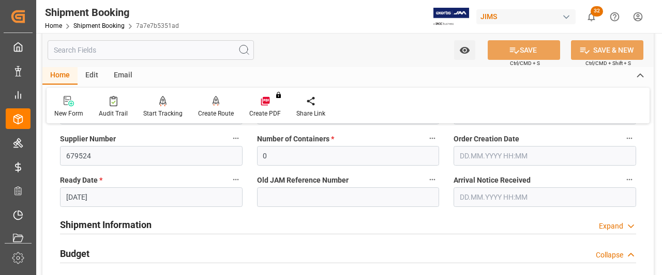
scroll to position [0, 0]
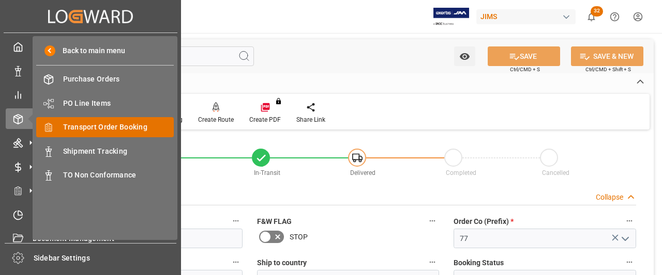
click at [89, 128] on span "Transport Order Booking" at bounding box center [118, 127] width 111 height 11
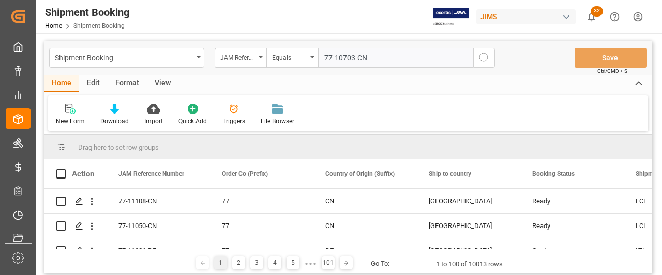
type input "77-10703-CN"
click at [484, 61] on circle "search button" at bounding box center [483, 57] width 8 height 8
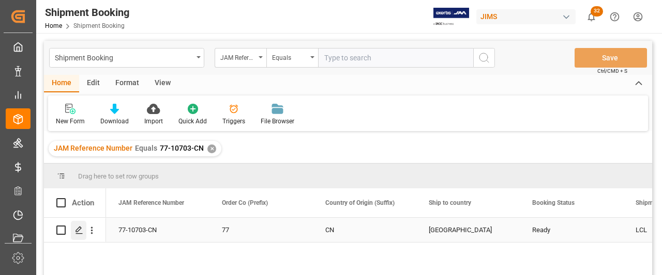
click at [78, 233] on icon "Press SPACE to select this row." at bounding box center [79, 230] width 8 height 8
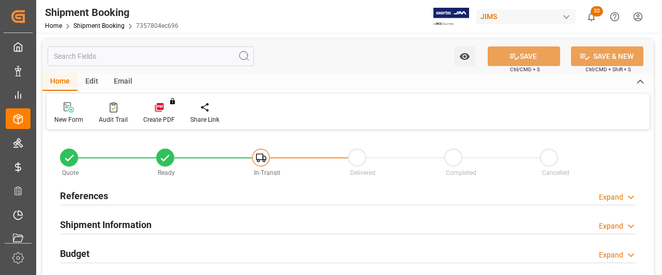
type input "0"
type input "22.08.2025 00:00"
type input "12.09.2025"
click at [85, 198] on h2 "References" at bounding box center [84, 196] width 48 height 14
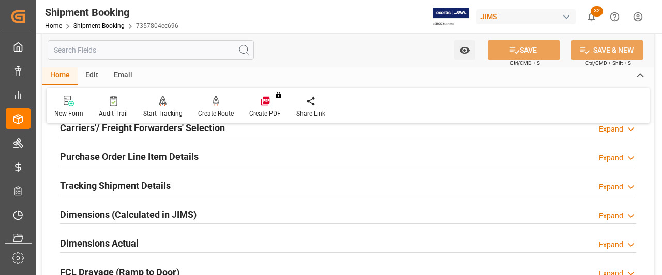
scroll to position [310, 0]
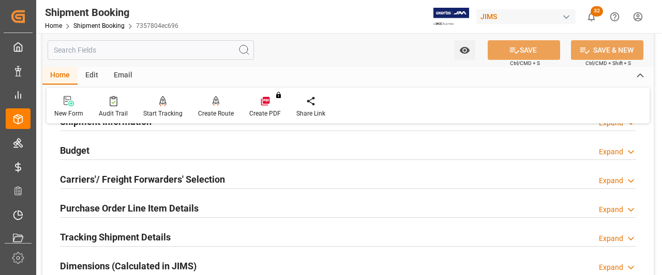
click at [81, 150] on h2 "Budget" at bounding box center [74, 151] width 29 height 14
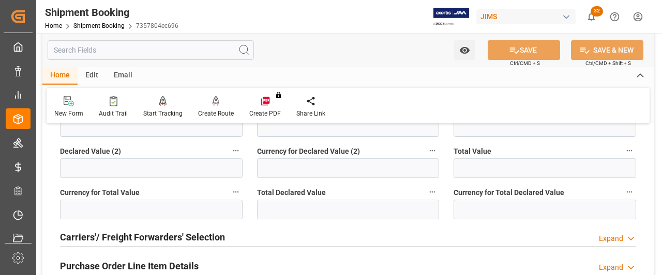
scroll to position [517, 0]
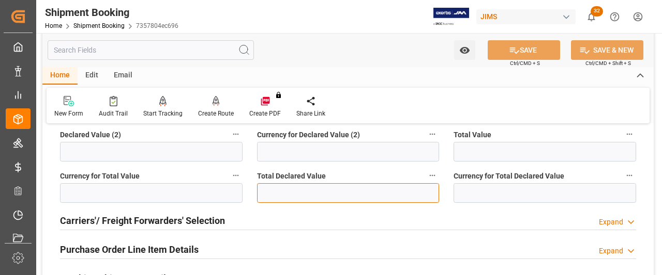
click at [276, 195] on input "text" at bounding box center [348, 193] width 182 height 20
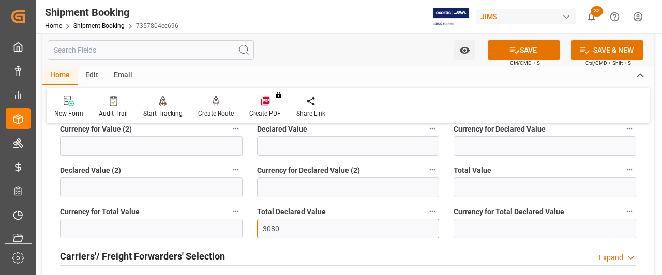
scroll to position [465, 0]
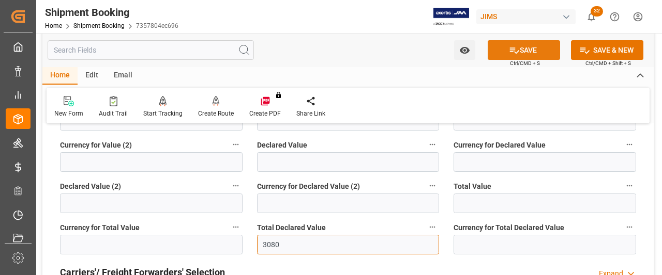
type input "3080"
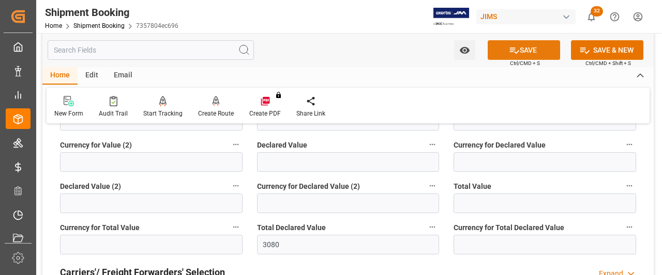
click at [530, 50] on button "SAVE" at bounding box center [523, 50] width 72 height 20
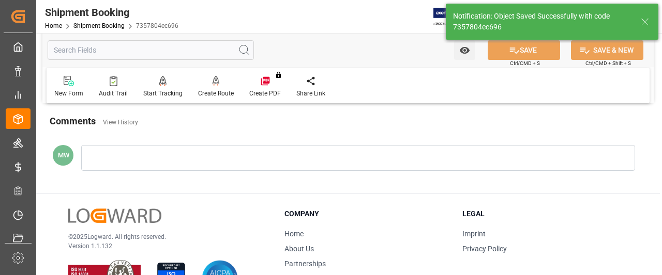
scroll to position [10, 0]
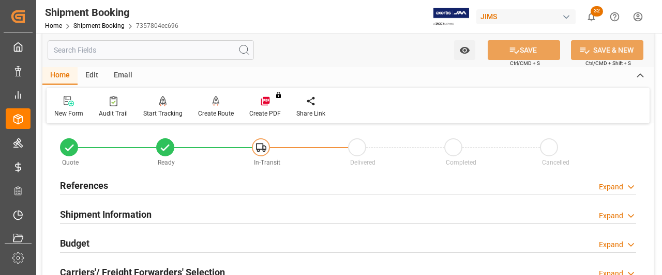
click at [97, 186] on h2 "References" at bounding box center [84, 186] width 48 height 14
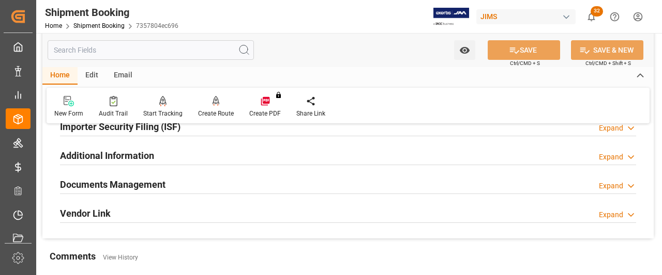
scroll to position [527, 0]
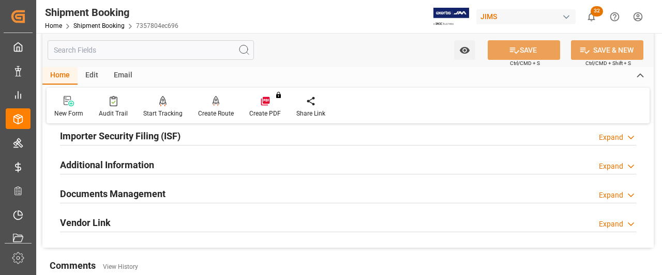
click at [132, 194] on h2 "Documents Management" at bounding box center [112, 194] width 105 height 14
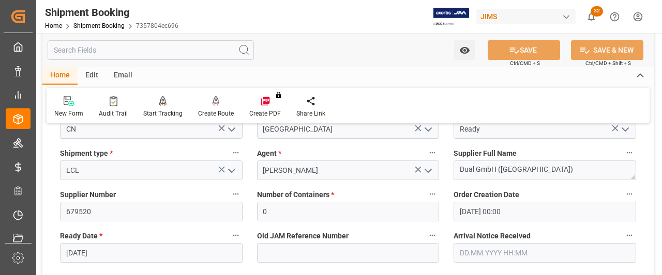
scroll to position [165, 0]
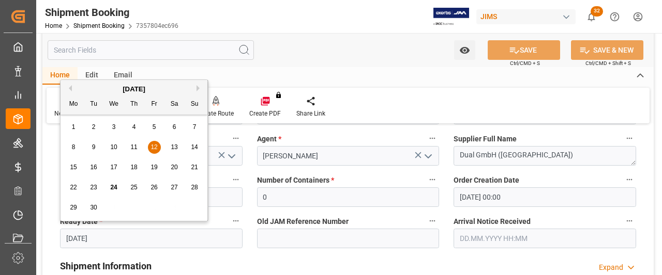
drag, startPoint x: 110, startPoint y: 244, endPoint x: 65, endPoint y: 240, distance: 45.2
click at [65, 240] on input "12.09.2025" at bounding box center [151, 239] width 182 height 20
click at [573, 136] on label "Supplier Full Name" at bounding box center [544, 139] width 182 height 14
click at [622, 136] on button "Supplier Full Name" at bounding box center [628, 138] width 13 height 13
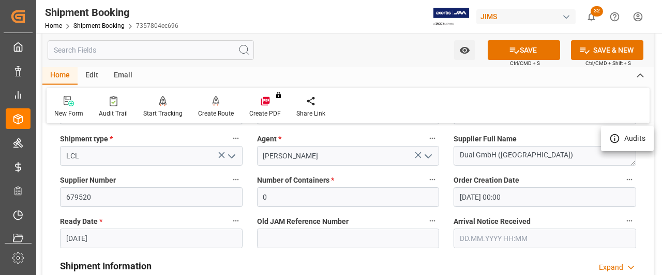
click at [109, 241] on div at bounding box center [331, 137] width 662 height 275
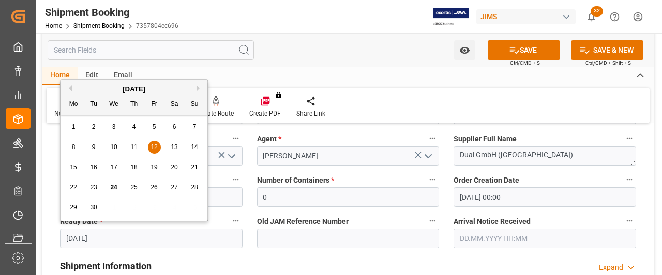
click at [97, 241] on input "12.09.2025" at bounding box center [151, 239] width 182 height 20
click at [156, 189] on span "26" at bounding box center [153, 187] width 7 height 7
type input "26.09.2025"
drag, startPoint x: 106, startPoint y: 236, endPoint x: 56, endPoint y: 237, distance: 50.1
click at [56, 237] on div "Ready Date * 26.09.2025" at bounding box center [151, 231] width 197 height 41
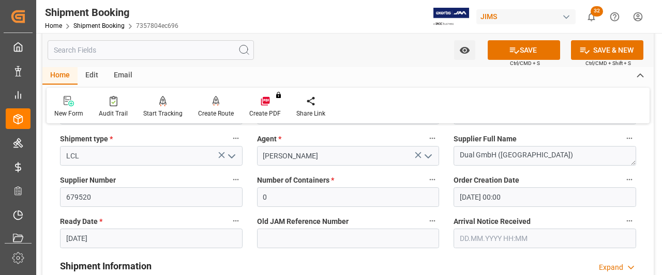
click at [56, 237] on div "Ready Date * 26.09.2025" at bounding box center [151, 231] width 197 height 41
click at [525, 51] on button "SAVE" at bounding box center [523, 50] width 72 height 20
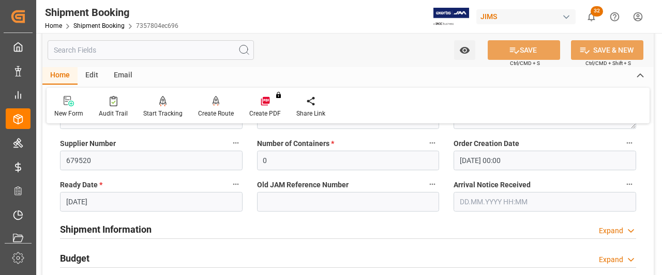
scroll to position [269, 0]
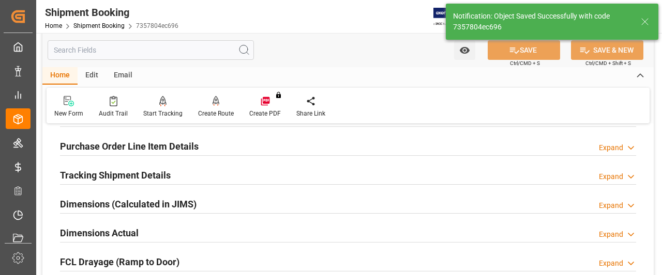
click at [80, 172] on h2 "Tracking Shipment Details" at bounding box center [115, 175] width 111 height 14
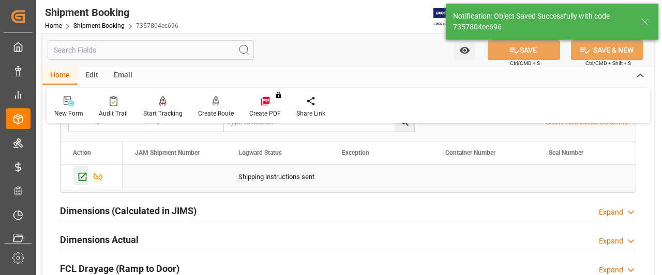
click at [82, 176] on icon "Press SPACE to select this row." at bounding box center [83, 177] width 8 height 8
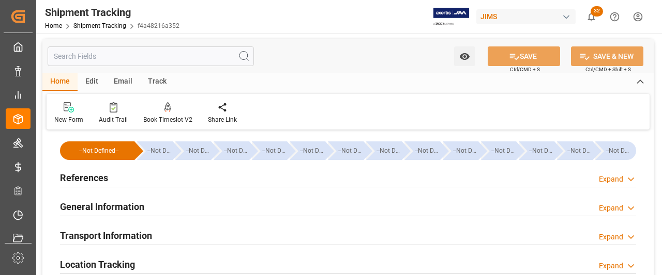
type input "[DATE]"
click at [78, 180] on h2 "References" at bounding box center [84, 178] width 48 height 14
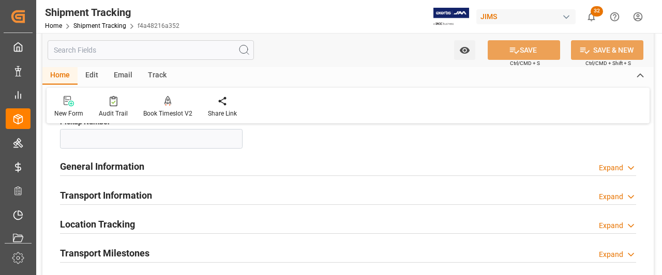
scroll to position [310, 0]
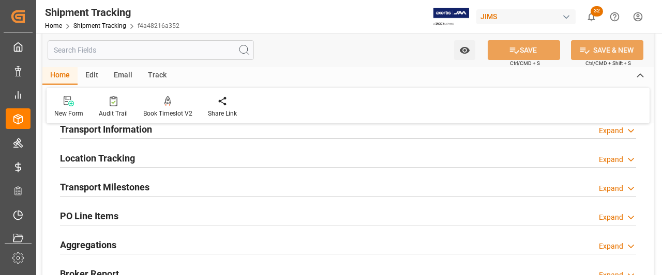
click at [97, 184] on h2 "Transport Milestones" at bounding box center [104, 187] width 89 height 14
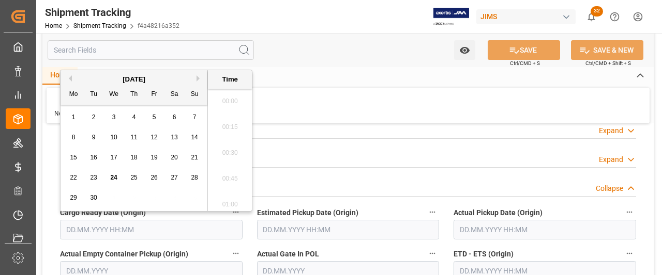
click at [91, 233] on input "text" at bounding box center [151, 230] width 182 height 20
paste input "77-10703-CN"
click at [155, 179] on span "26" at bounding box center [153, 177] width 7 height 7
type input "26.09.2025 00:00"
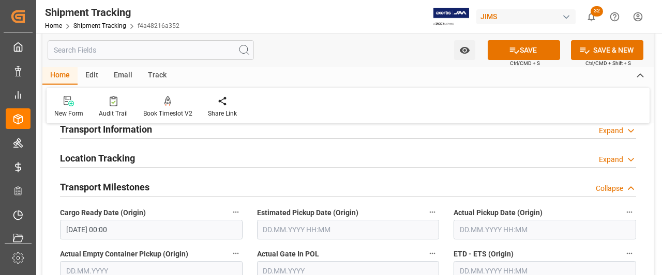
click at [316, 156] on div "Location Tracking Expand" at bounding box center [348, 158] width 576 height 20
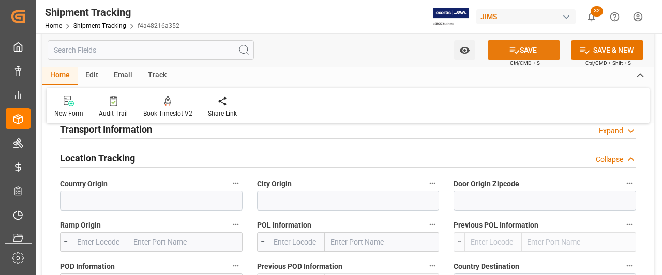
click at [553, 50] on button "SAVE" at bounding box center [523, 50] width 72 height 20
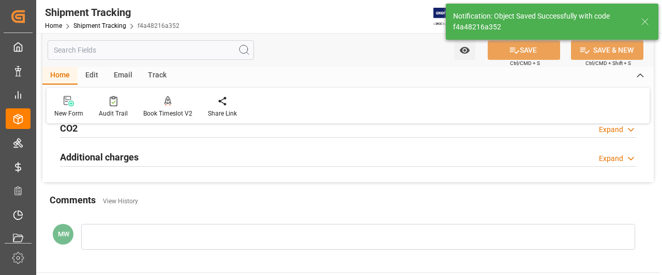
scroll to position [106, 0]
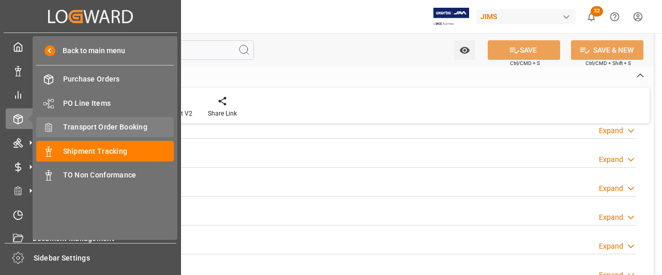
click at [93, 128] on span "Transport Order Booking" at bounding box center [118, 127] width 111 height 11
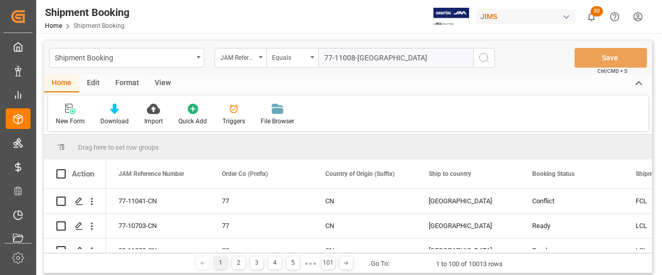
type input "77-11008-[GEOGRAPHIC_DATA]"
click at [495, 59] on div "Shipment Booking JAM Reference Number Equals 77-11008-US Save Ctrl/CMD + S" at bounding box center [348, 58] width 608 height 34
click at [484, 62] on icon "search button" at bounding box center [484, 58] width 12 height 12
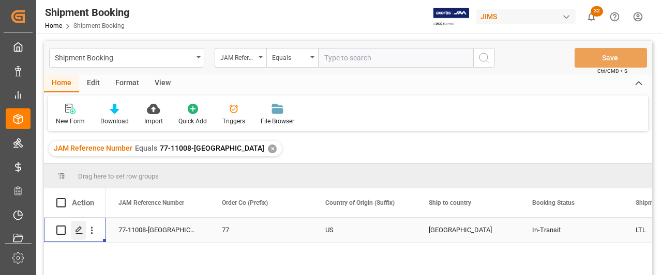
click at [71, 231] on div "Press SPACE to select this row." at bounding box center [79, 230] width 16 height 19
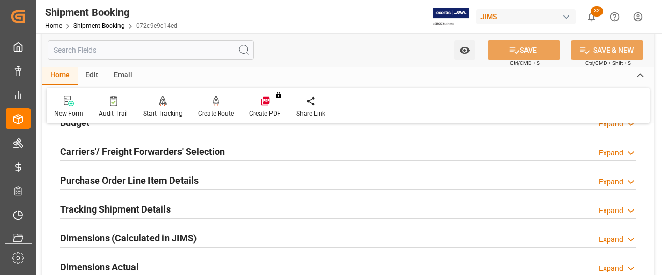
scroll to position [155, 0]
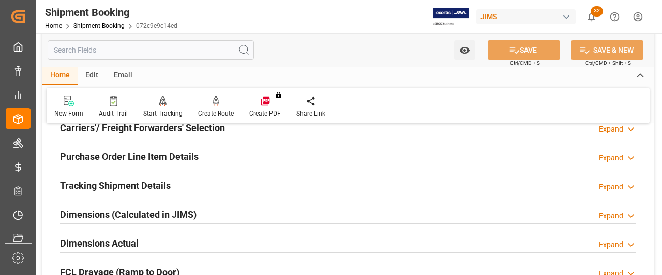
click at [96, 189] on h2 "Tracking Shipment Details" at bounding box center [115, 186] width 111 height 14
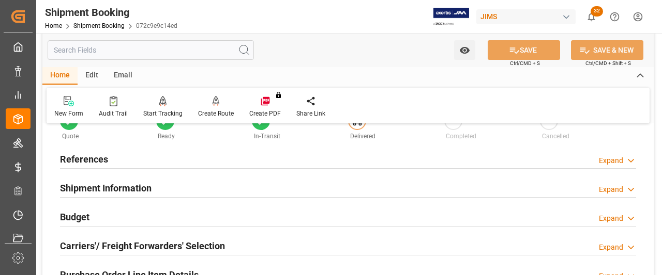
scroll to position [0, 0]
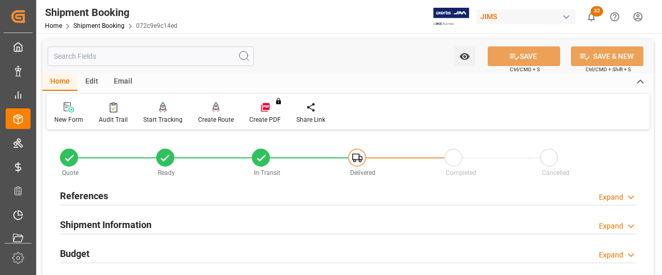
click at [89, 192] on h2 "References" at bounding box center [84, 196] width 48 height 14
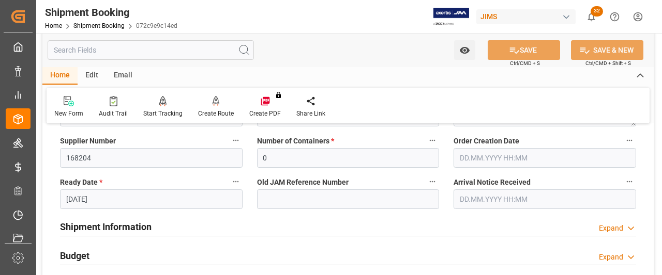
scroll to position [207, 0]
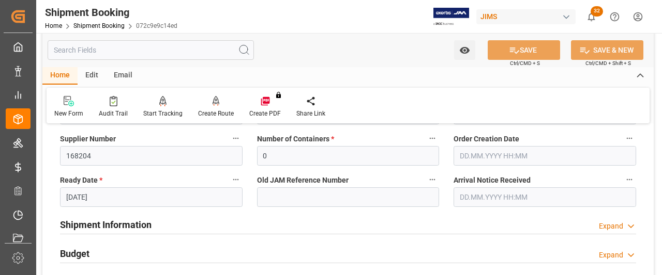
drag, startPoint x: 135, startPoint y: 227, endPoint x: 174, endPoint y: 237, distance: 40.6
click at [135, 227] on h2 "Shipment Information" at bounding box center [105, 225] width 91 height 14
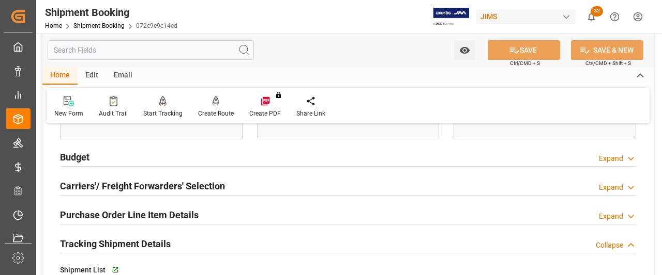
scroll to position [724, 0]
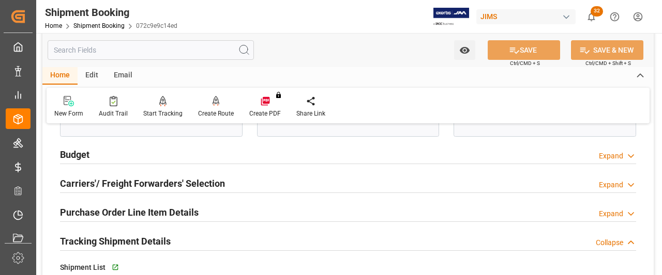
click at [114, 240] on h2 "Tracking Shipment Details" at bounding box center [115, 242] width 111 height 14
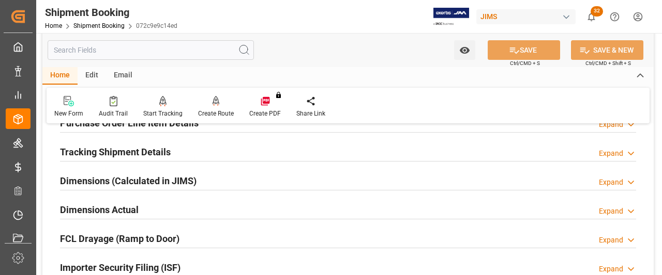
scroll to position [827, 0]
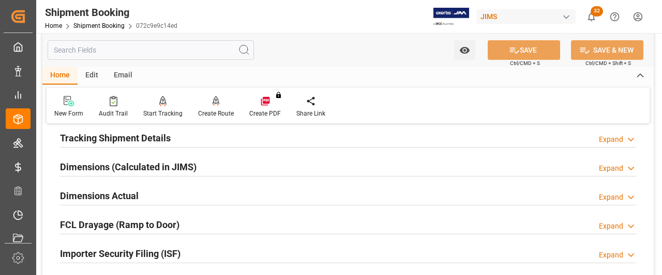
click at [105, 140] on h2 "Tracking Shipment Details" at bounding box center [115, 138] width 111 height 14
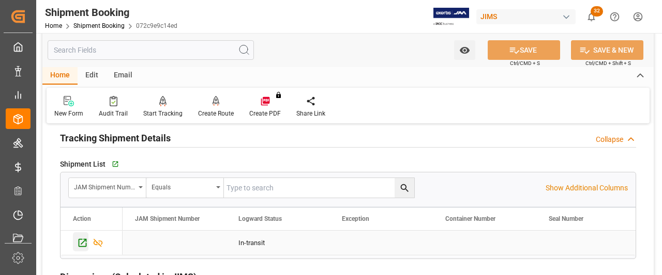
click at [82, 243] on icon "Press SPACE to select this row." at bounding box center [82, 243] width 11 height 11
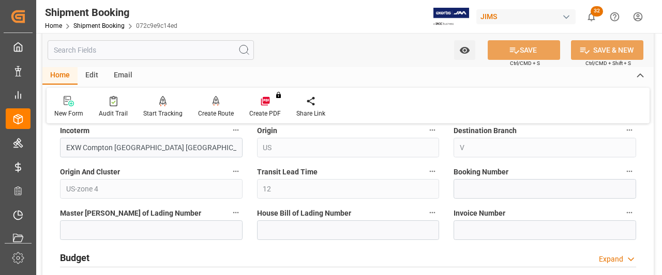
scroll to position [724, 0]
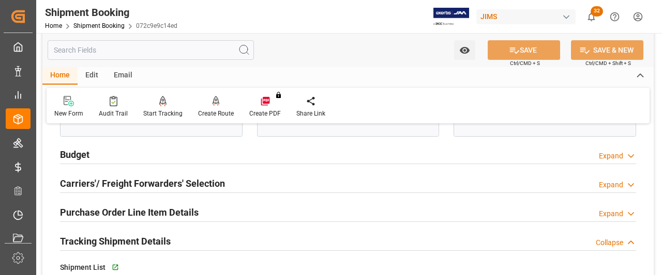
click at [75, 150] on h2 "Budget" at bounding box center [74, 155] width 29 height 14
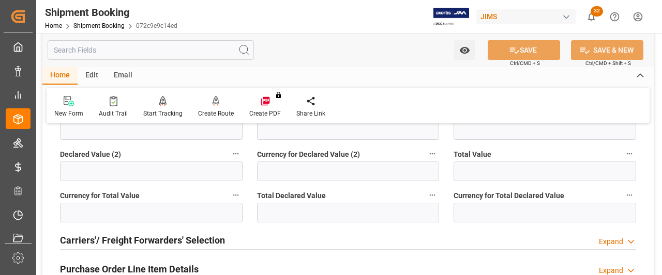
scroll to position [930, 0]
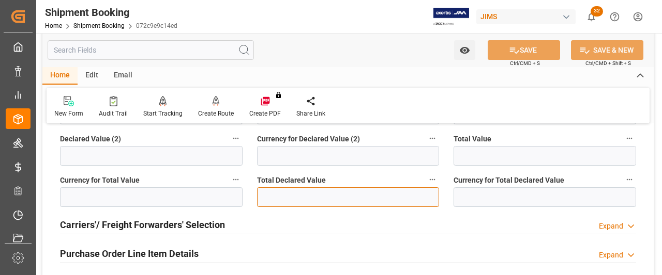
click at [269, 196] on input "text" at bounding box center [348, 198] width 182 height 20
paste input "text"
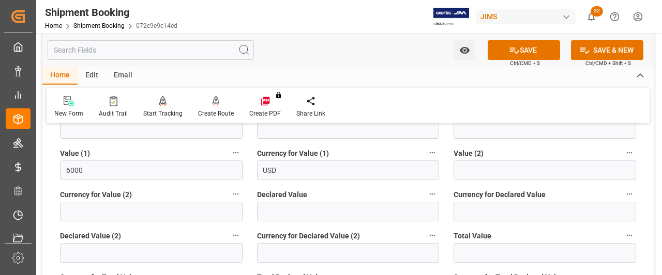
scroll to position [827, 0]
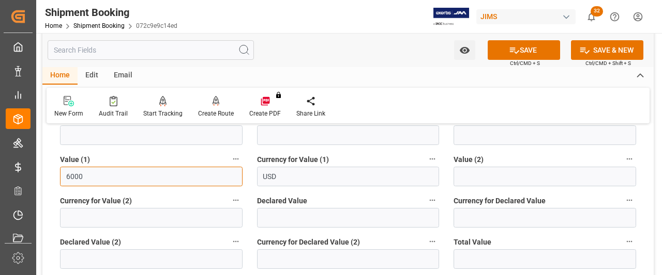
drag, startPoint x: 84, startPoint y: 174, endPoint x: 64, endPoint y: 175, distance: 19.6
click at [64, 175] on input "6000" at bounding box center [151, 177] width 182 height 20
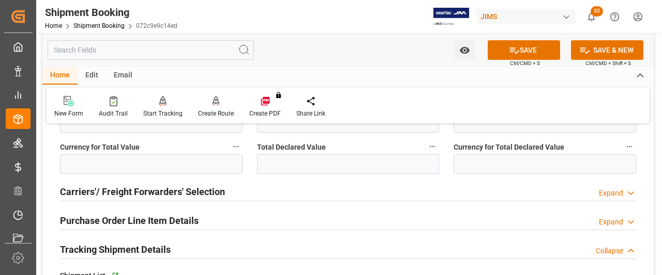
scroll to position [982, 0]
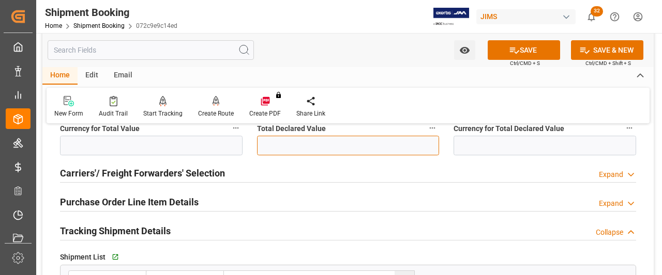
paste input "6000"
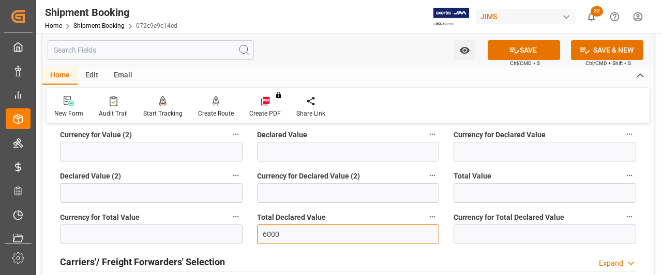
scroll to position [879, 0]
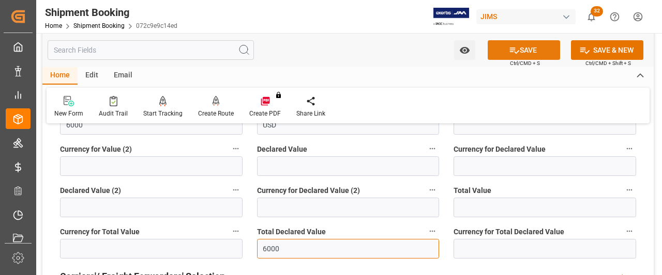
type input "6000"
click at [533, 46] on button "SAVE" at bounding box center [523, 50] width 72 height 20
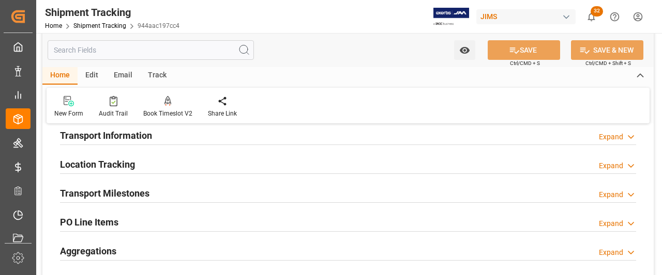
scroll to position [103, 0]
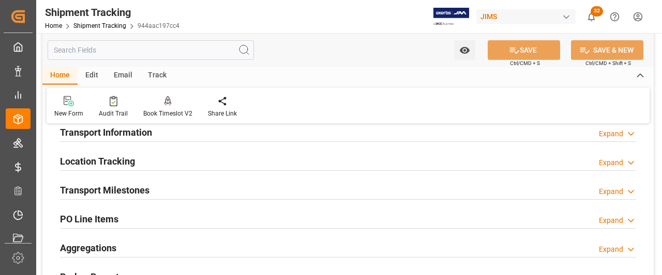
click at [107, 193] on h2 "Transport Milestones" at bounding box center [104, 190] width 89 height 14
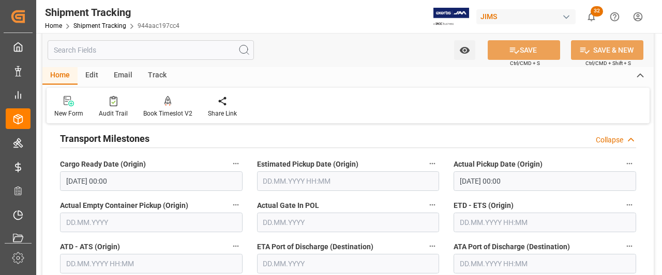
scroll to position [207, 0]
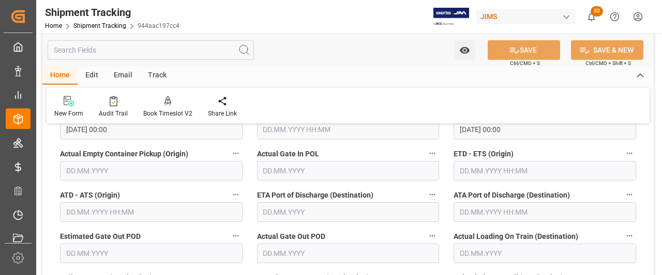
click at [465, 176] on input "text" at bounding box center [544, 171] width 182 height 20
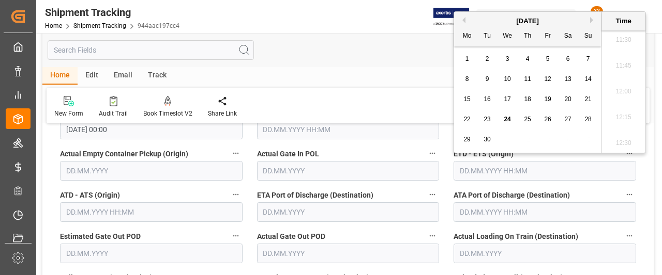
scroll to position [155, 0]
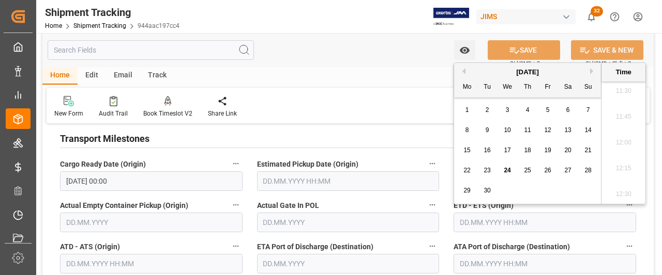
click at [405, 203] on label "Actual Gate In POL" at bounding box center [348, 205] width 182 height 14
click at [425, 203] on button "Actual Gate In POL" at bounding box center [431, 204] width 13 height 13
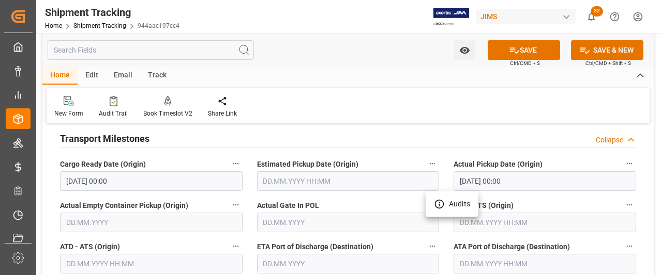
click at [484, 225] on div at bounding box center [331, 137] width 662 height 275
click at [489, 220] on input "text" at bounding box center [544, 223] width 182 height 20
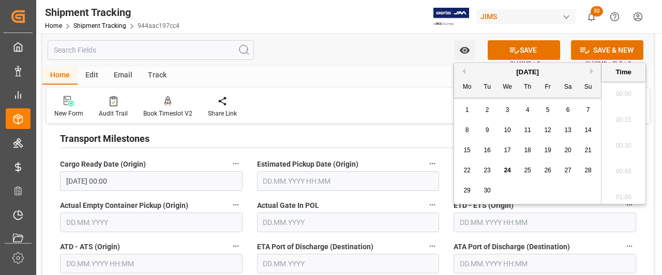
scroll to position [1192, 0]
click at [507, 150] on span "17" at bounding box center [506, 150] width 7 height 7
type input "[DATE] 00:00"
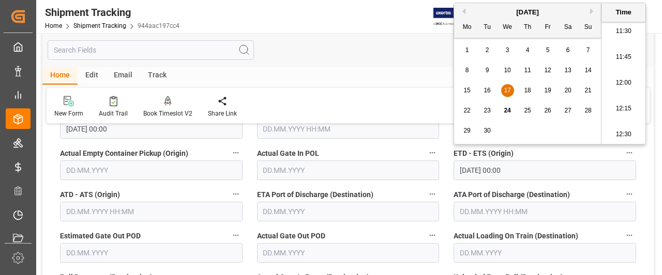
scroll to position [258, 0]
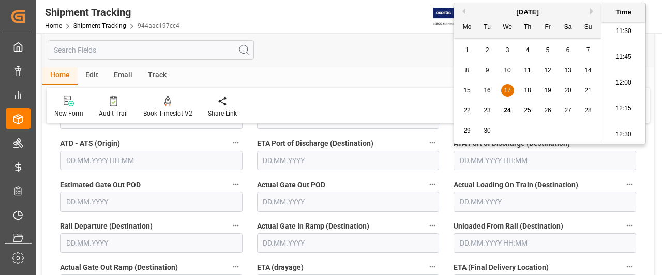
click at [137, 157] on input "text" at bounding box center [151, 161] width 182 height 20
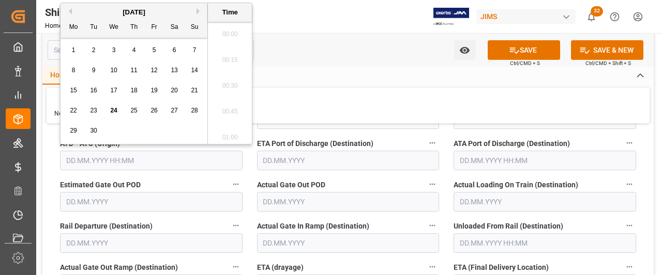
scroll to position [1192, 0]
click at [115, 90] on span "17" at bounding box center [113, 90] width 7 height 7
type input "[DATE] 00:00"
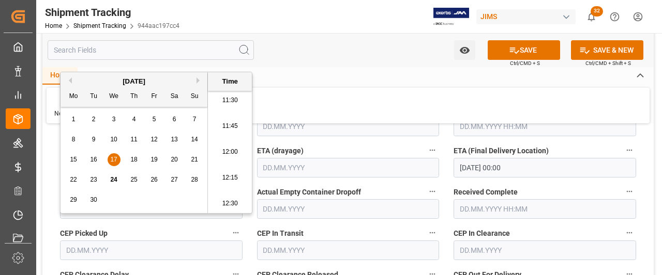
scroll to position [362, 0]
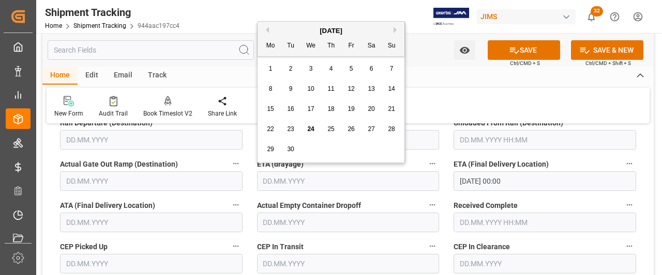
click at [288, 183] on input "text" at bounding box center [348, 182] width 182 height 20
click at [85, 227] on input "text" at bounding box center [151, 223] width 182 height 20
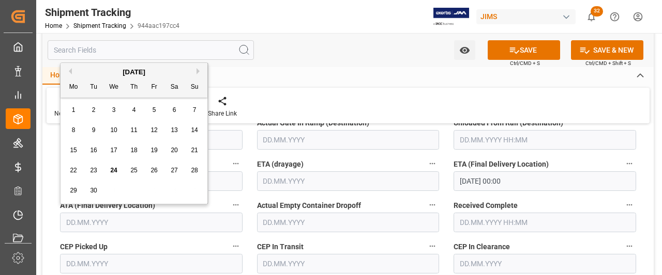
click at [90, 168] on span "23" at bounding box center [93, 170] width 7 height 7
type input "[DATE]"
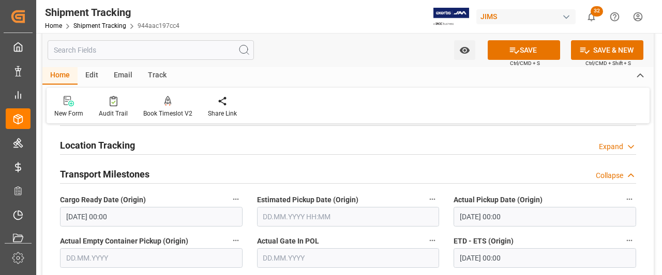
scroll to position [103, 0]
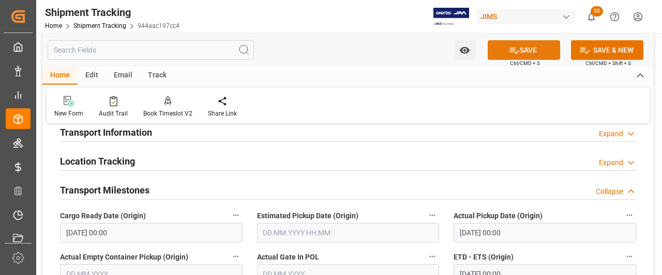
click at [528, 53] on button "SAVE" at bounding box center [523, 50] width 72 height 20
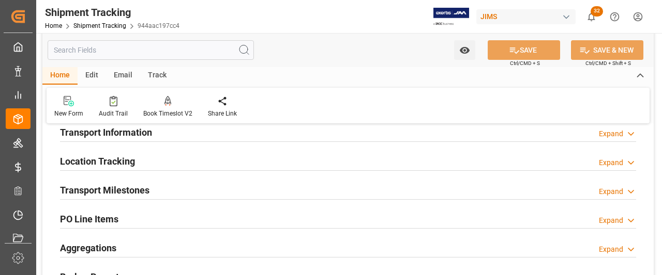
click at [101, 186] on h2 "Transport Milestones" at bounding box center [104, 190] width 89 height 14
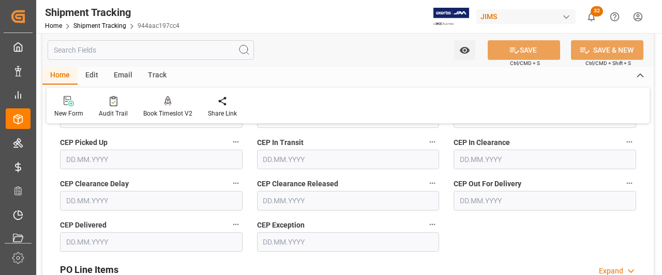
scroll to position [465, 0]
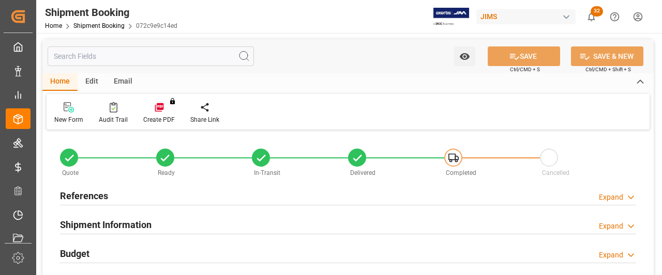
type input "0"
type input "[DATE]"
click at [83, 195] on h2 "References" at bounding box center [84, 196] width 48 height 14
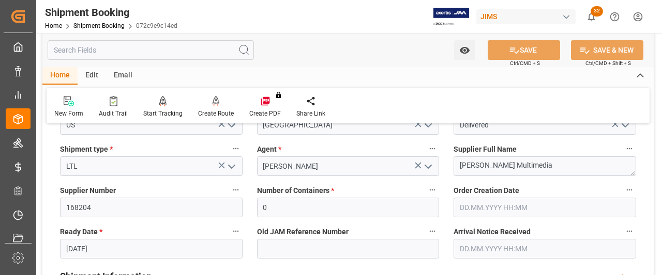
scroll to position [207, 0]
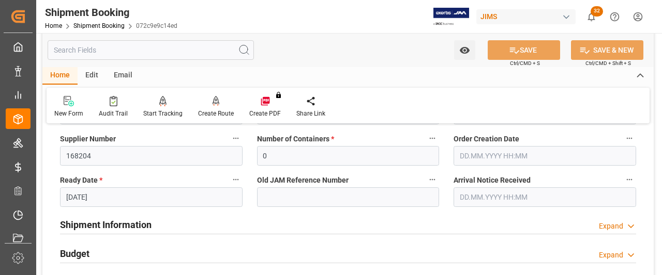
drag, startPoint x: 265, startPoint y: 198, endPoint x: 74, endPoint y: 258, distance: 199.3
click at [74, 258] on h2 "Budget" at bounding box center [74, 254] width 29 height 14
click at [82, 252] on h2 "Budget" at bounding box center [74, 254] width 29 height 14
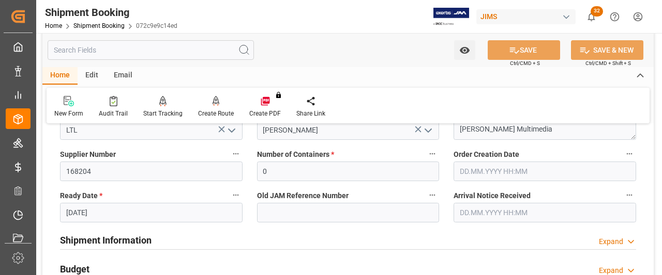
scroll to position [258, 0]
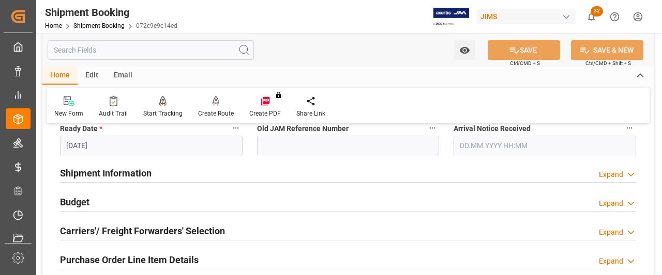
click at [113, 196] on div "Budget Expand" at bounding box center [348, 202] width 576 height 20
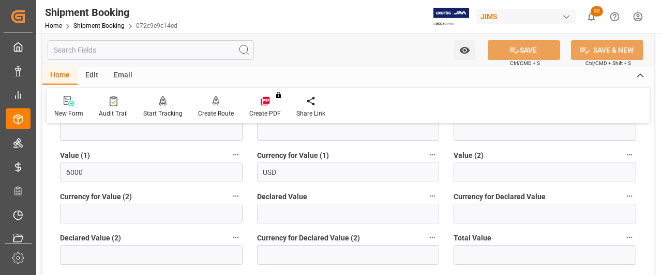
scroll to position [465, 0]
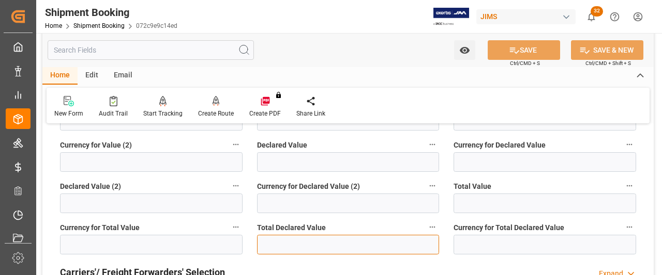
click at [268, 248] on input "text" at bounding box center [348, 245] width 182 height 20
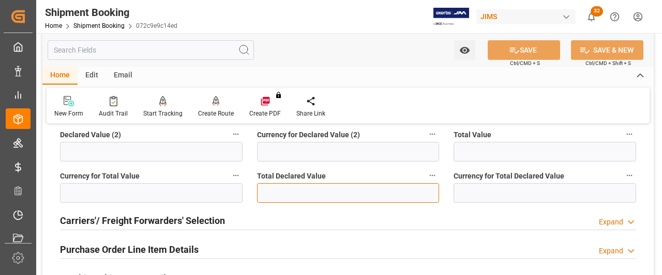
click at [272, 195] on input "text" at bounding box center [348, 193] width 182 height 20
paste input "6000"
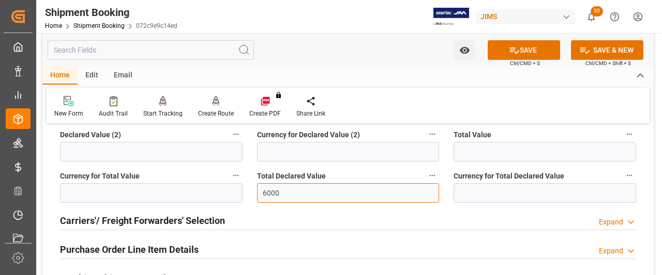
type input "6000"
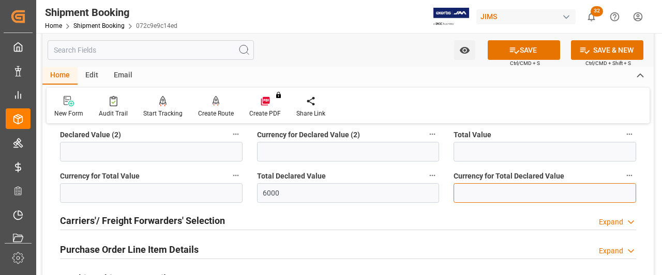
click at [484, 192] on input at bounding box center [544, 193] width 182 height 20
type input "USD"
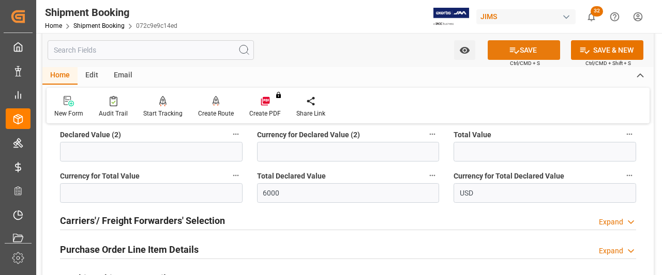
click at [533, 46] on button "SAVE" at bounding box center [523, 50] width 72 height 20
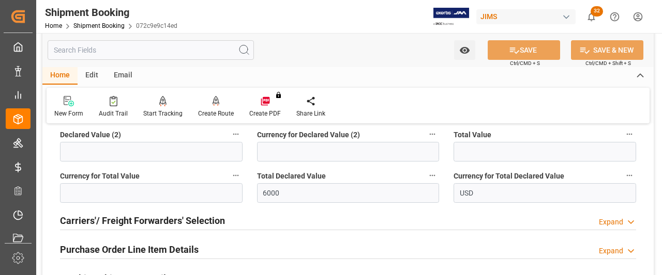
click at [152, 224] on h2 "Carriers'/ Freight Forwarders' Selection" at bounding box center [142, 221] width 165 height 14
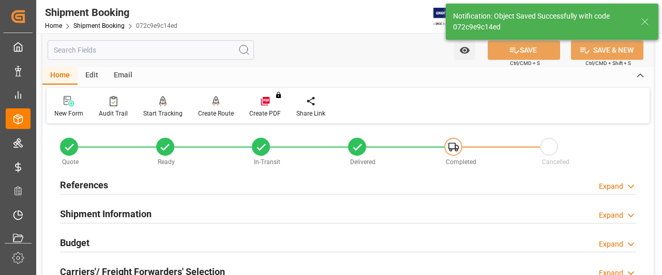
scroll to position [0, 0]
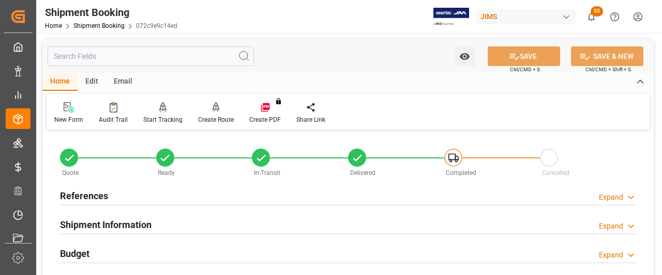
click at [340, 184] on div "References Expand" at bounding box center [348, 196] width 590 height 29
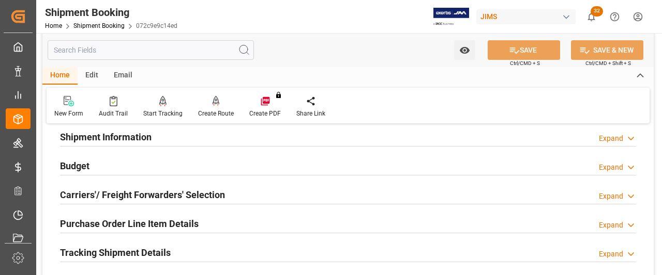
scroll to position [155, 0]
